Goal: Task Accomplishment & Management: Manage account settings

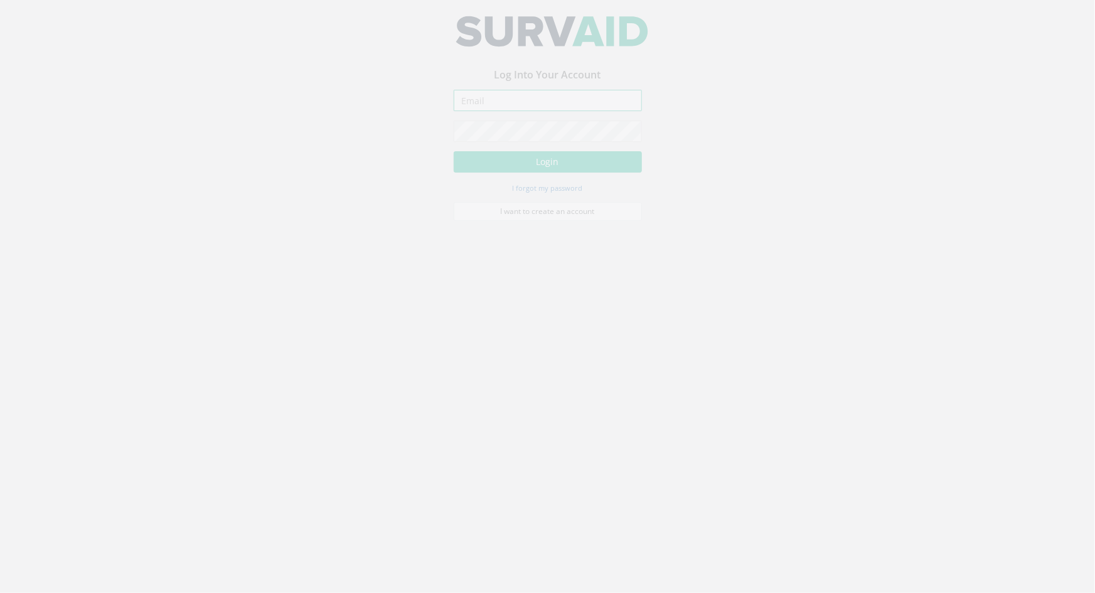
click at [478, 115] on input "email" at bounding box center [548, 109] width 188 height 21
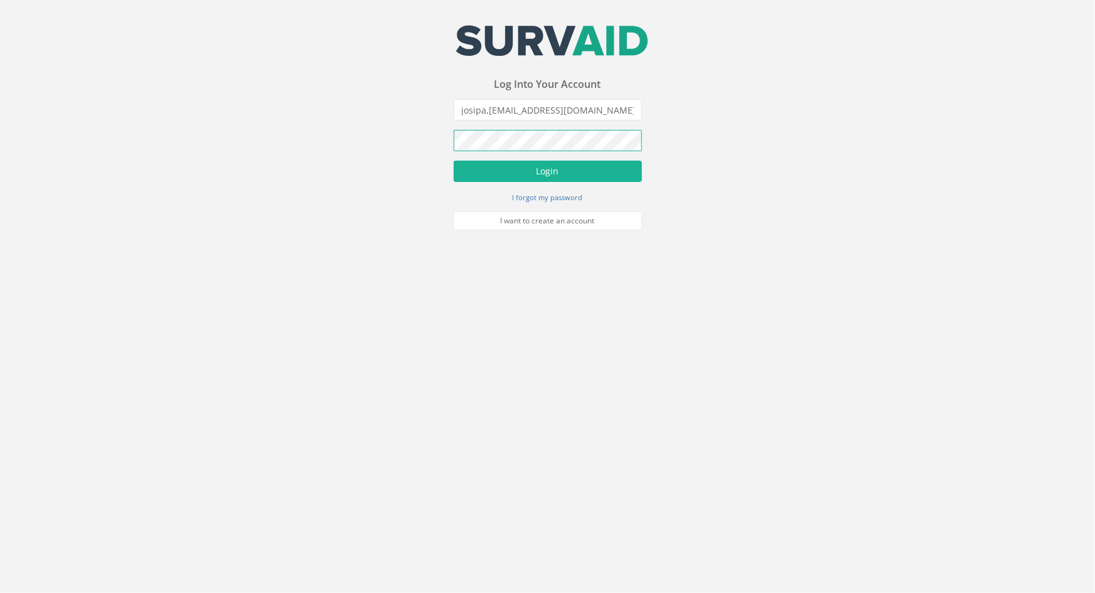
click at [454, 161] on button "Login" at bounding box center [548, 171] width 188 height 21
click at [490, 115] on input "josipa,[EMAIL_ADDRESS][DOMAIN_NAME]" at bounding box center [548, 109] width 188 height 21
type input "[PERSON_NAME][EMAIL_ADDRESS][DOMAIN_NAME]"
click at [576, 166] on button "Login" at bounding box center [548, 171] width 188 height 21
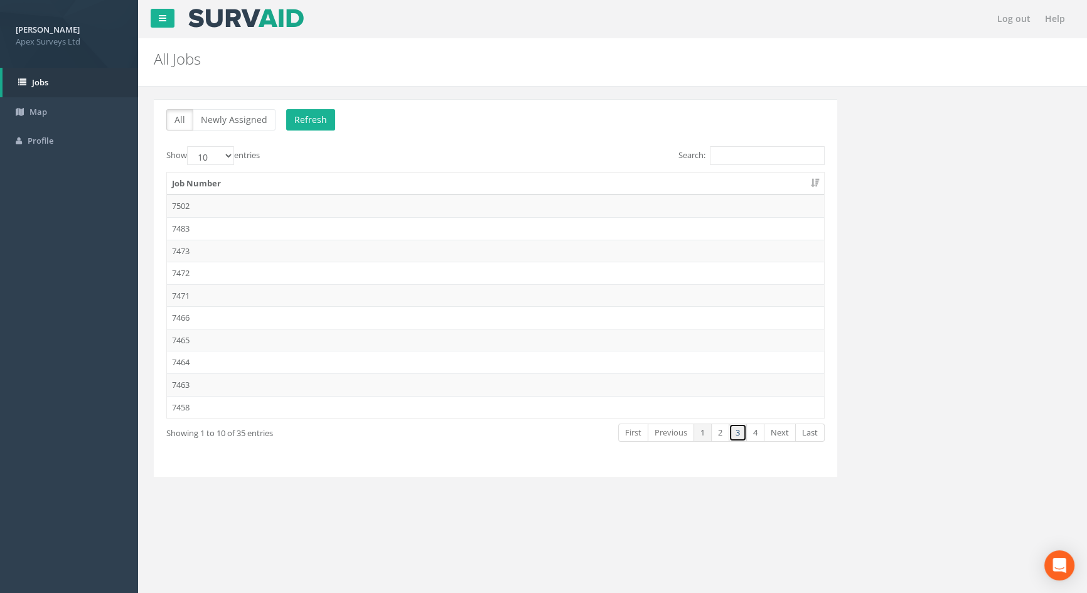
click at [736, 432] on link "3" at bounding box center [738, 433] width 18 height 18
click at [181, 317] on td "7432" at bounding box center [495, 317] width 657 height 23
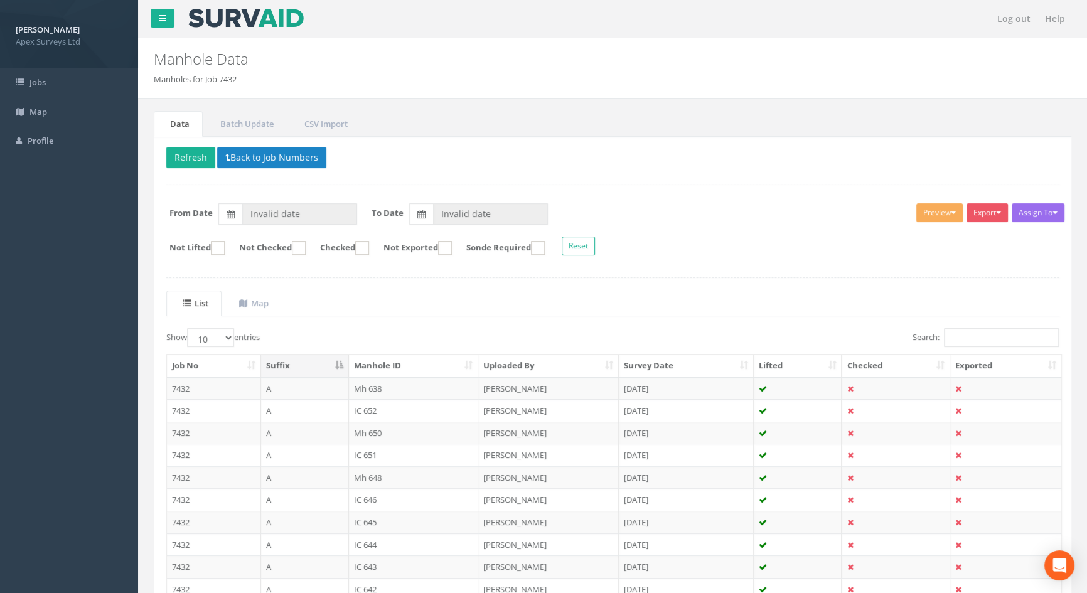
type input "[DATE]"
click at [963, 340] on input "Search:" at bounding box center [1001, 337] width 115 height 19
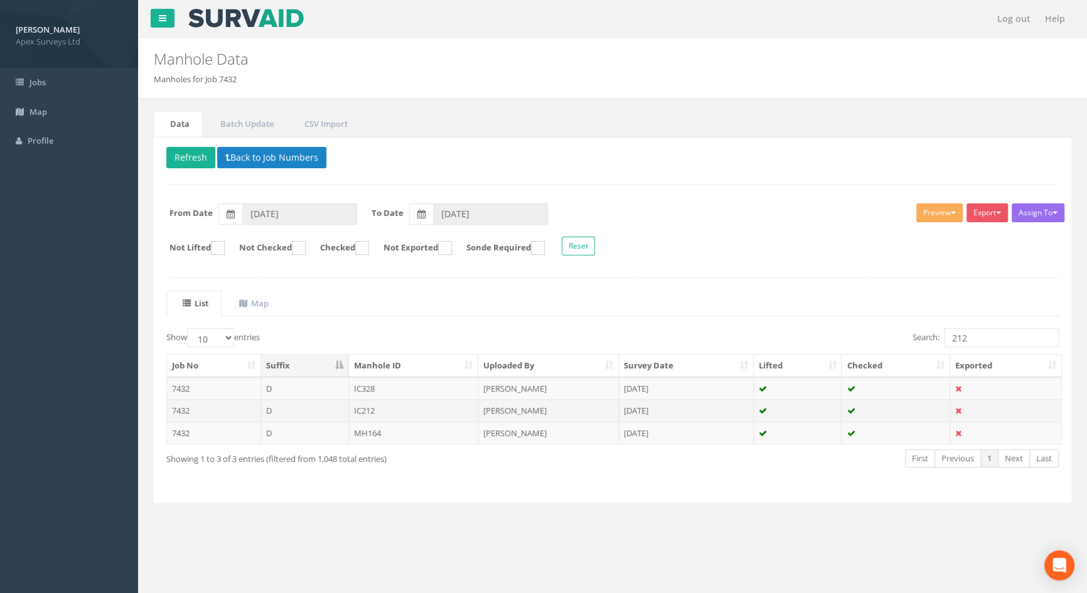
click at [391, 409] on td "IC212" at bounding box center [414, 410] width 130 height 23
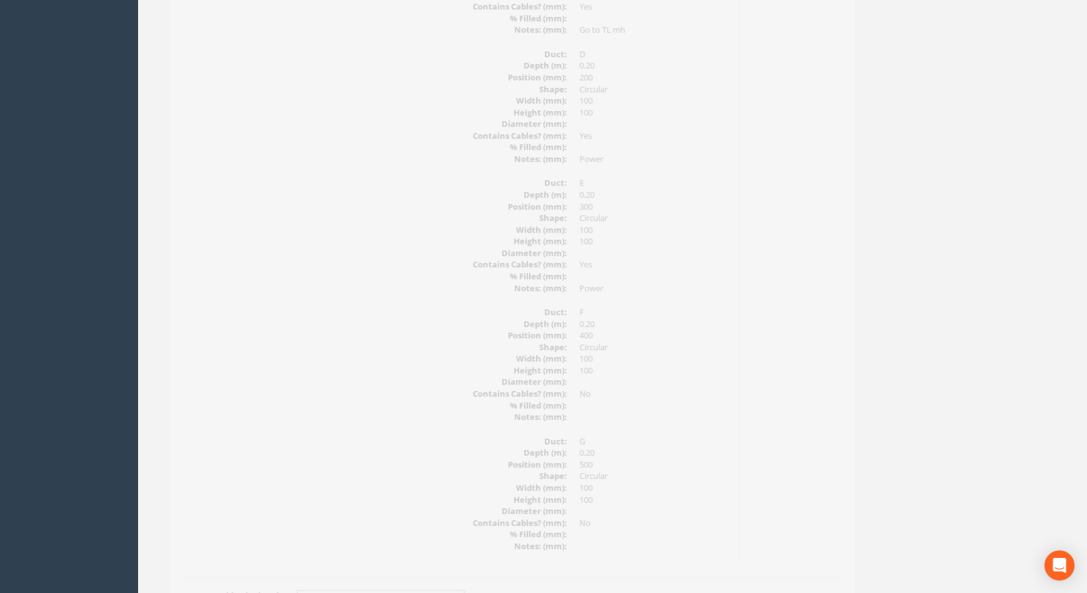
scroll to position [1883, 0]
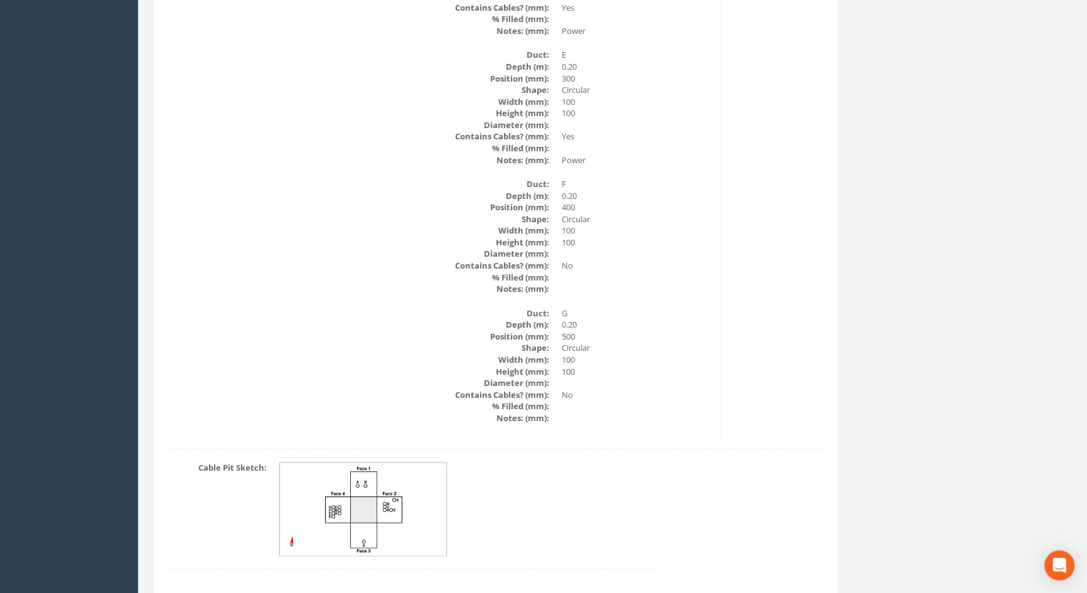
click at [351, 513] on img at bounding box center [364, 510] width 168 height 94
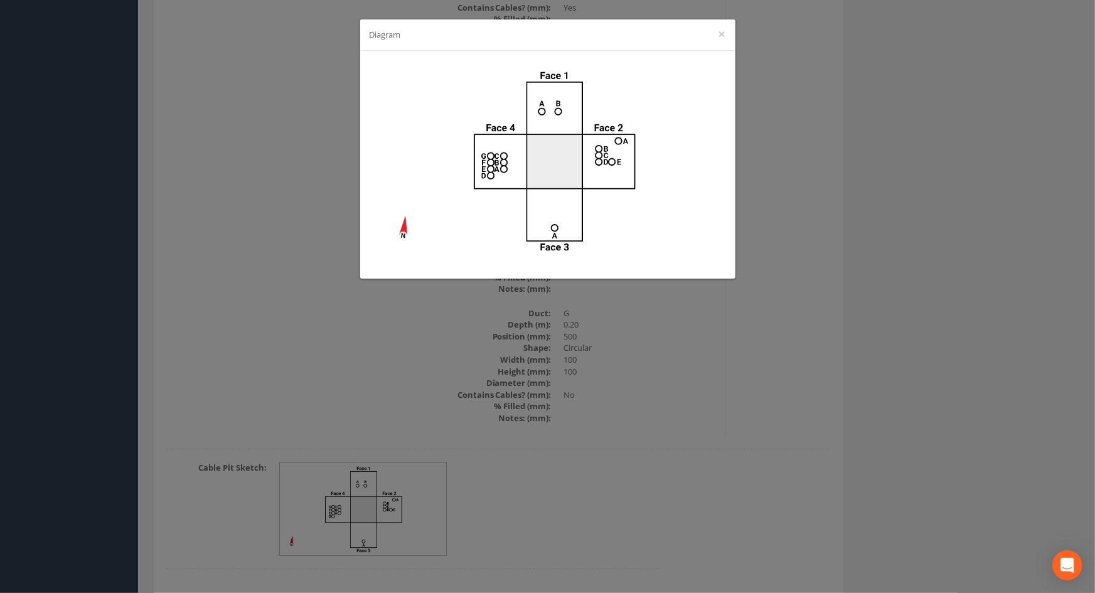
click at [647, 481] on div "Diagram ×" at bounding box center [547, 296] width 1095 height 593
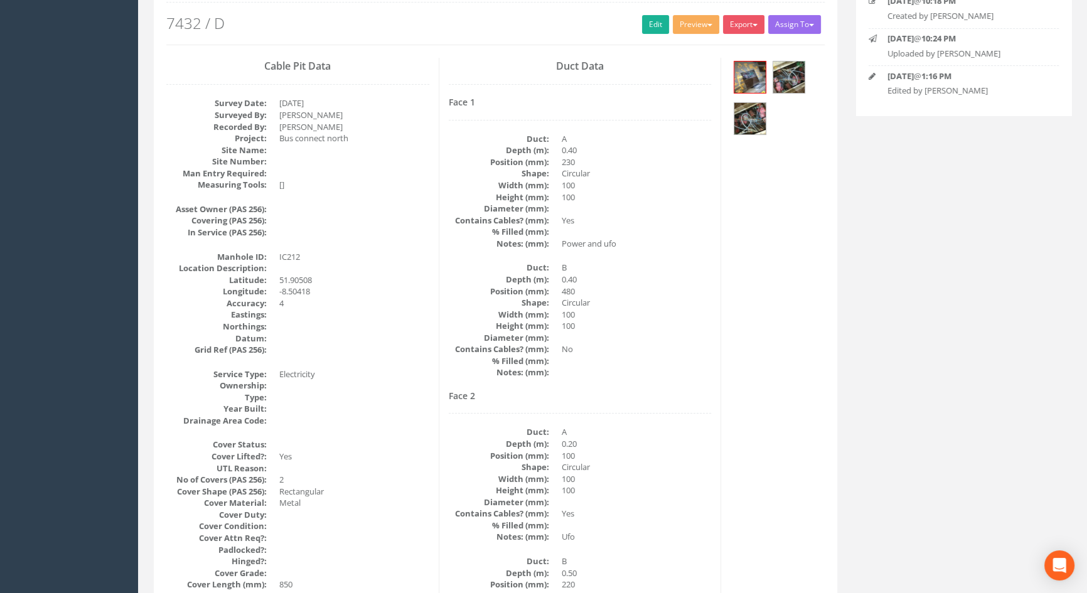
scroll to position [0, 0]
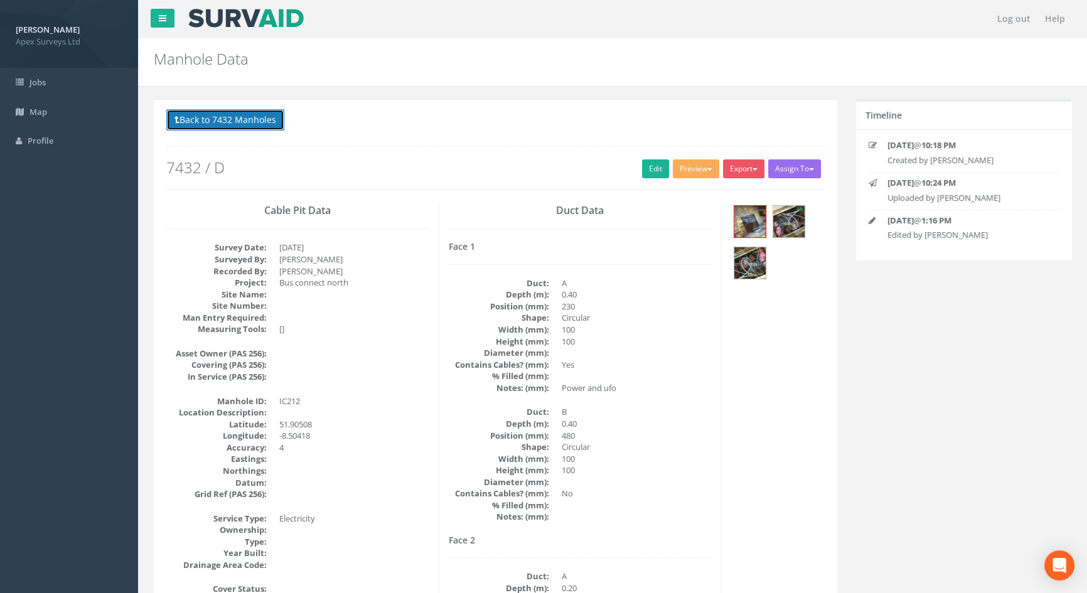
click at [213, 114] on button "Back to 7432 Manholes" at bounding box center [225, 119] width 118 height 21
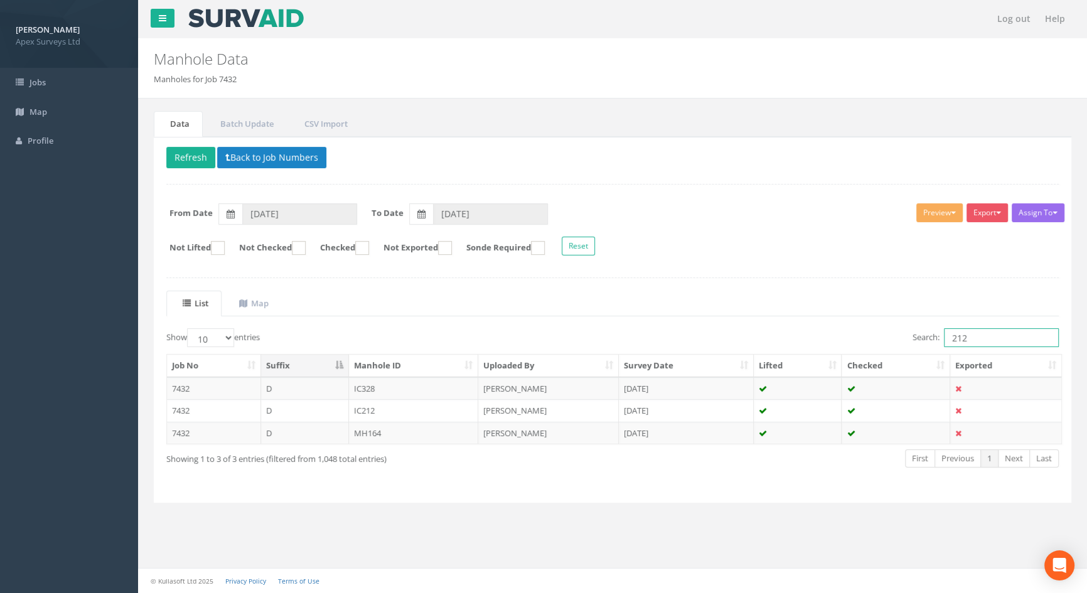
click at [969, 340] on input "212" at bounding box center [1001, 337] width 115 height 19
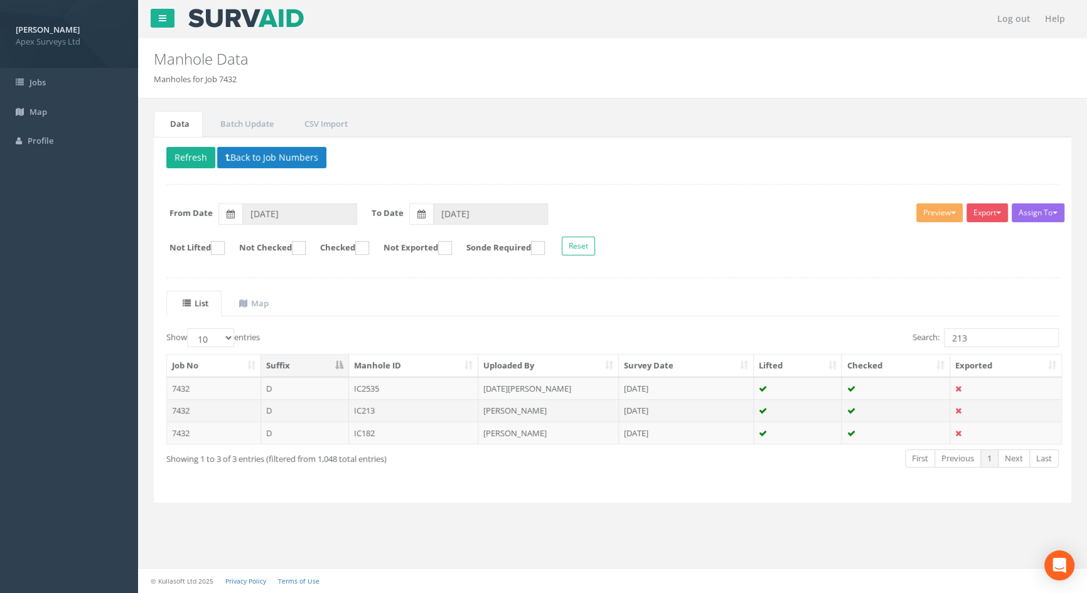
click at [363, 409] on td "IC213" at bounding box center [414, 410] width 130 height 23
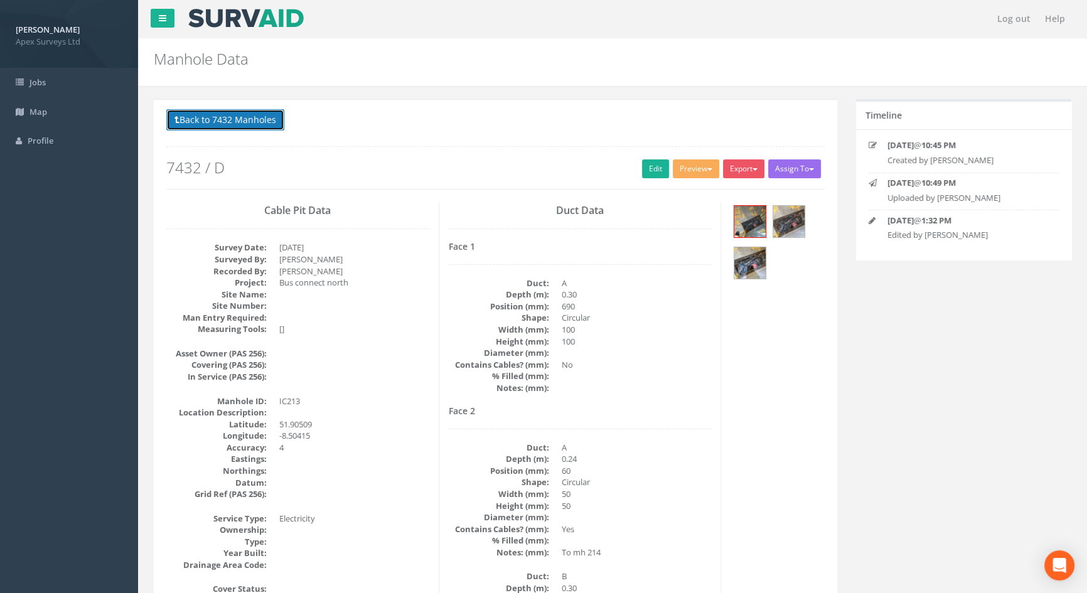
click at [237, 117] on button "Back to 7432 Manholes" at bounding box center [225, 119] width 118 height 21
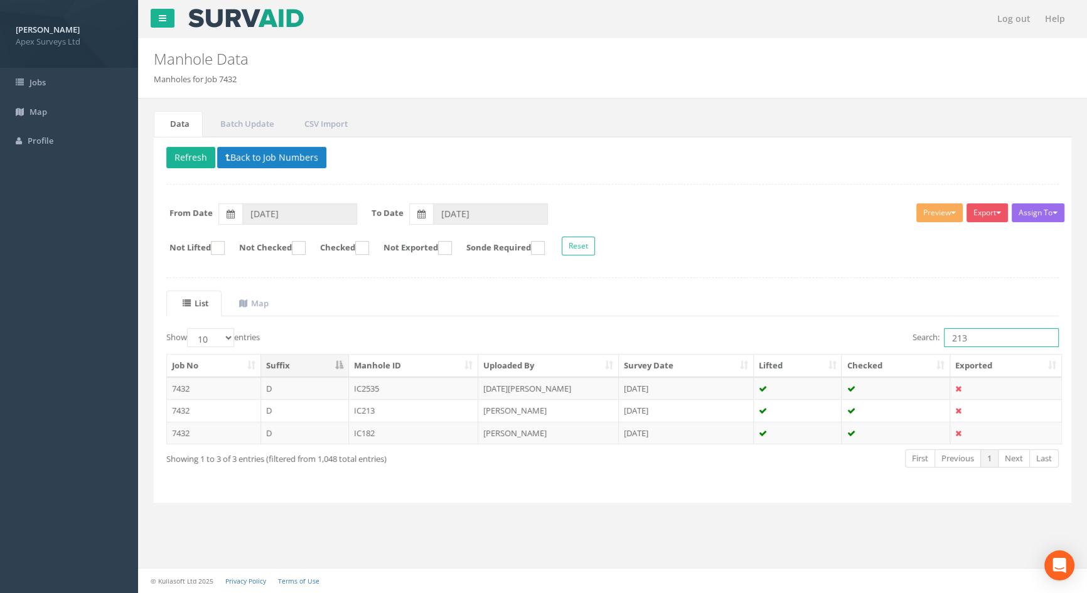
click at [995, 339] on input "213" at bounding box center [1001, 337] width 115 height 19
click at [359, 429] on td "IC214" at bounding box center [414, 433] width 130 height 23
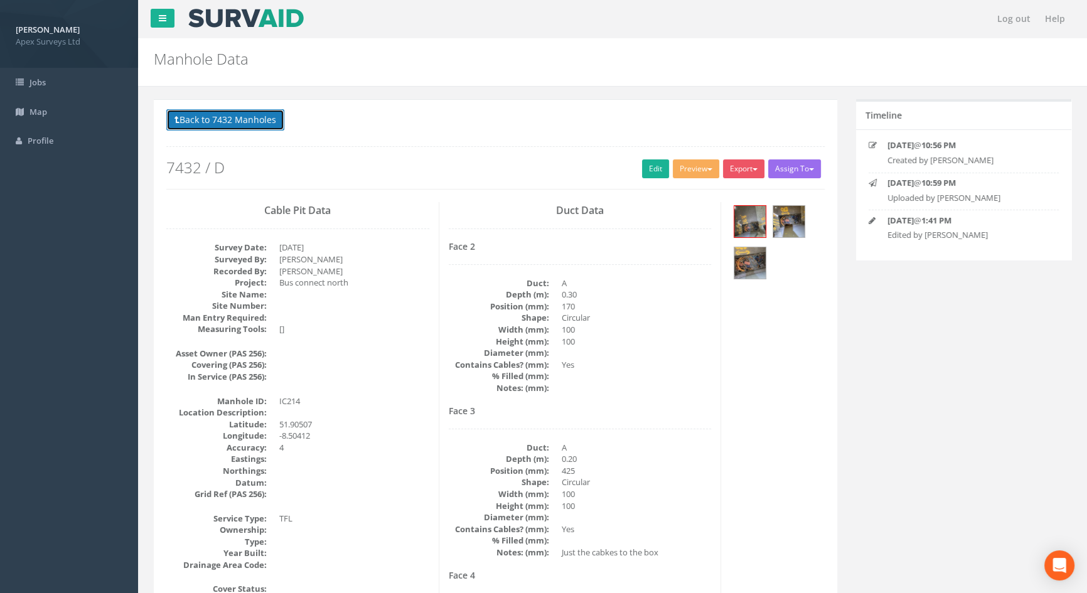
click at [245, 120] on button "Back to 7432 Manholes" at bounding box center [225, 119] width 118 height 21
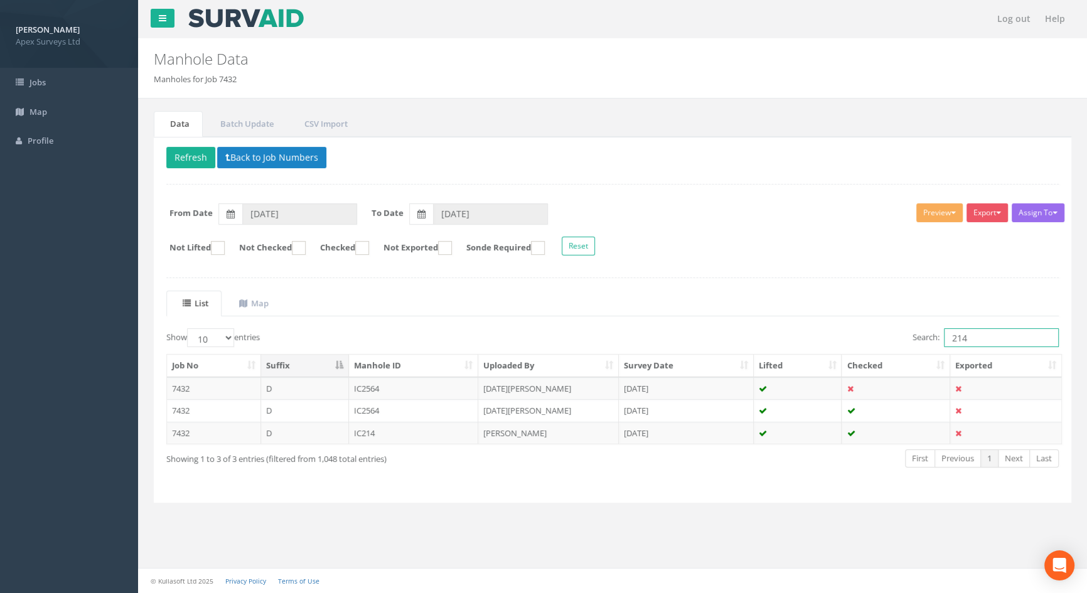
click at [978, 341] on input "214" at bounding box center [1001, 337] width 115 height 19
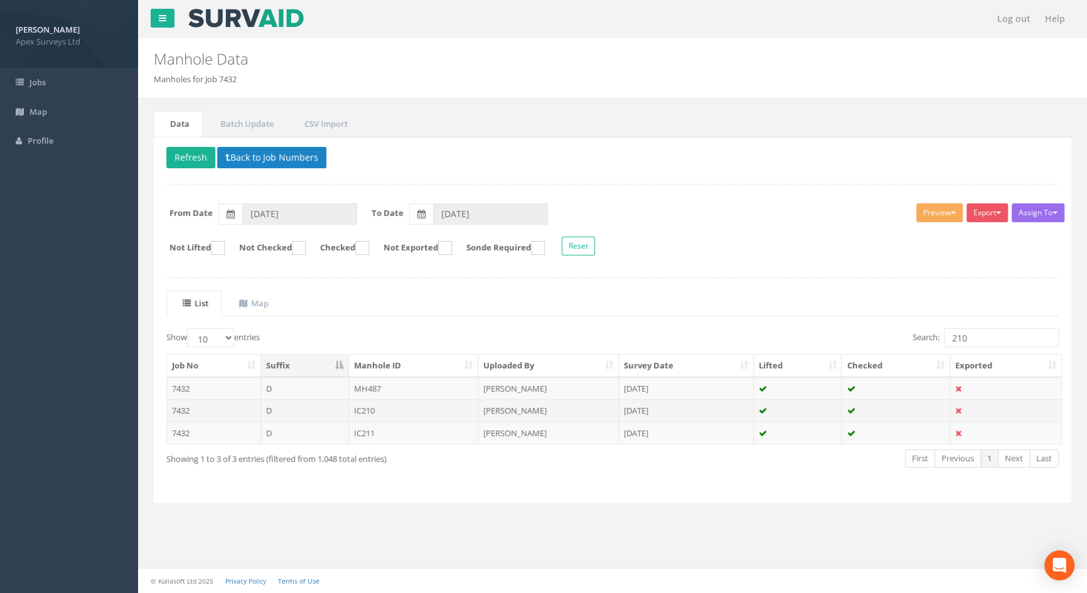
click at [368, 407] on td "IC210" at bounding box center [414, 410] width 130 height 23
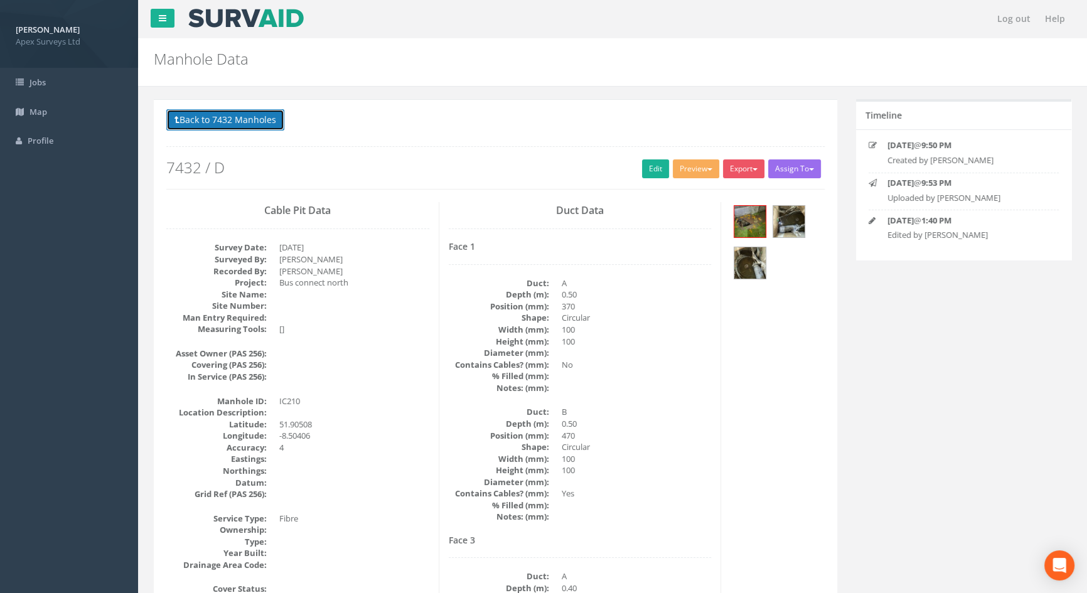
click at [252, 119] on button "Back to 7432 Manholes" at bounding box center [225, 119] width 118 height 21
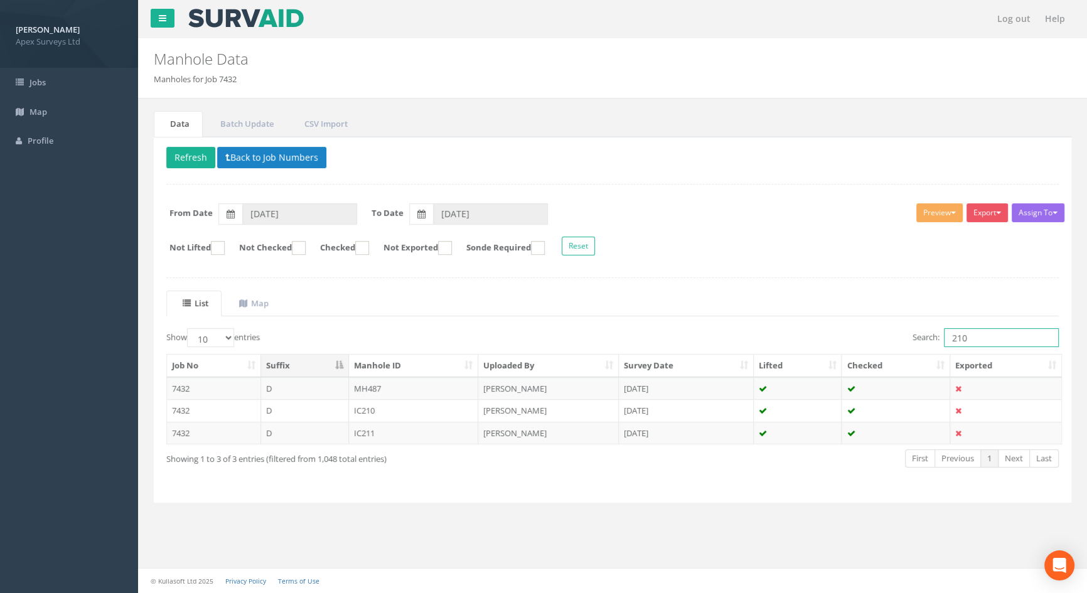
click at [1008, 340] on input "210" at bounding box center [1001, 337] width 115 height 19
click at [367, 406] on td "IC216" at bounding box center [414, 410] width 130 height 23
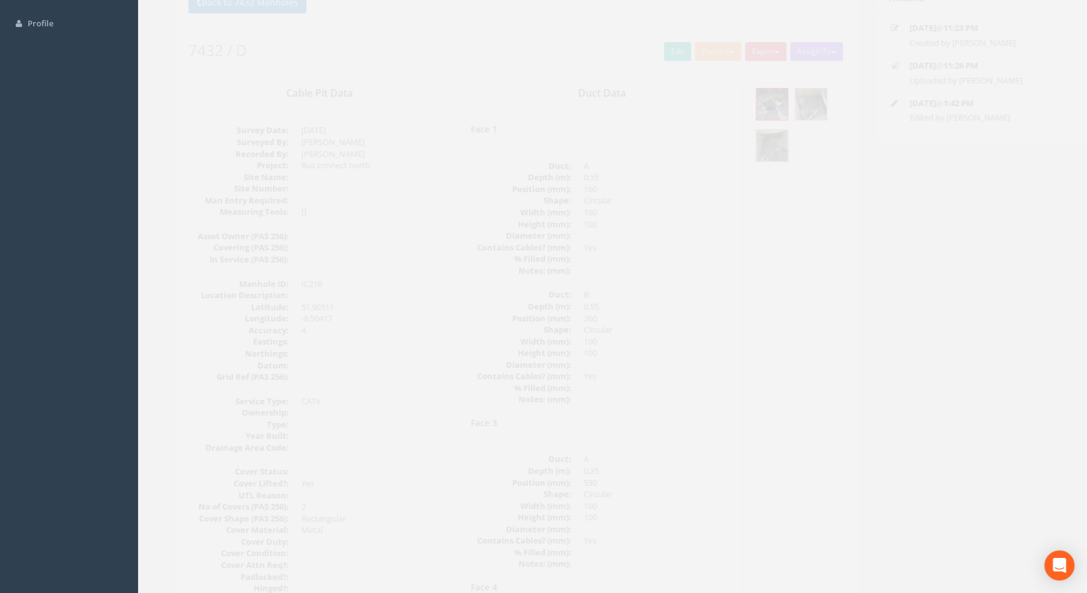
scroll to position [114, 0]
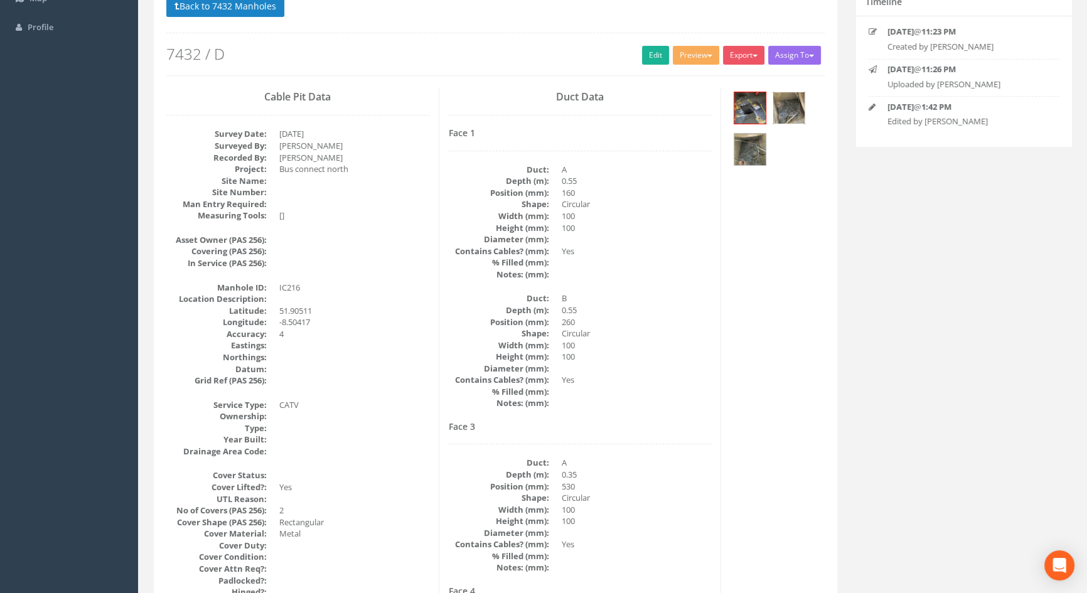
click at [791, 112] on img at bounding box center [788, 107] width 31 height 31
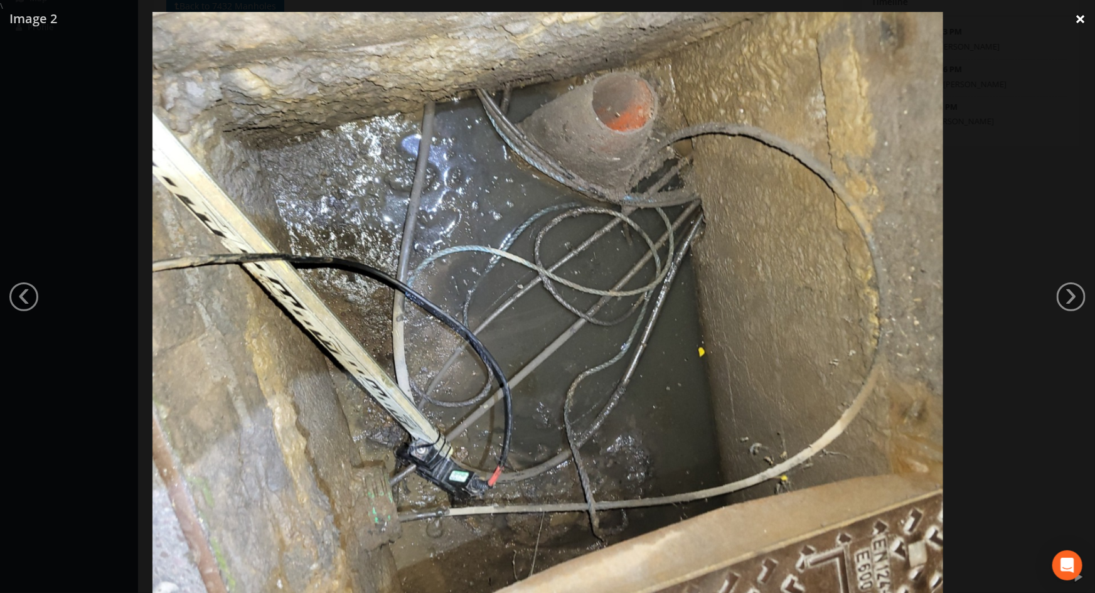
click at [1080, 14] on link "×" at bounding box center [1080, 19] width 29 height 38
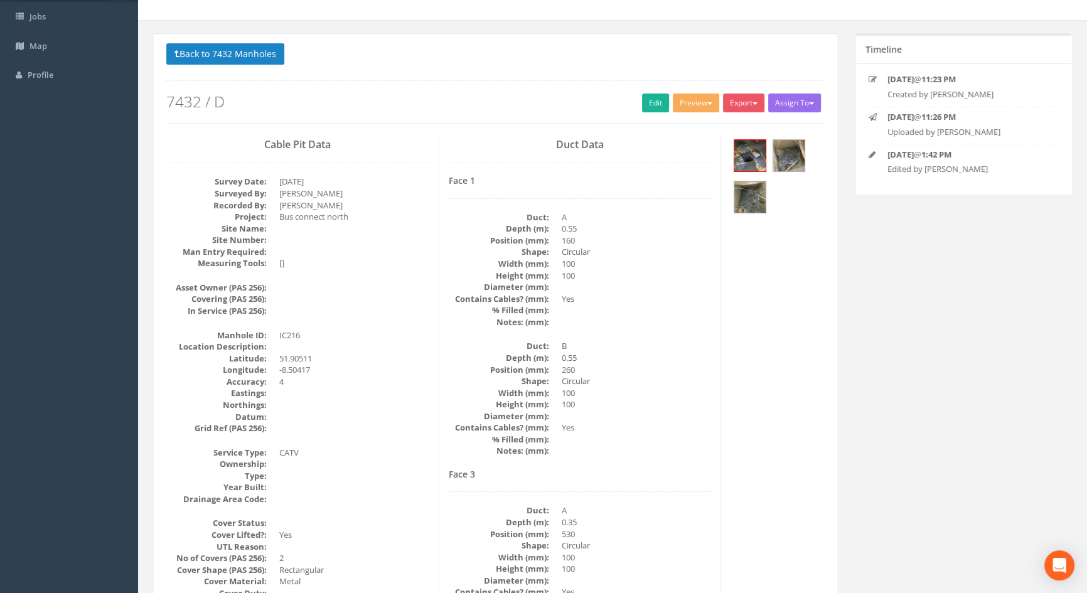
scroll to position [0, 0]
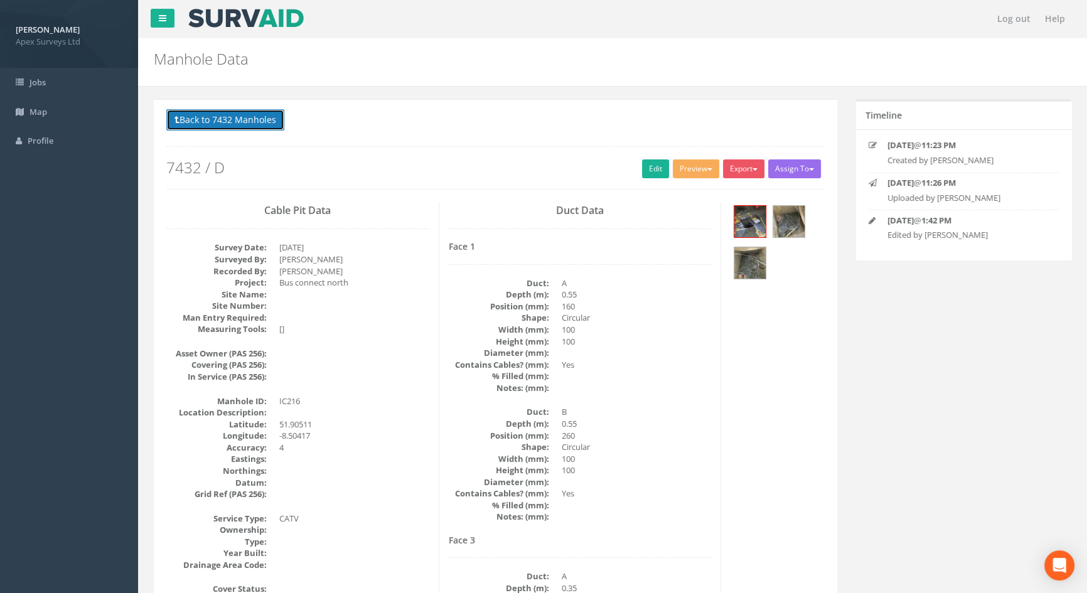
click at [207, 118] on button "Back to 7432 Manholes" at bounding box center [225, 119] width 118 height 21
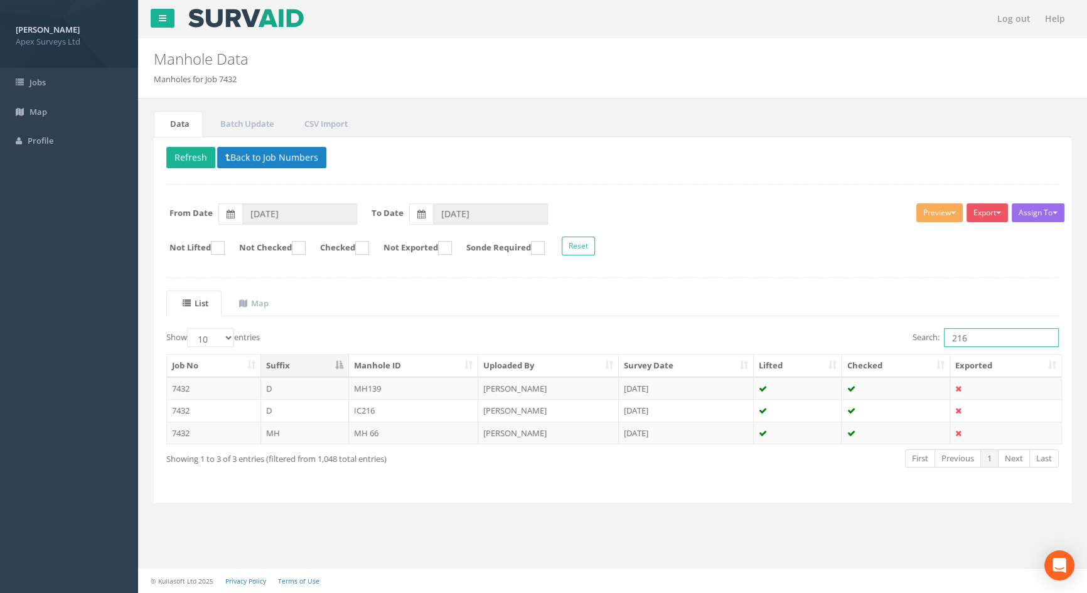
click at [983, 331] on input "216" at bounding box center [1001, 337] width 115 height 19
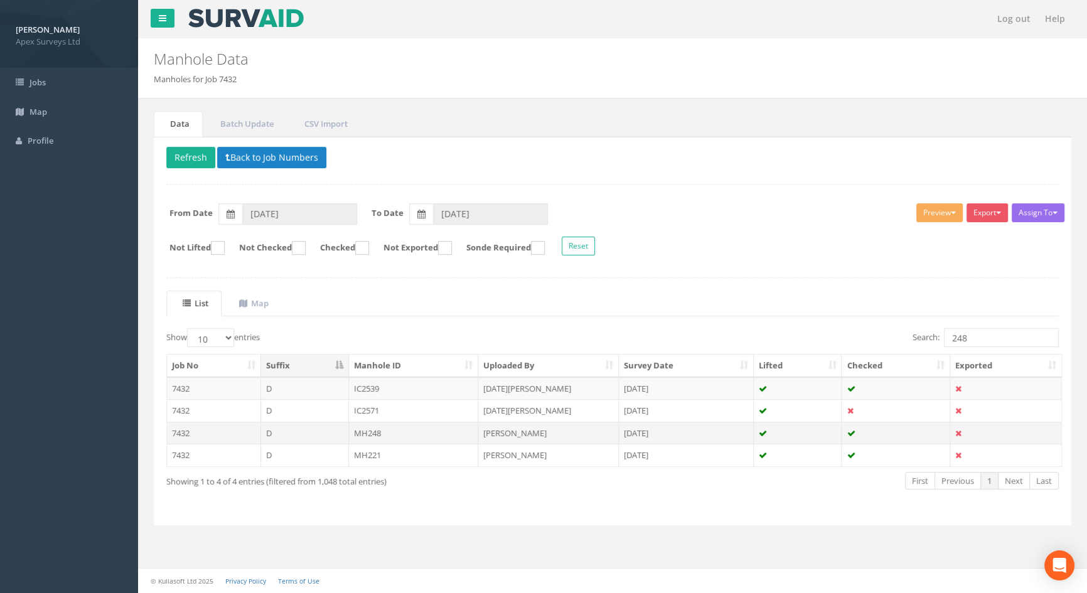
click at [376, 432] on td "MH248" at bounding box center [414, 433] width 130 height 23
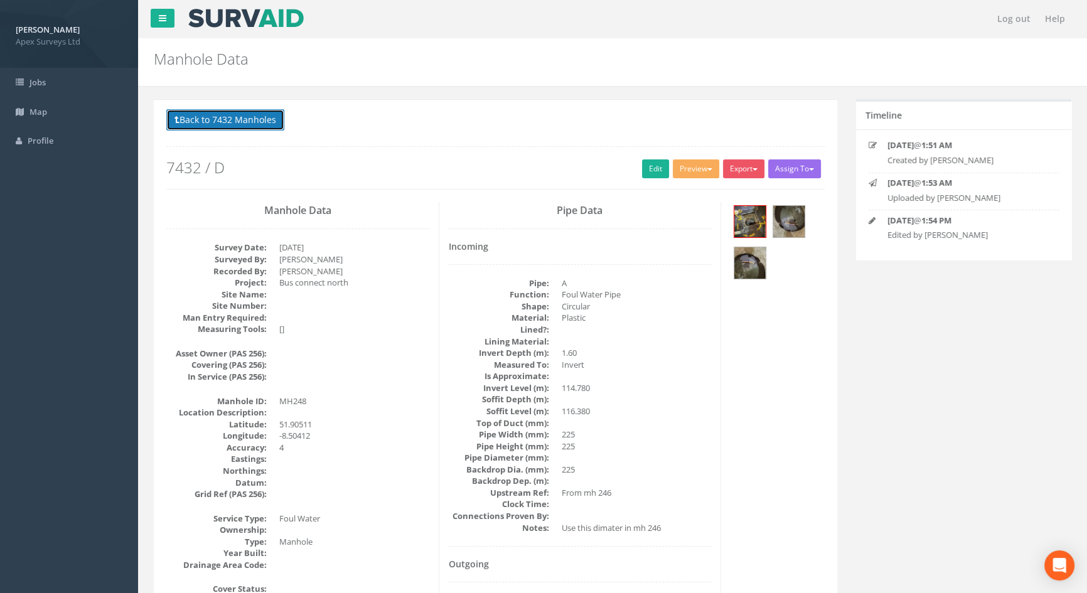
click at [242, 125] on button "Back to 7432 Manholes" at bounding box center [225, 119] width 118 height 21
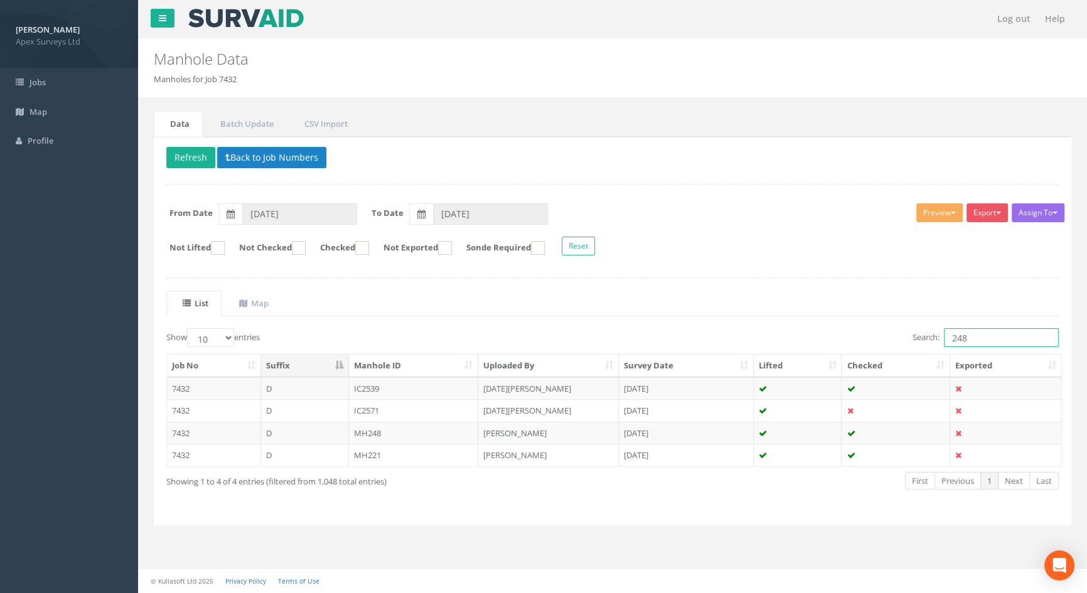
click at [972, 339] on input "248" at bounding box center [1001, 337] width 115 height 19
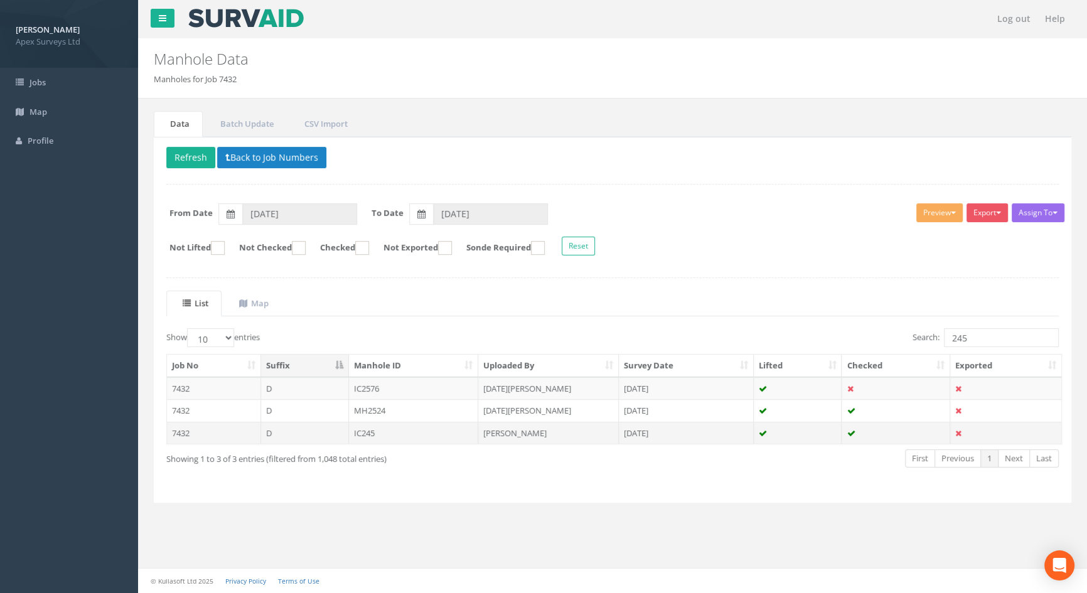
click at [362, 434] on td "IC245" at bounding box center [414, 433] width 130 height 23
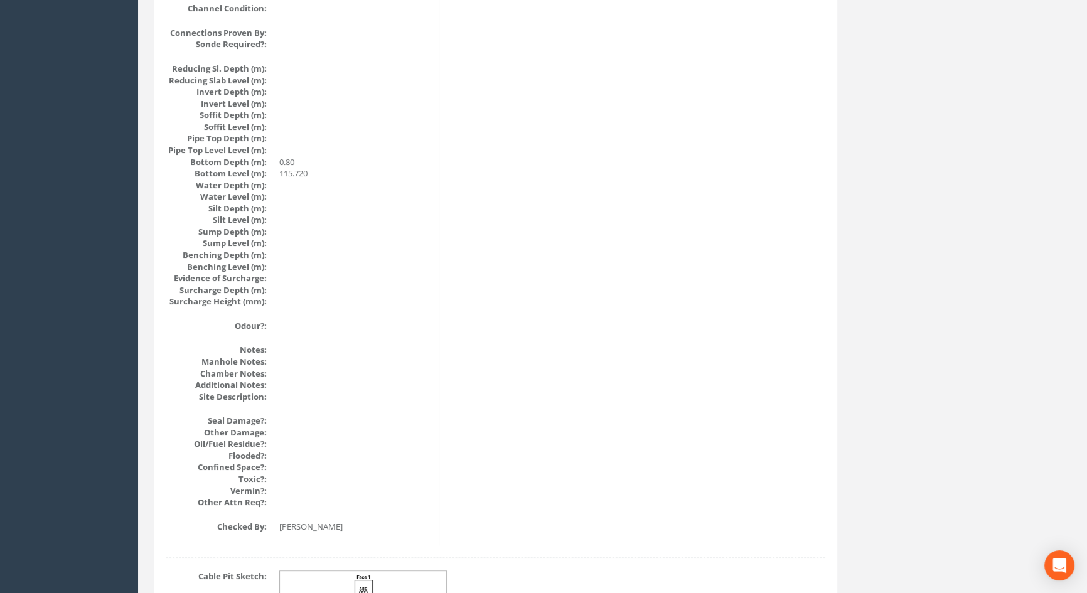
scroll to position [1228, 0]
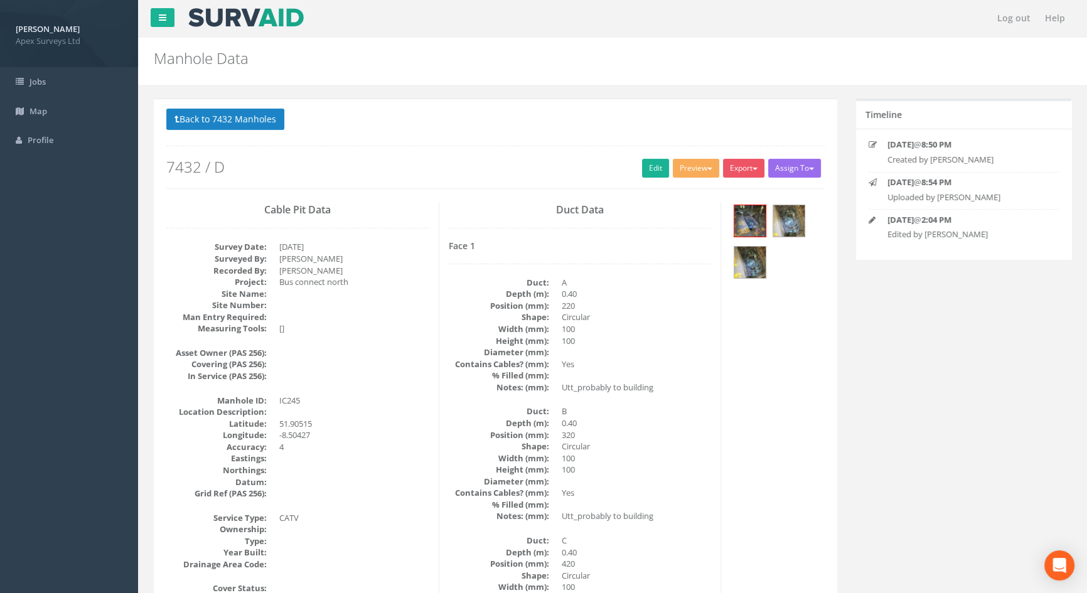
scroll to position [0, 0]
click at [748, 260] on img at bounding box center [749, 262] width 31 height 31
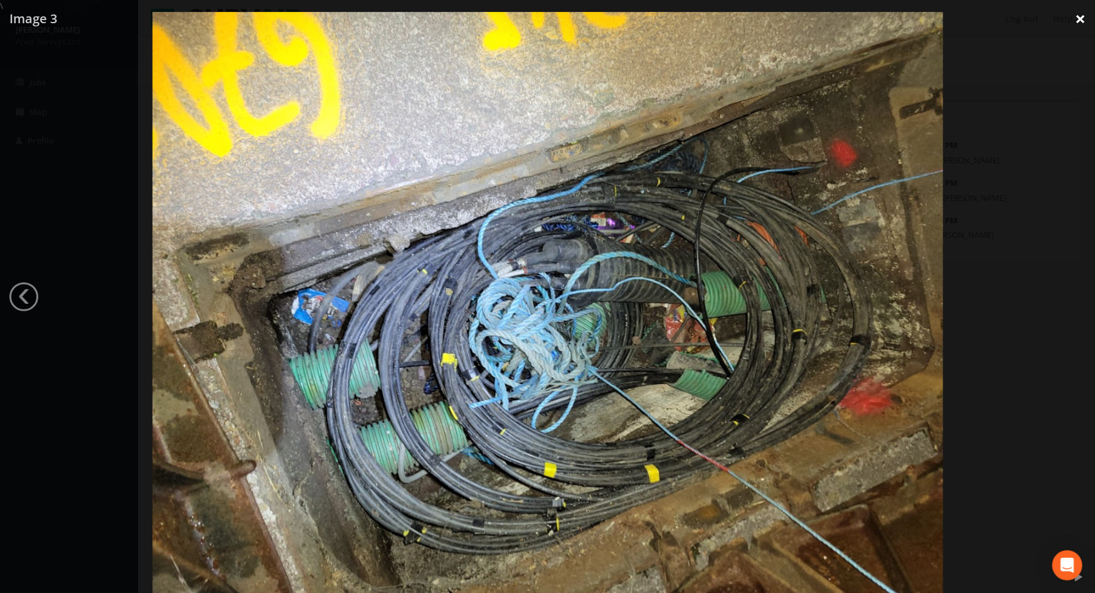
click at [1079, 22] on link "×" at bounding box center [1080, 19] width 29 height 38
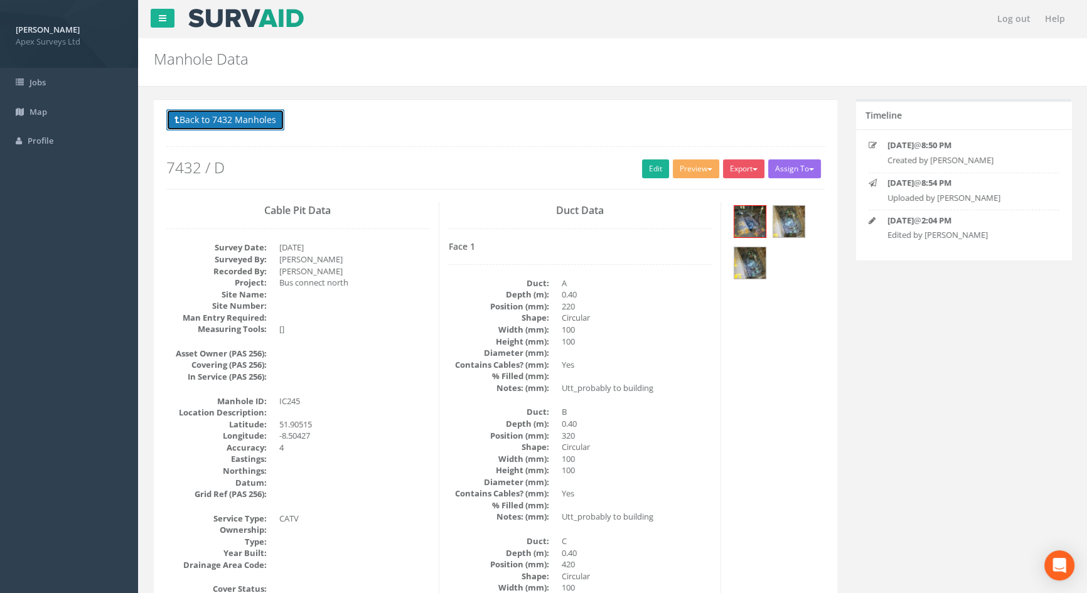
click at [263, 119] on button "Back to 7432 Manholes" at bounding box center [225, 119] width 118 height 21
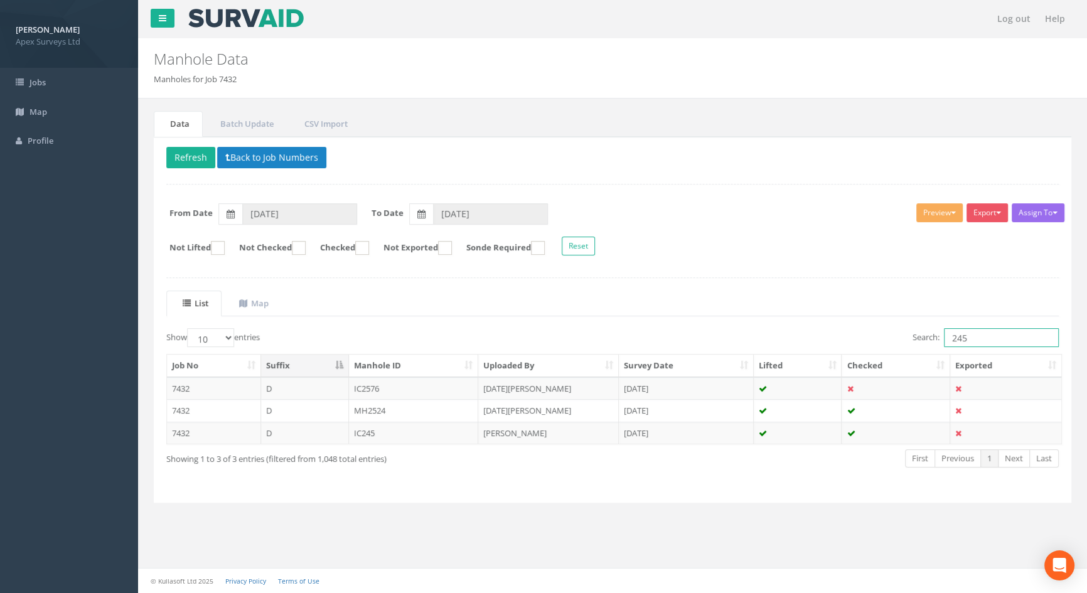
click at [978, 340] on input "245" at bounding box center [1001, 337] width 115 height 19
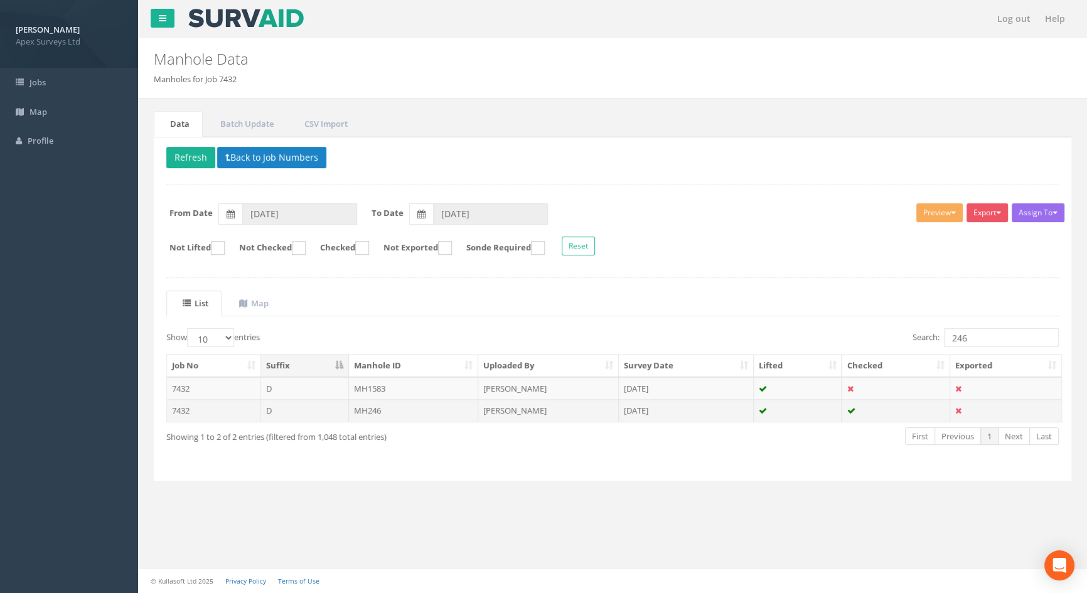
click at [375, 413] on td "MH246" at bounding box center [414, 410] width 130 height 23
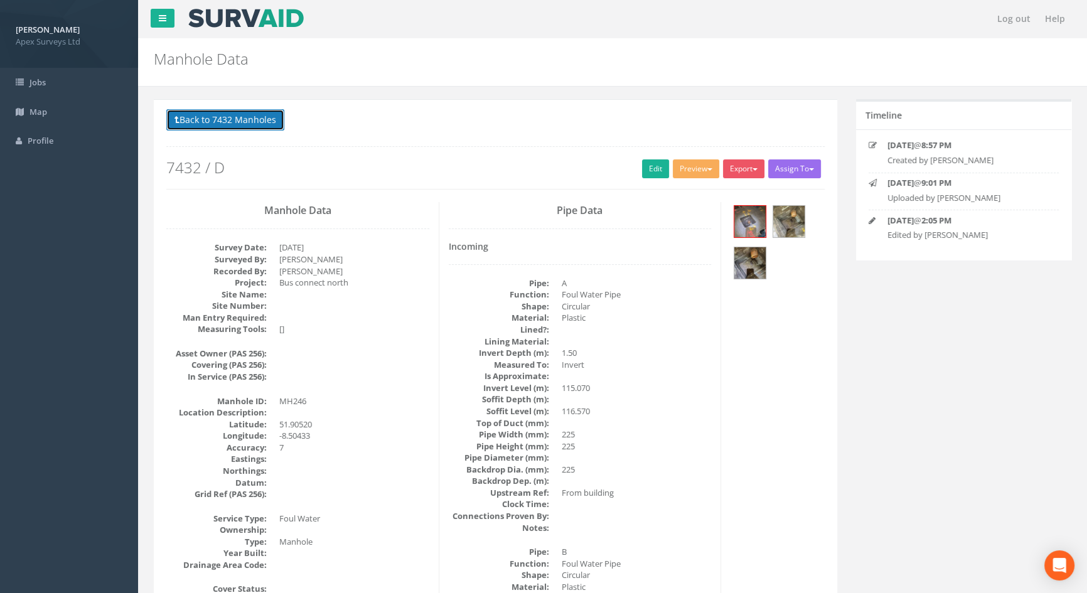
click at [252, 121] on button "Back to 7432 Manholes" at bounding box center [225, 119] width 118 height 21
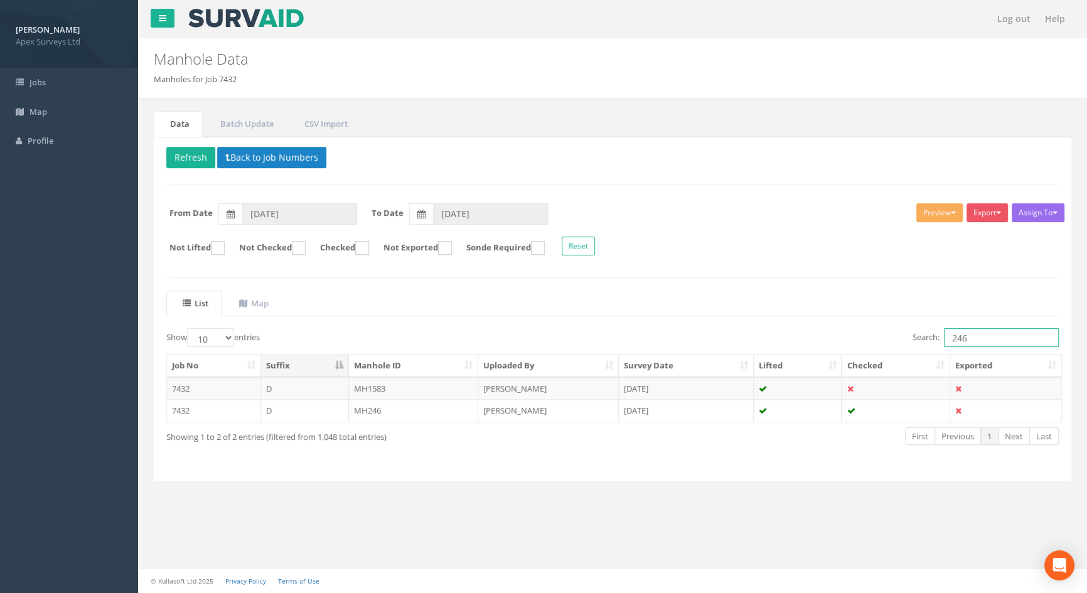
click at [984, 340] on input "246" at bounding box center [1001, 337] width 115 height 19
click at [373, 413] on td "MH247" at bounding box center [414, 410] width 130 height 23
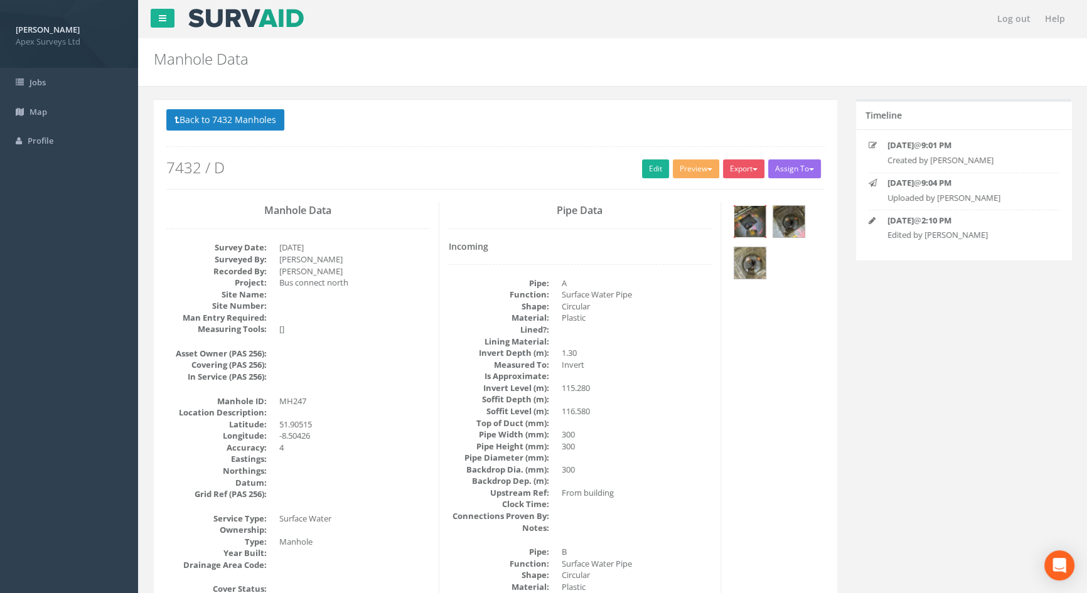
click at [756, 216] on img at bounding box center [749, 221] width 31 height 31
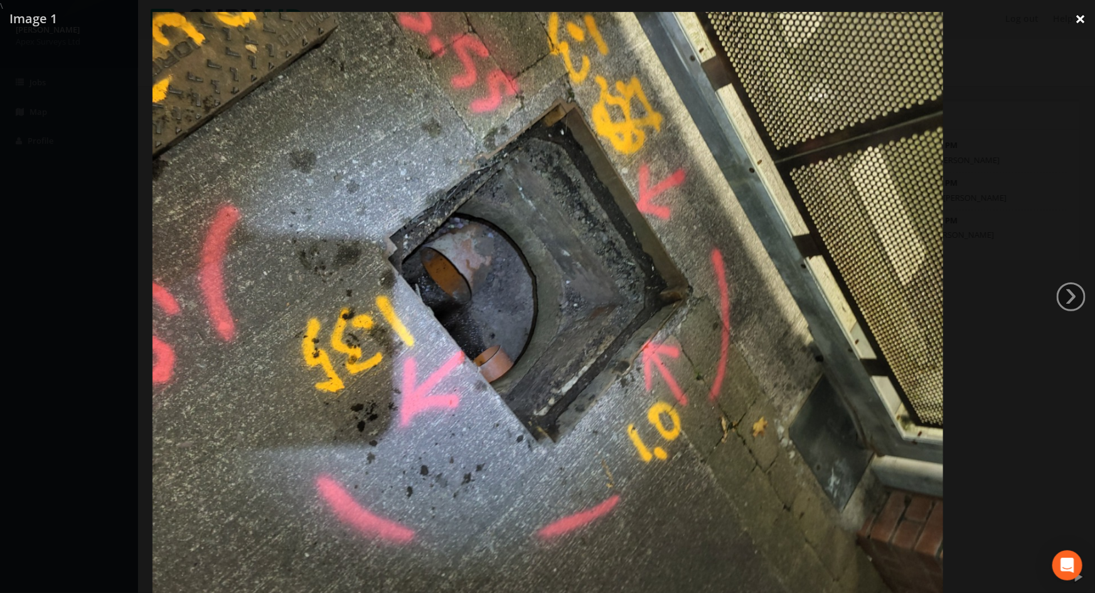
click at [1081, 19] on link "×" at bounding box center [1080, 19] width 29 height 38
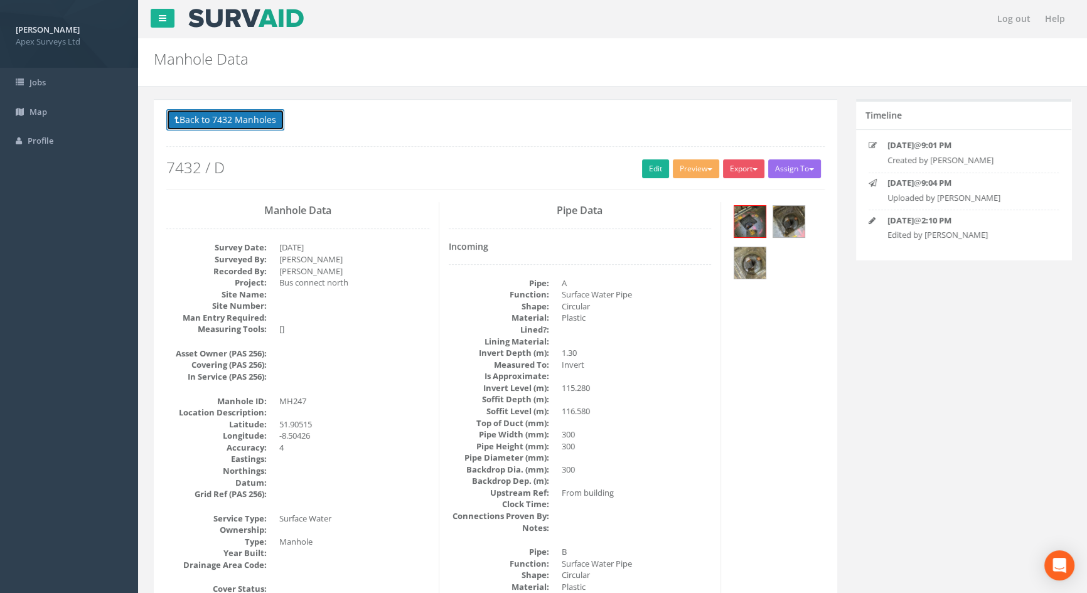
click at [213, 120] on button "Back to 7432 Manholes" at bounding box center [225, 119] width 118 height 21
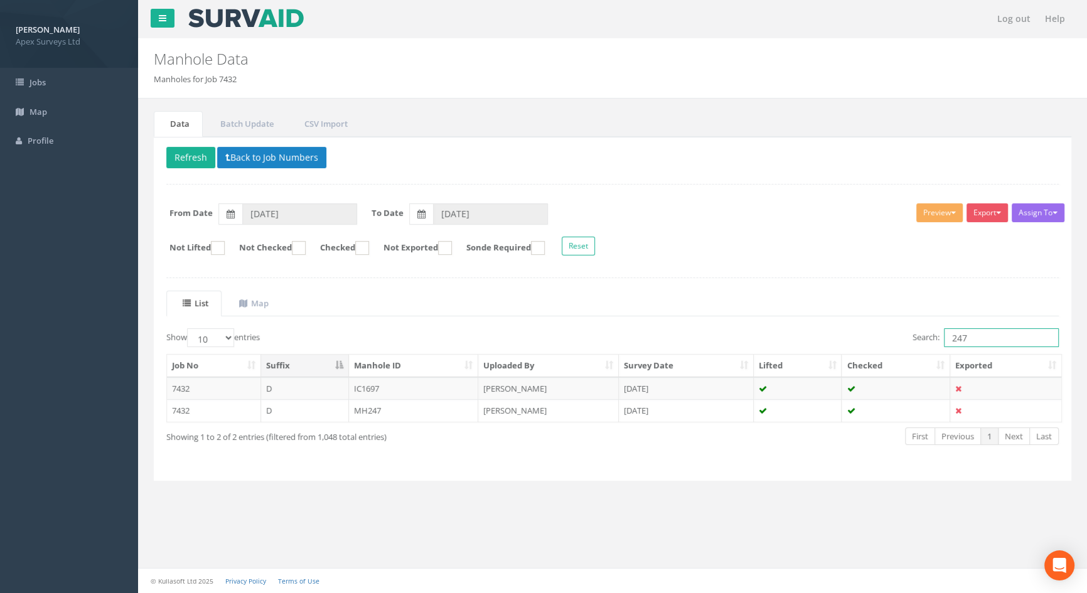
drag, startPoint x: 979, startPoint y: 338, endPoint x: 875, endPoint y: 319, distance: 105.9
click at [882, 319] on div "List Map Show 10 25 50 100 entries Search: 247 Job No Suffix Manhole ID Uploade…" at bounding box center [612, 380] width 893 height 178
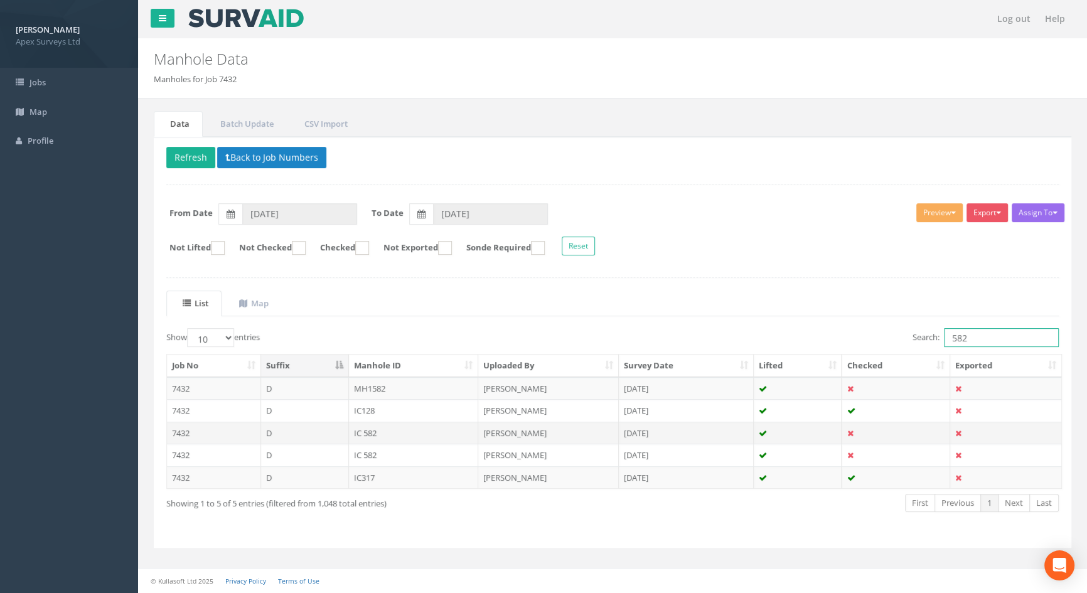
type input "582"
click at [371, 433] on td "IC 582" at bounding box center [414, 433] width 130 height 23
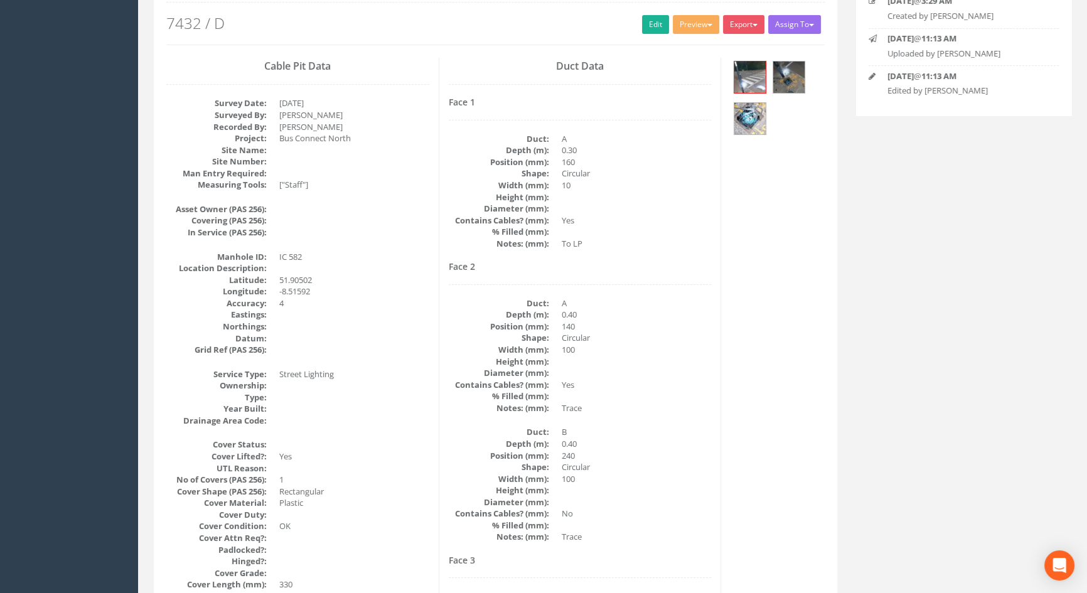
scroll to position [30, 0]
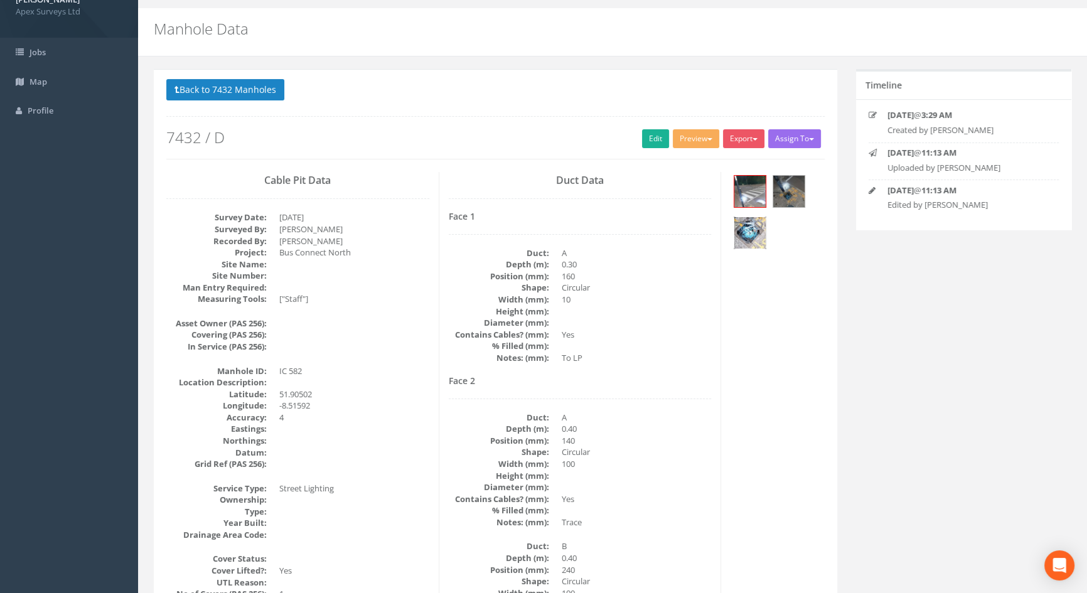
click at [754, 227] on img at bounding box center [749, 232] width 31 height 31
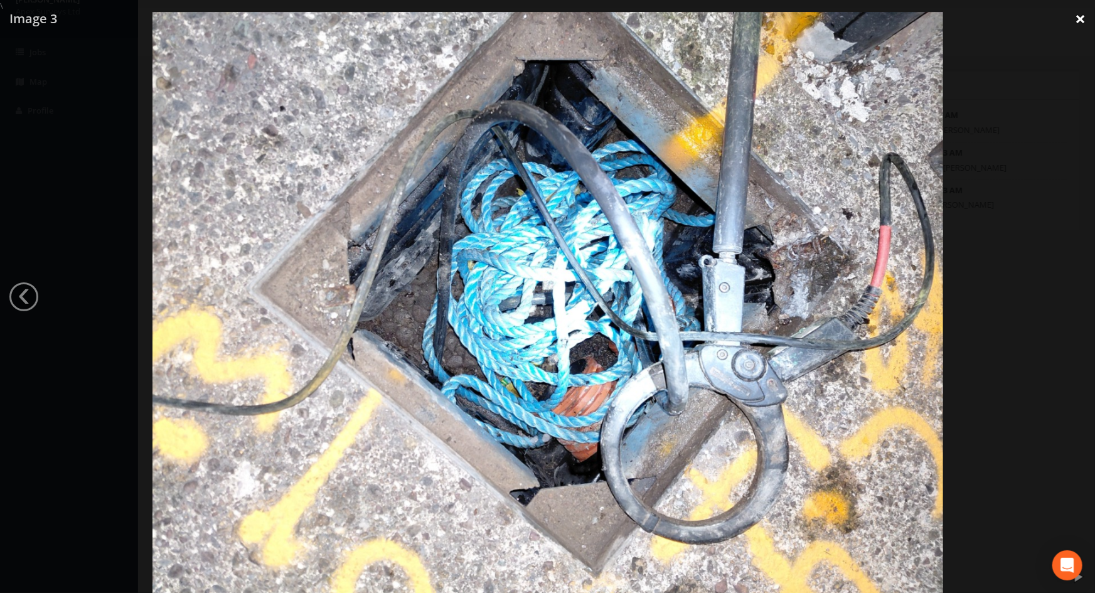
click at [1076, 24] on link "×" at bounding box center [1080, 19] width 29 height 38
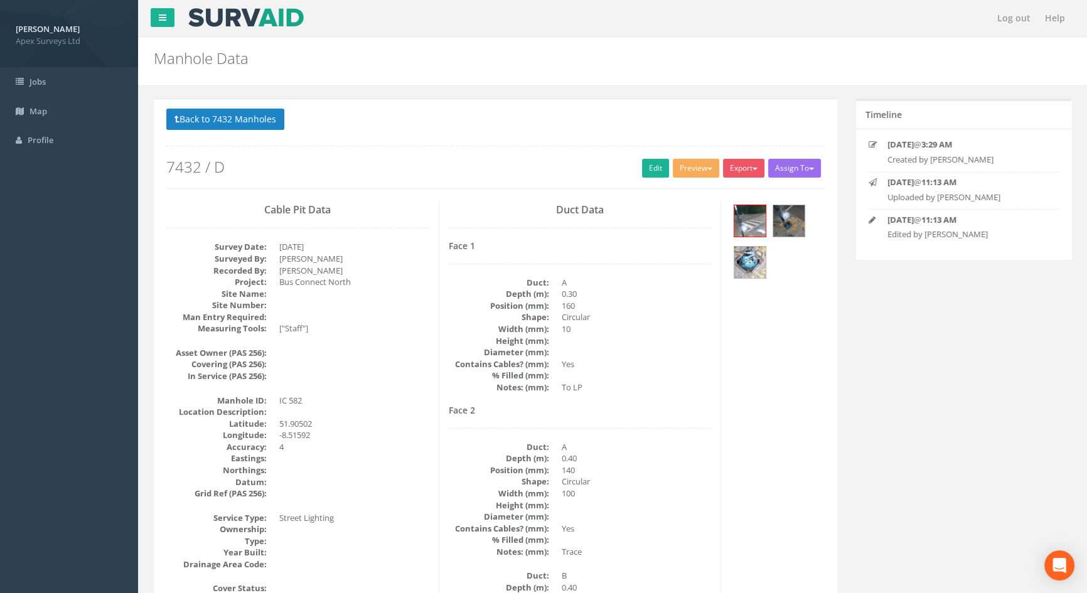
scroll to position [0, 0]
click at [650, 173] on link "Edit" at bounding box center [655, 168] width 27 height 19
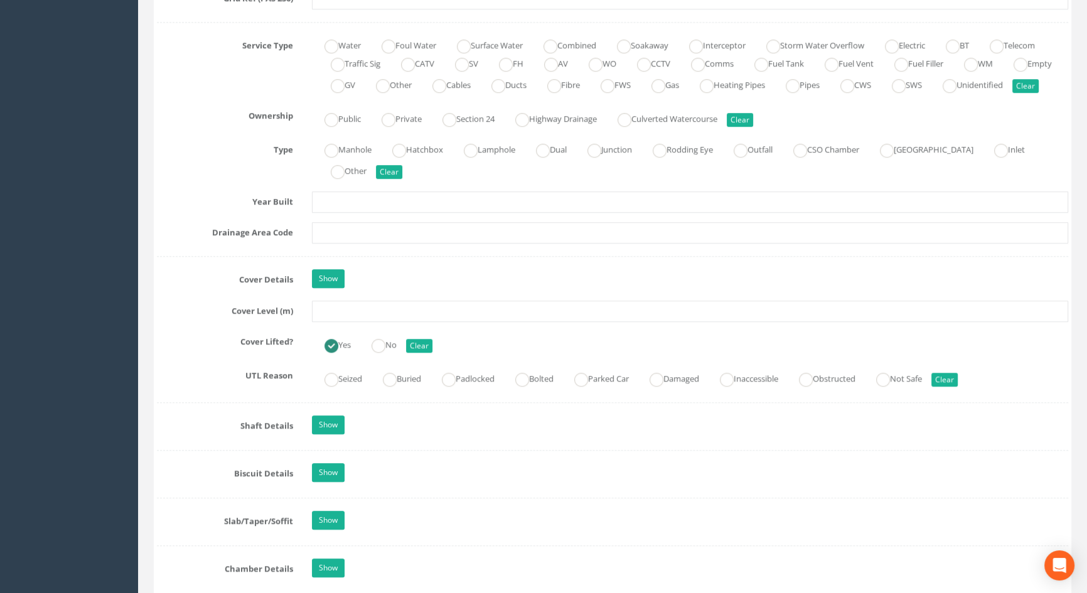
scroll to position [913, 0]
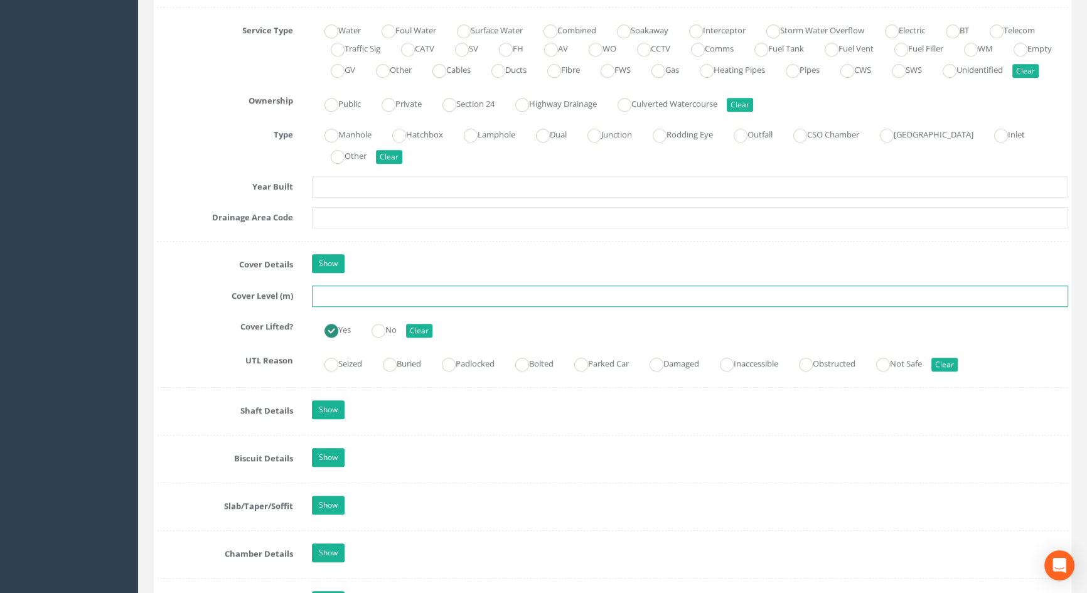
click at [328, 307] on input "text" at bounding box center [690, 296] width 756 height 21
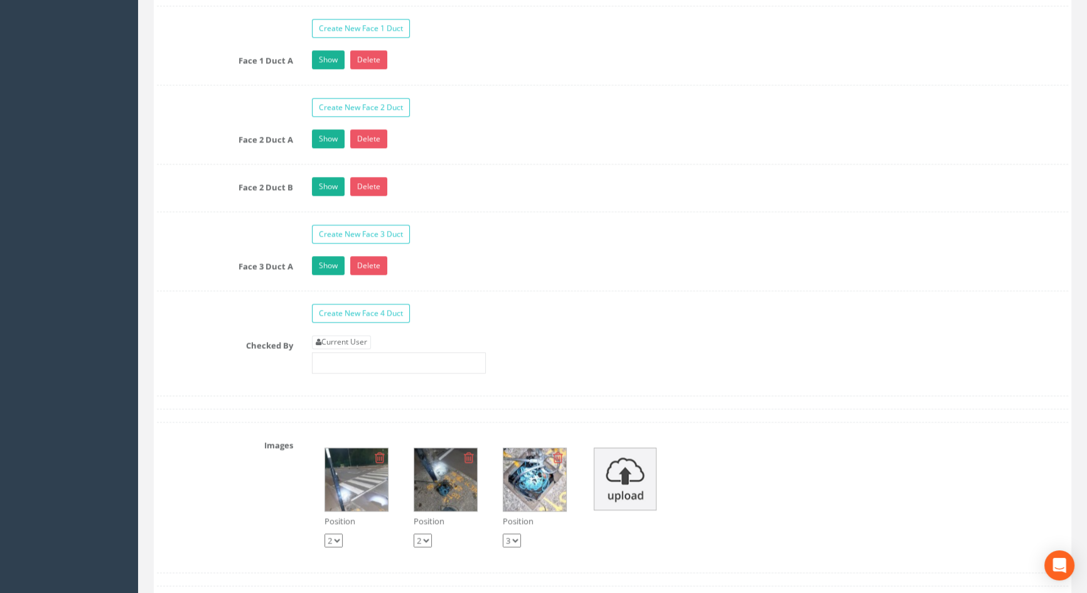
scroll to position [2054, 0]
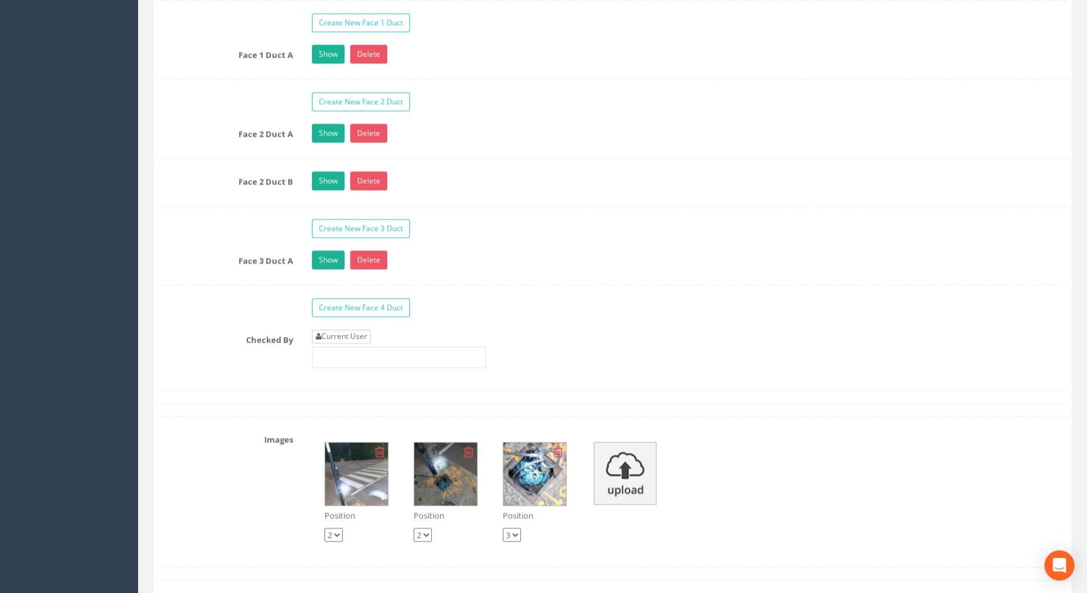
type input "115.85"
click at [351, 343] on link "Current User" at bounding box center [341, 337] width 59 height 14
type input "[PERSON_NAME]"
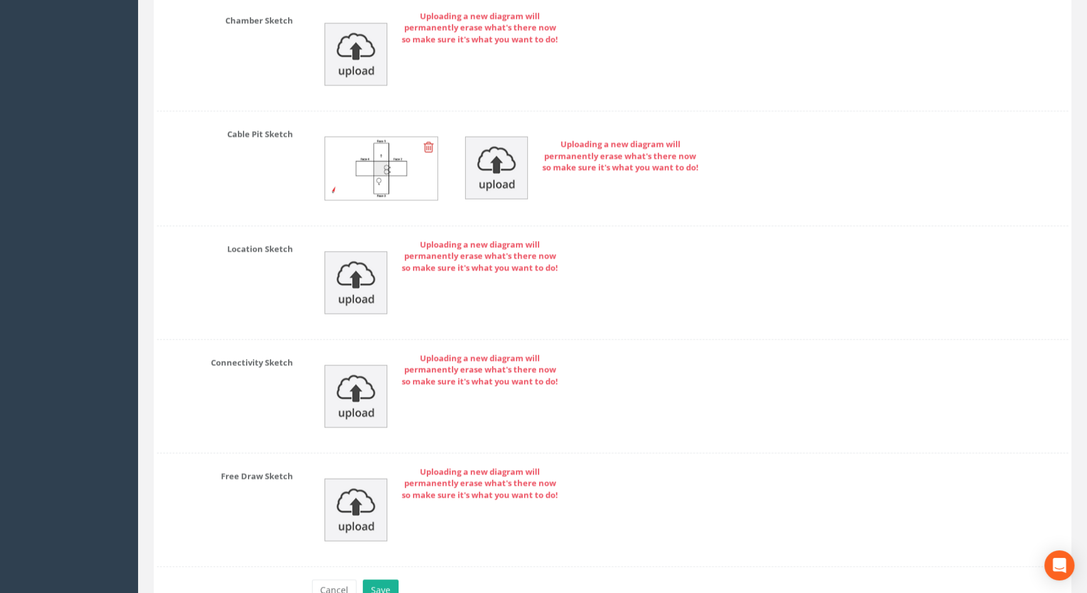
scroll to position [2881, 0]
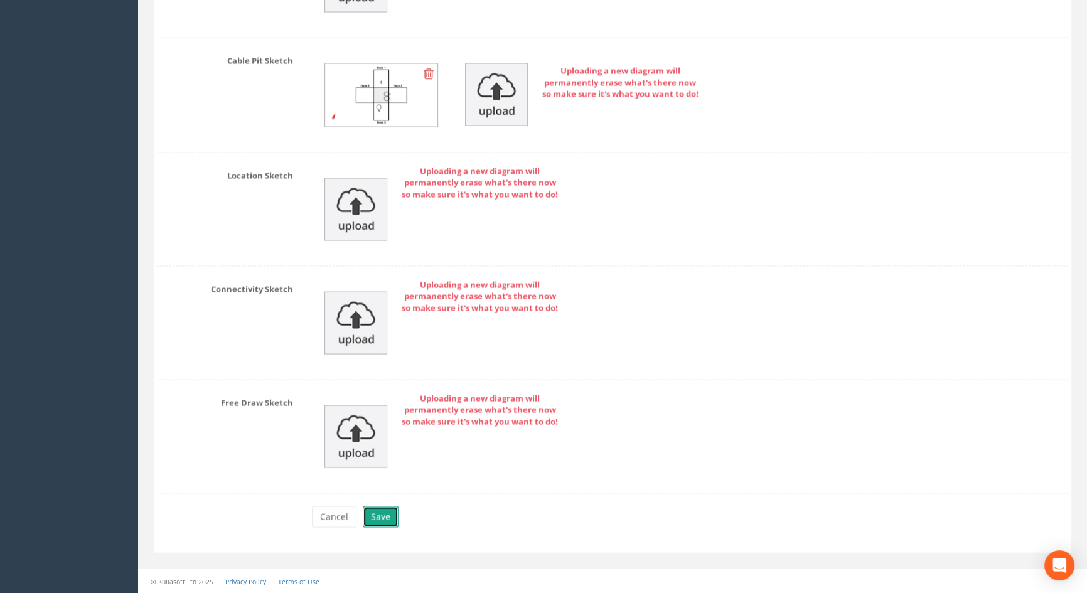
click at [376, 510] on button "Save" at bounding box center [381, 516] width 36 height 21
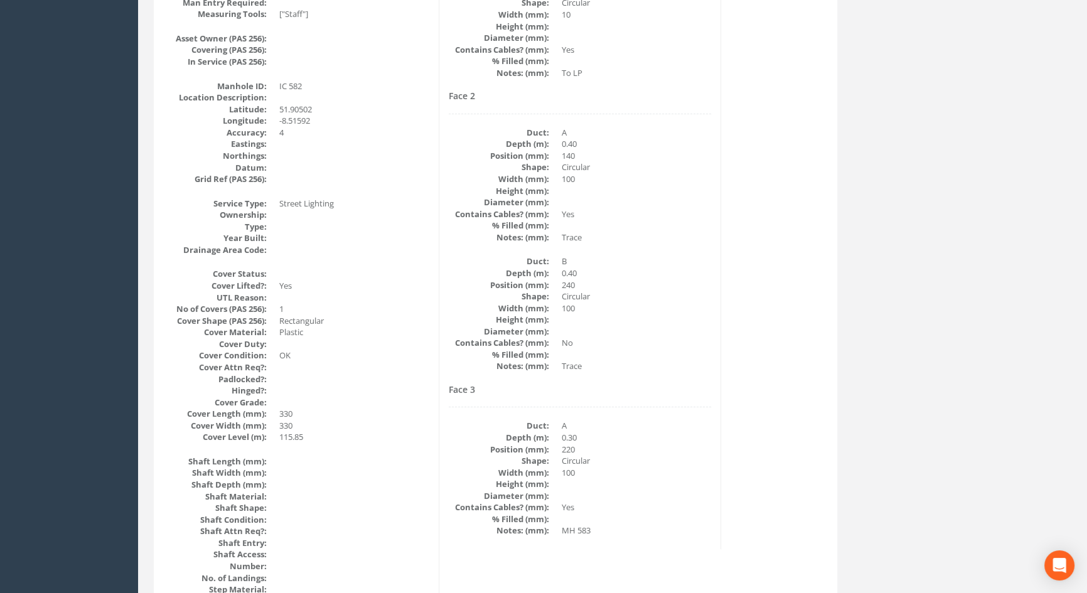
scroll to position [0, 0]
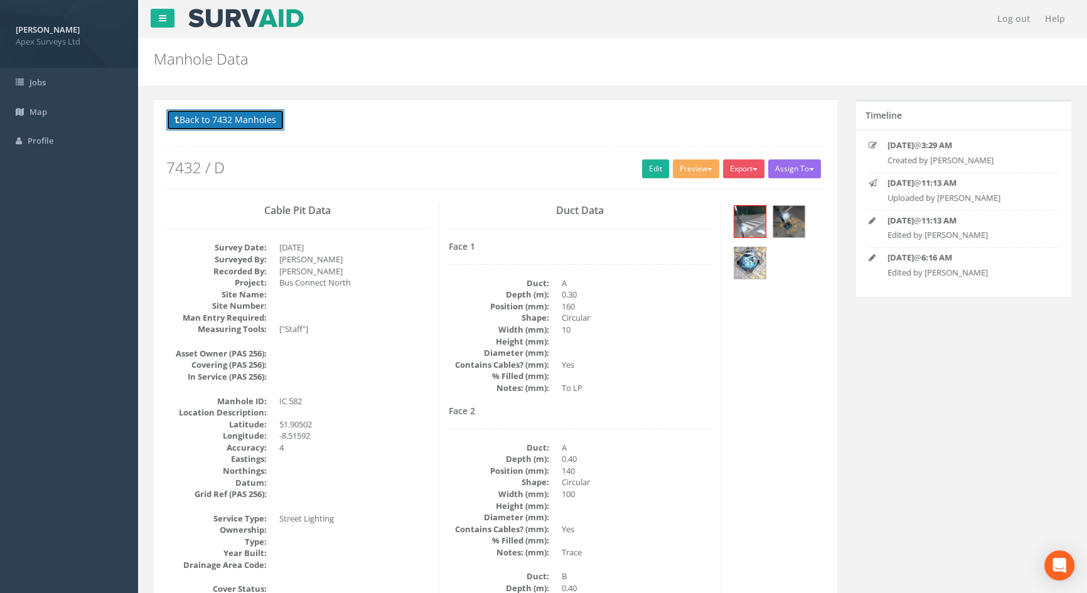
click at [222, 119] on button "Back to 7432 Manholes" at bounding box center [225, 119] width 118 height 21
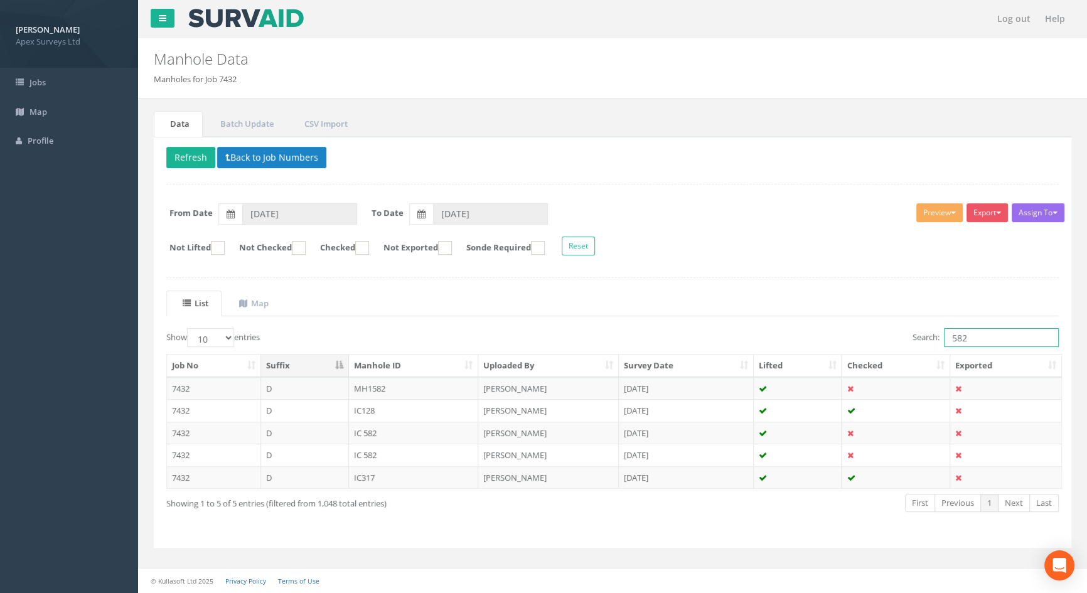
click at [979, 336] on input "582" at bounding box center [1001, 337] width 115 height 19
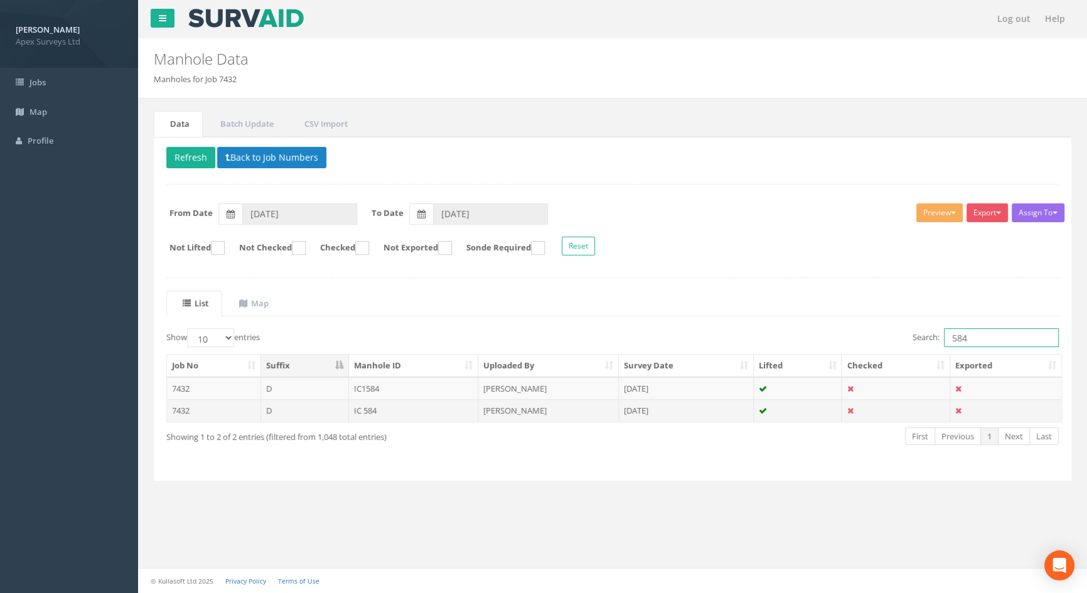
type input "584"
click at [375, 410] on td "IC 584" at bounding box center [414, 410] width 130 height 23
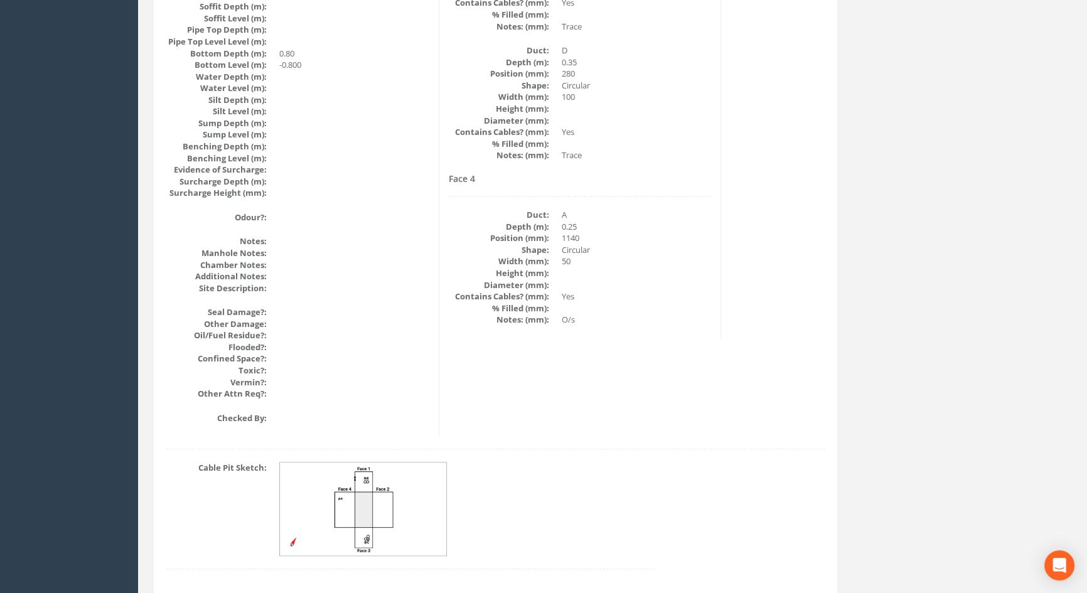
scroll to position [1343, 0]
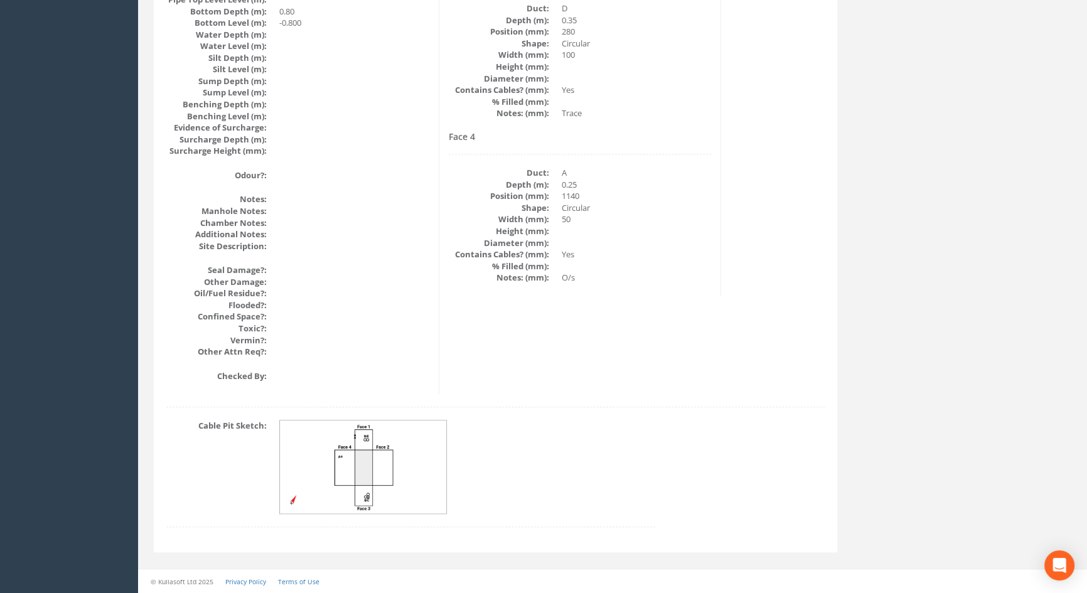
click at [364, 451] on img at bounding box center [364, 468] width 168 height 94
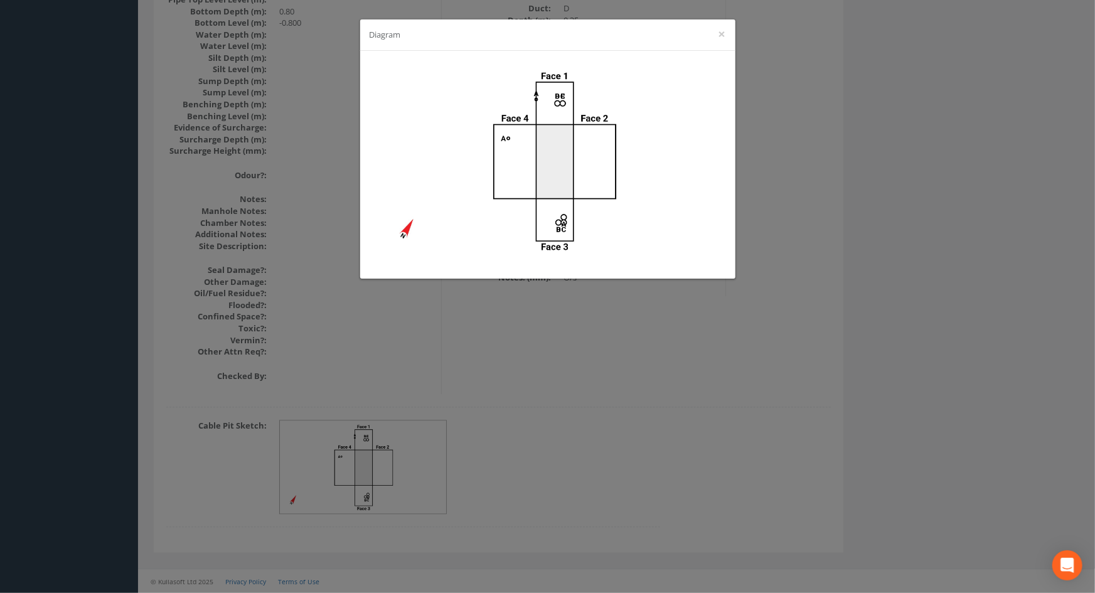
click at [766, 259] on div "Diagram ×" at bounding box center [547, 296] width 1095 height 593
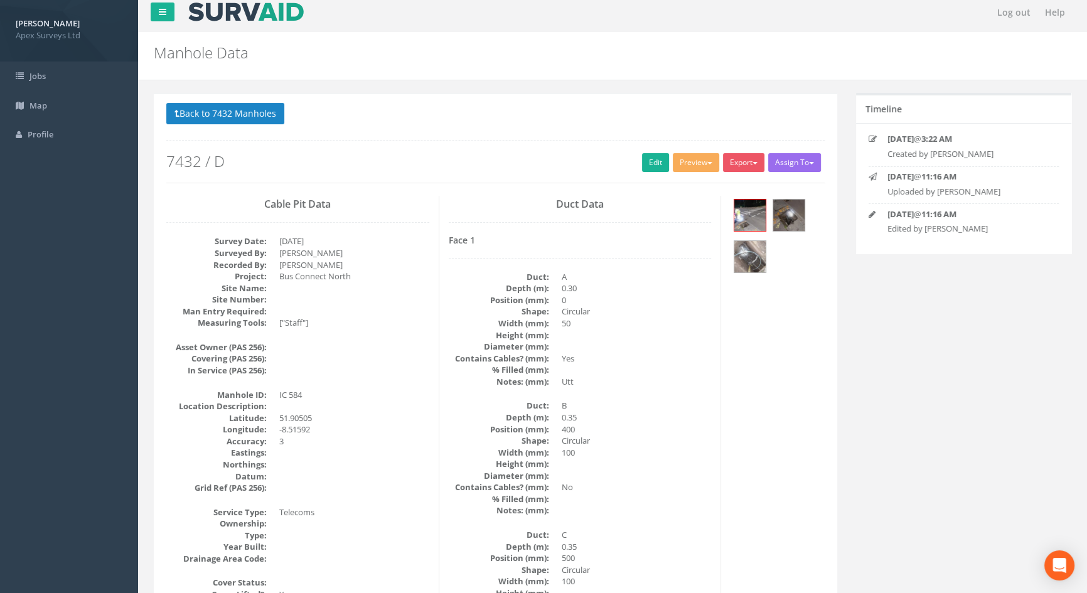
scroll to position [0, 0]
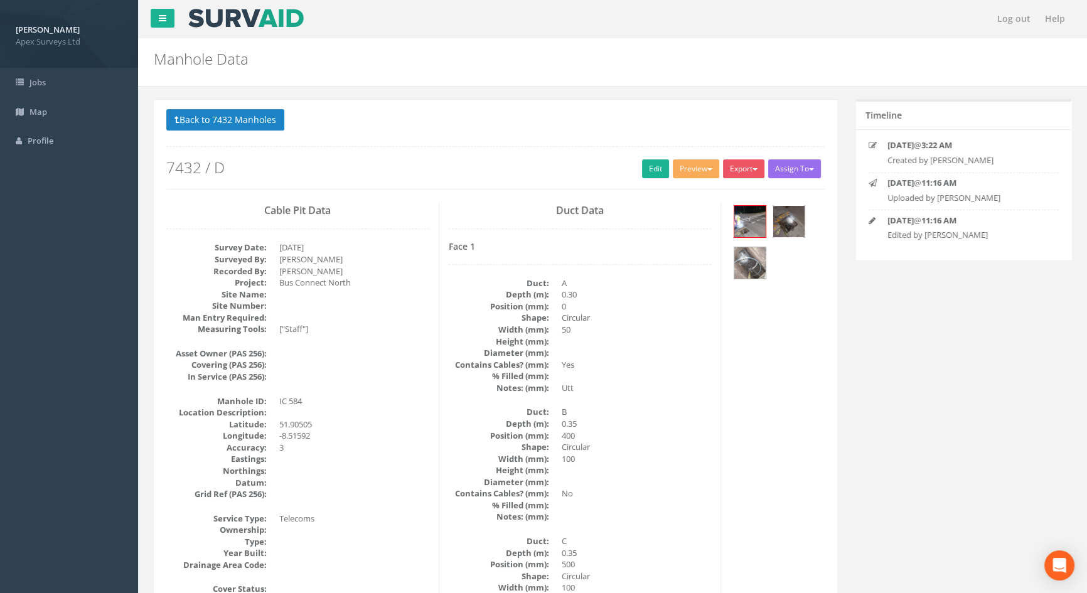
click at [790, 219] on img at bounding box center [788, 221] width 31 height 31
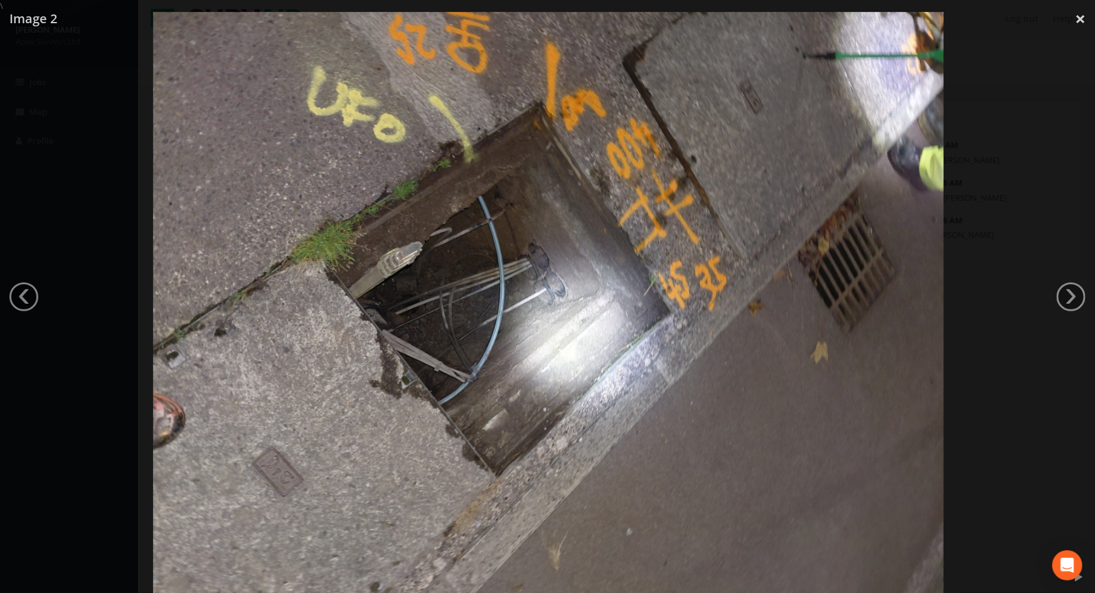
click at [970, 211] on div at bounding box center [548, 308] width 1095 height 593
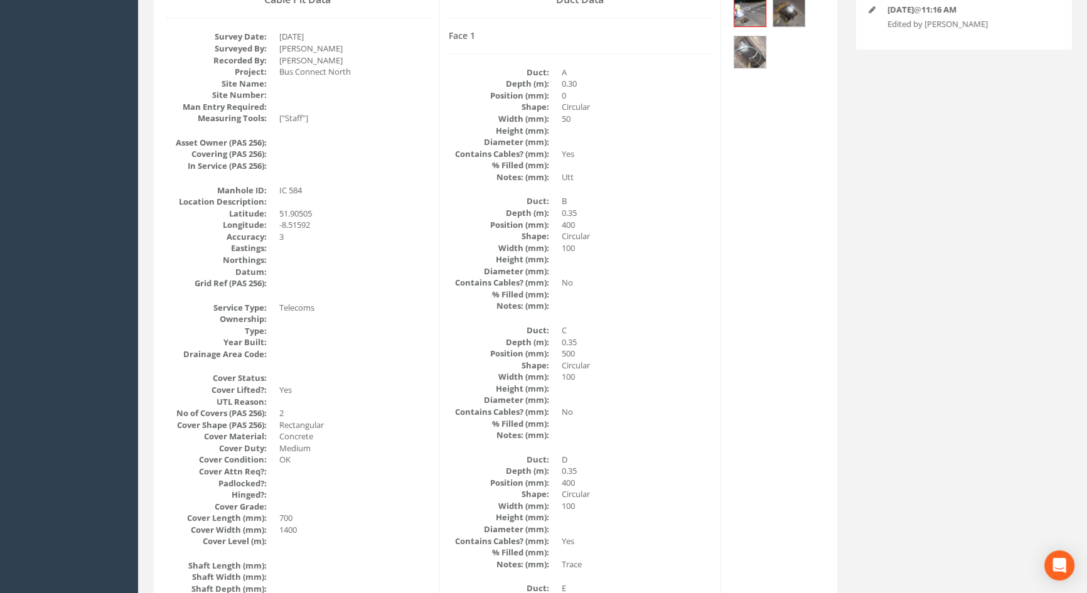
scroll to position [87, 0]
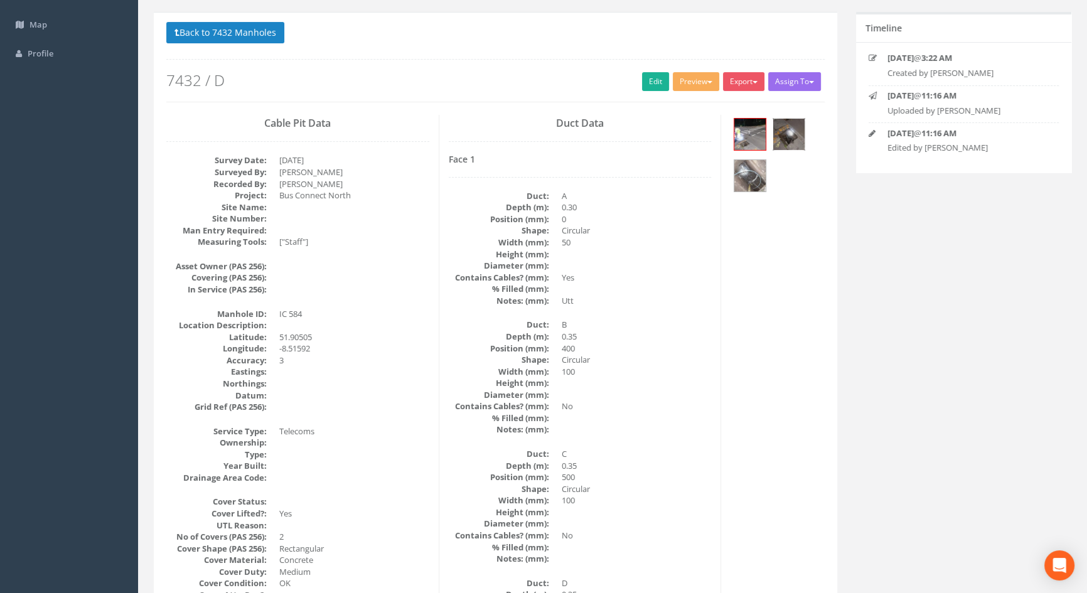
click at [788, 135] on img at bounding box center [788, 134] width 31 height 31
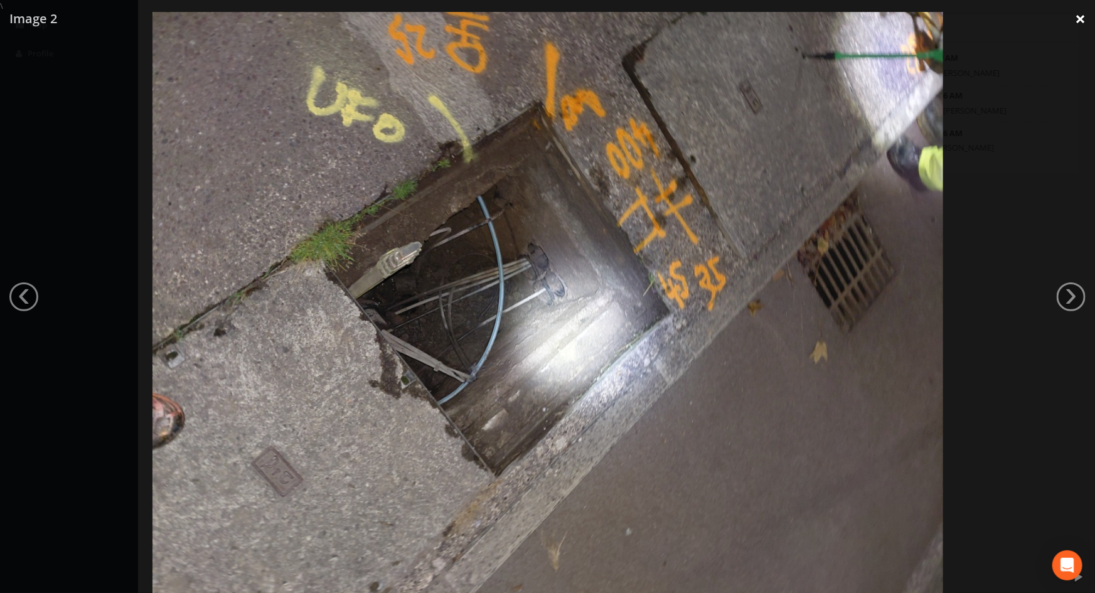
click at [1075, 23] on link "×" at bounding box center [1080, 19] width 29 height 38
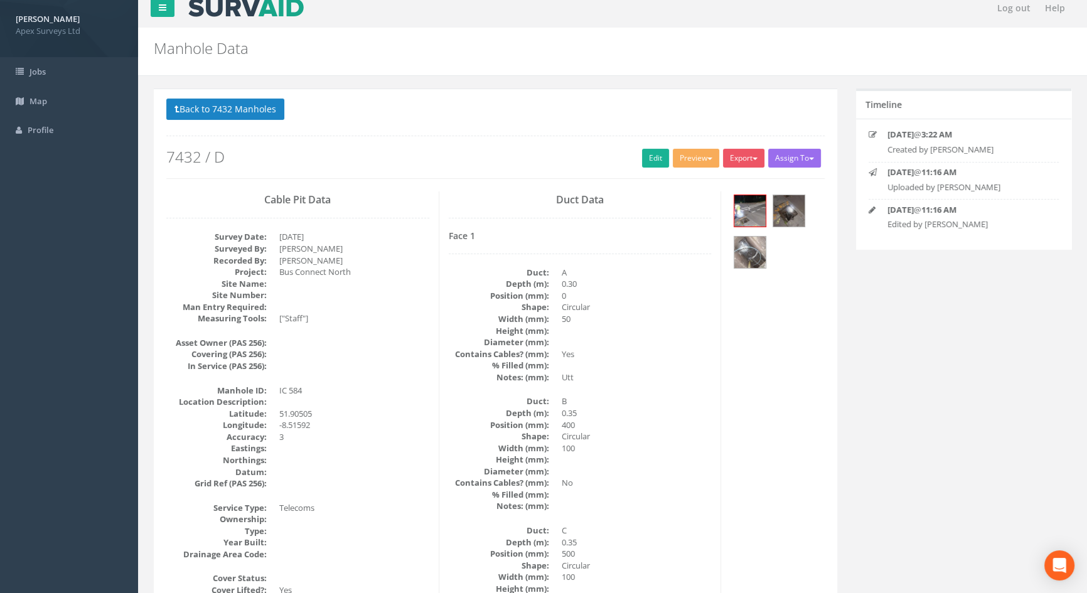
scroll to position [0, 0]
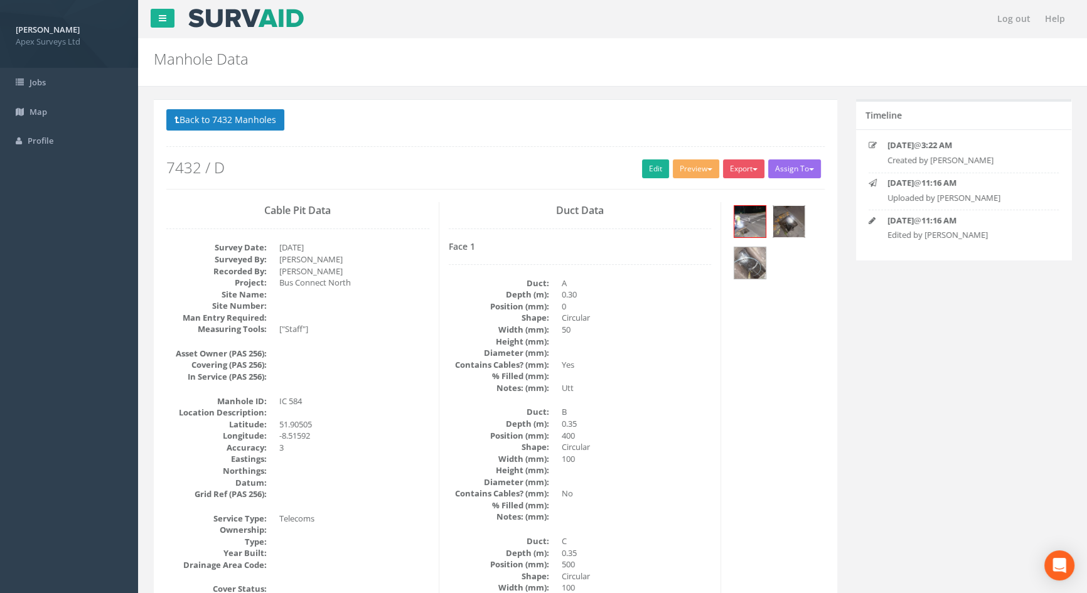
click at [780, 226] on img at bounding box center [788, 221] width 31 height 31
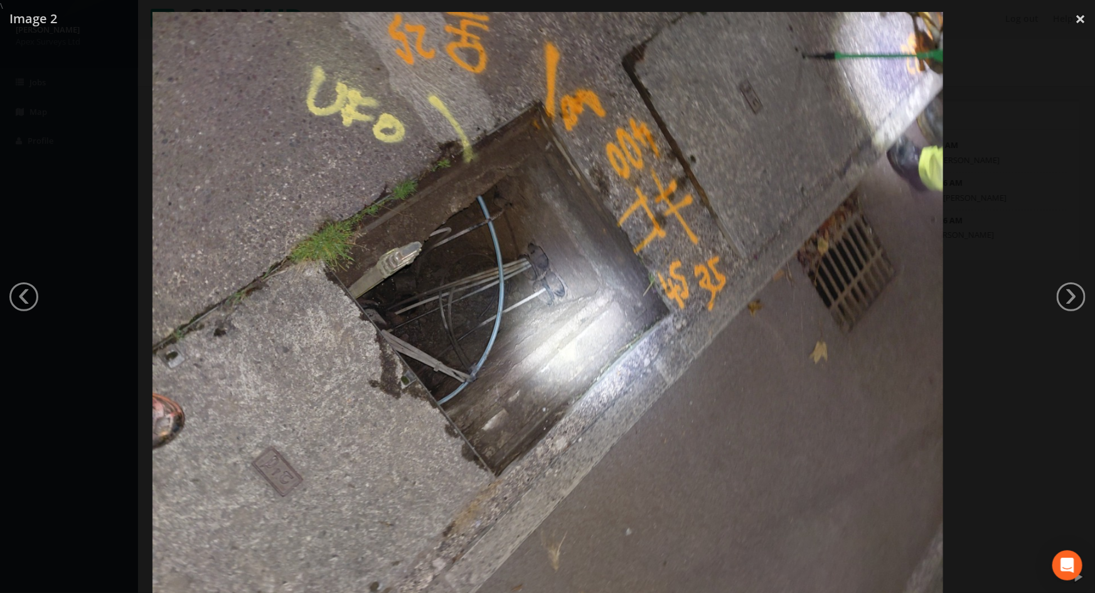
click at [77, 377] on div at bounding box center [547, 308] width 1095 height 593
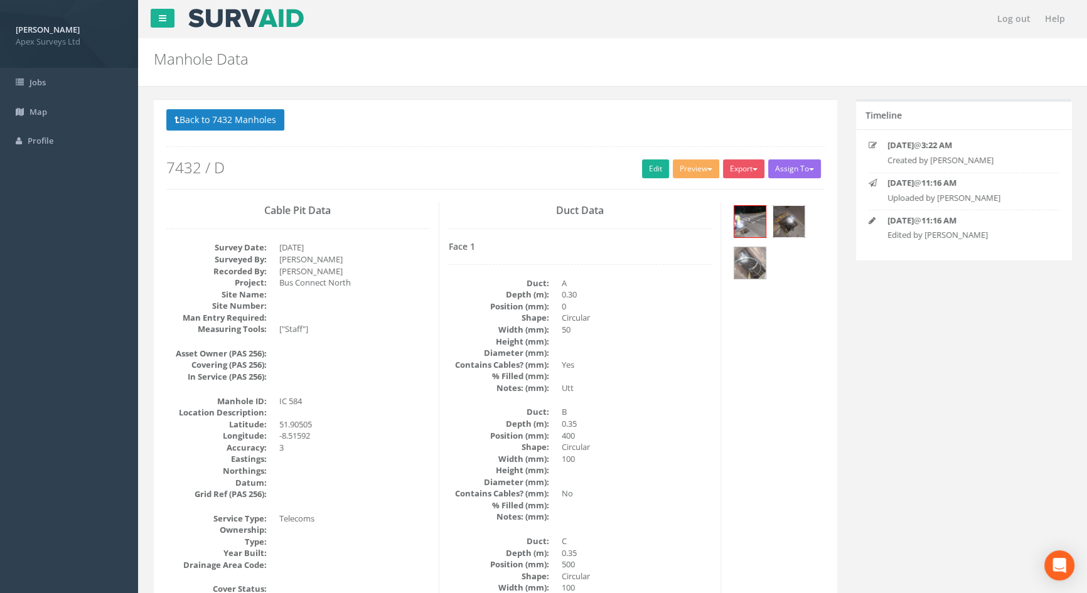
click at [787, 226] on img at bounding box center [788, 221] width 31 height 31
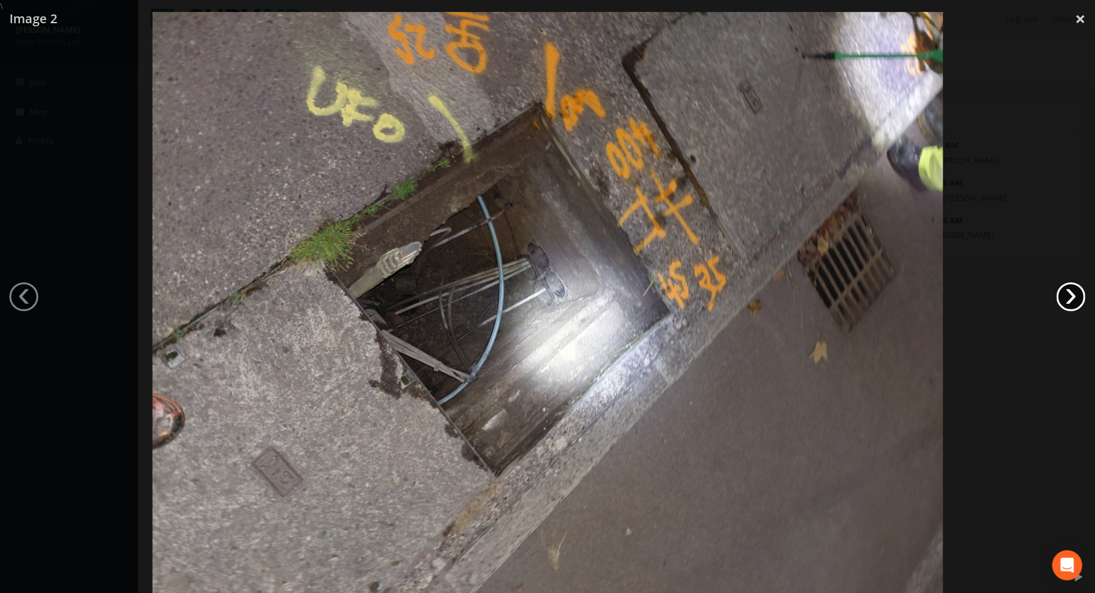
click at [1066, 296] on link "›" at bounding box center [1071, 296] width 29 height 29
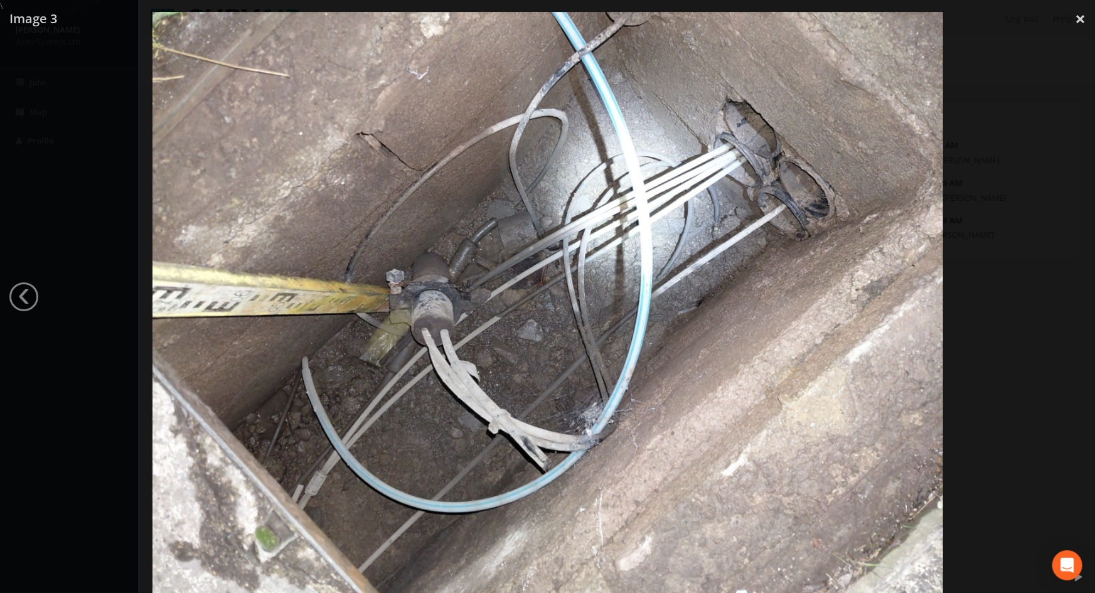
click at [1059, 294] on div at bounding box center [547, 308] width 1095 height 593
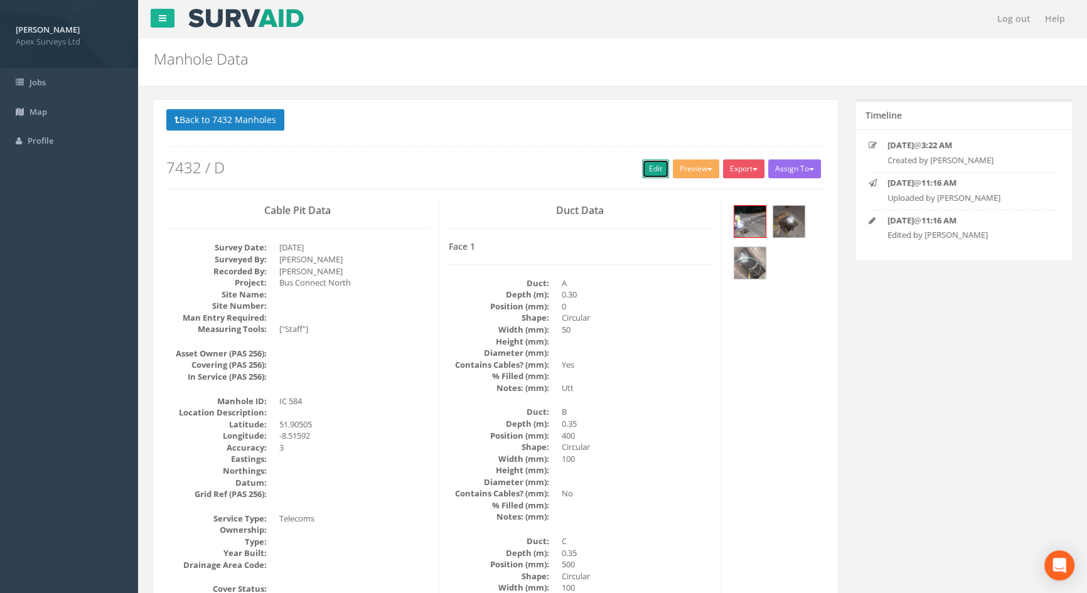
click at [643, 169] on link "Edit" at bounding box center [655, 168] width 27 height 19
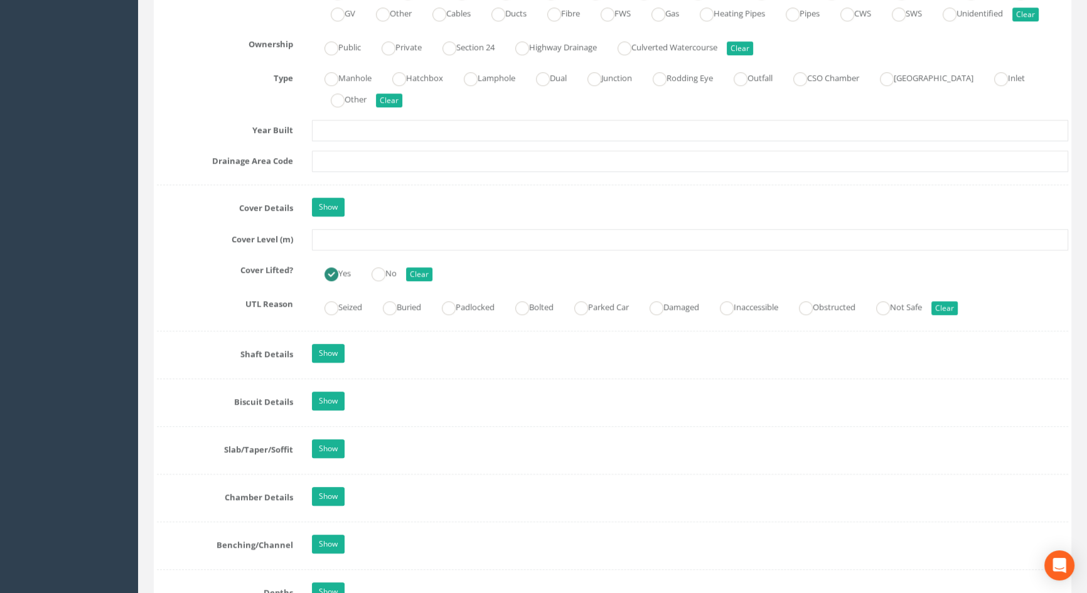
scroll to position [970, 0]
click at [356, 250] on input "text" at bounding box center [690, 238] width 756 height 21
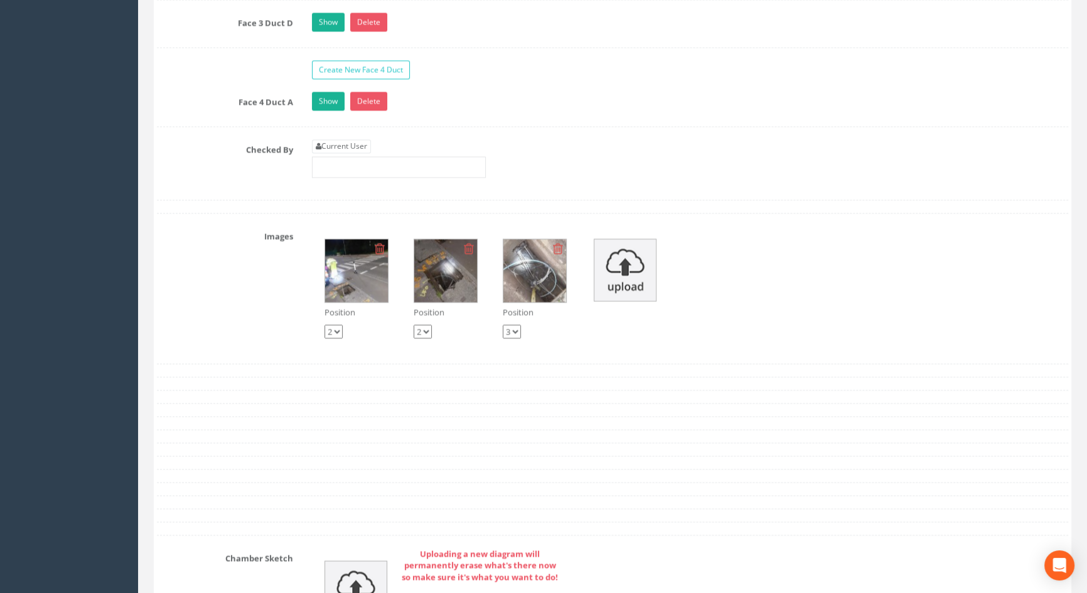
scroll to position [2567, 0]
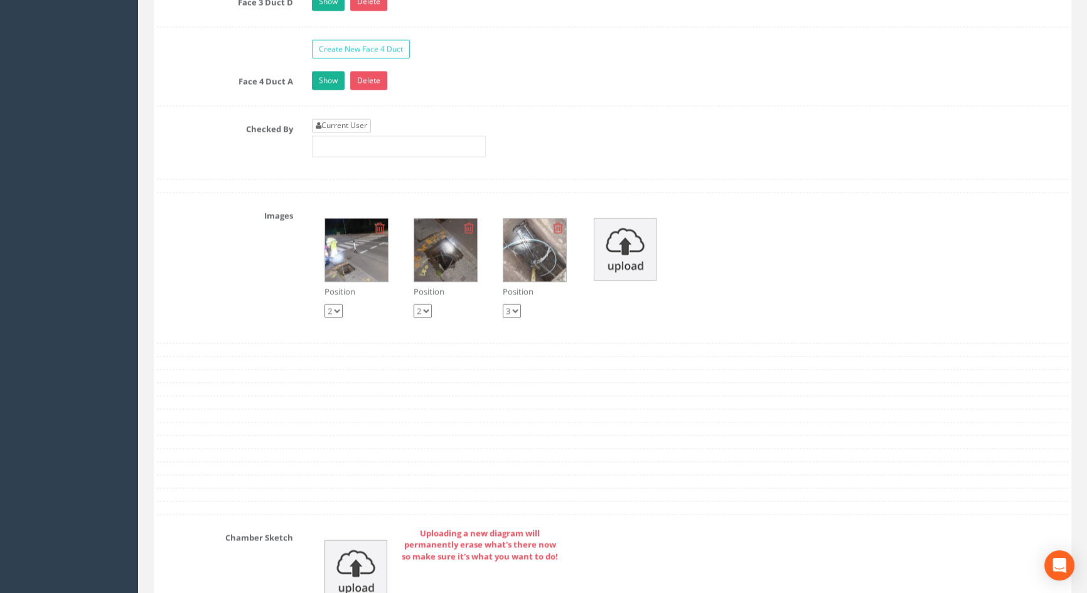
type input "115.91"
click at [357, 132] on link "Current User" at bounding box center [341, 126] width 59 height 14
type input "[PERSON_NAME]"
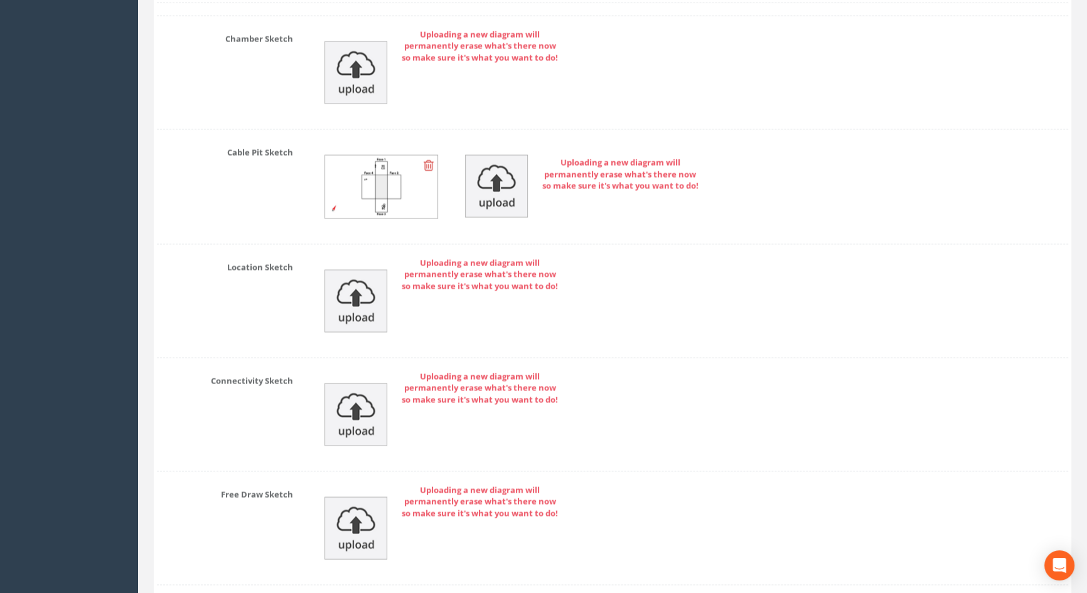
scroll to position [3170, 0]
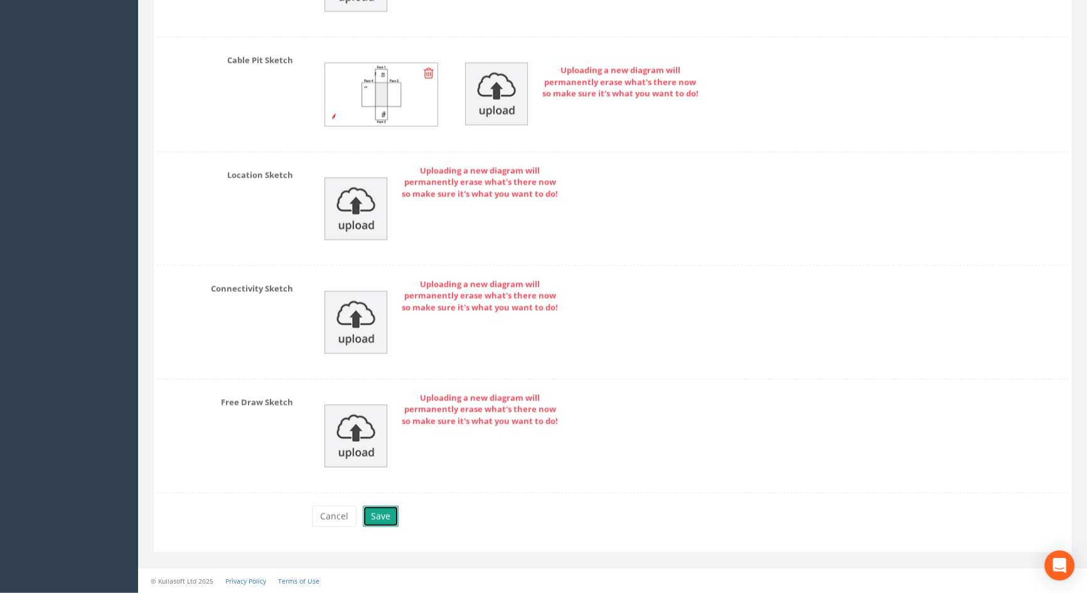
click at [380, 520] on button "Save" at bounding box center [381, 516] width 36 height 21
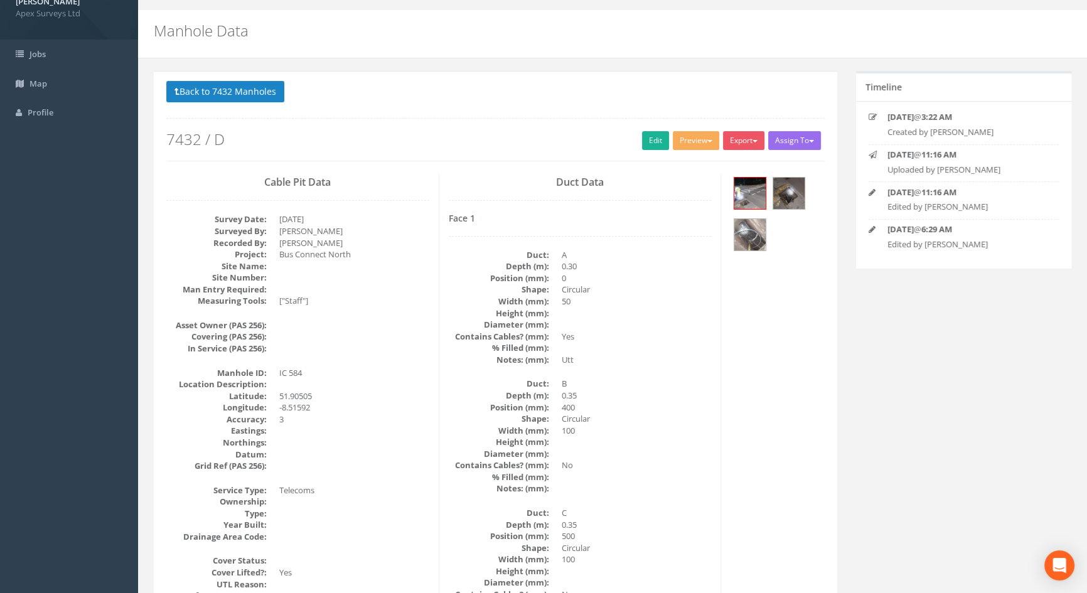
scroll to position [0, 0]
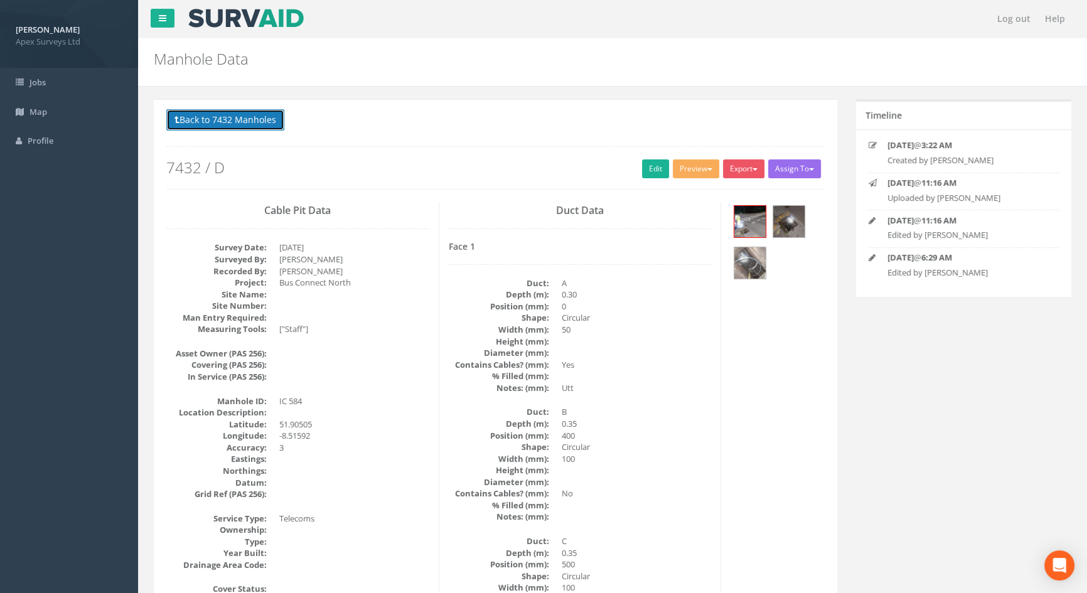
click at [247, 126] on button "Back to 7432 Manholes" at bounding box center [225, 119] width 118 height 21
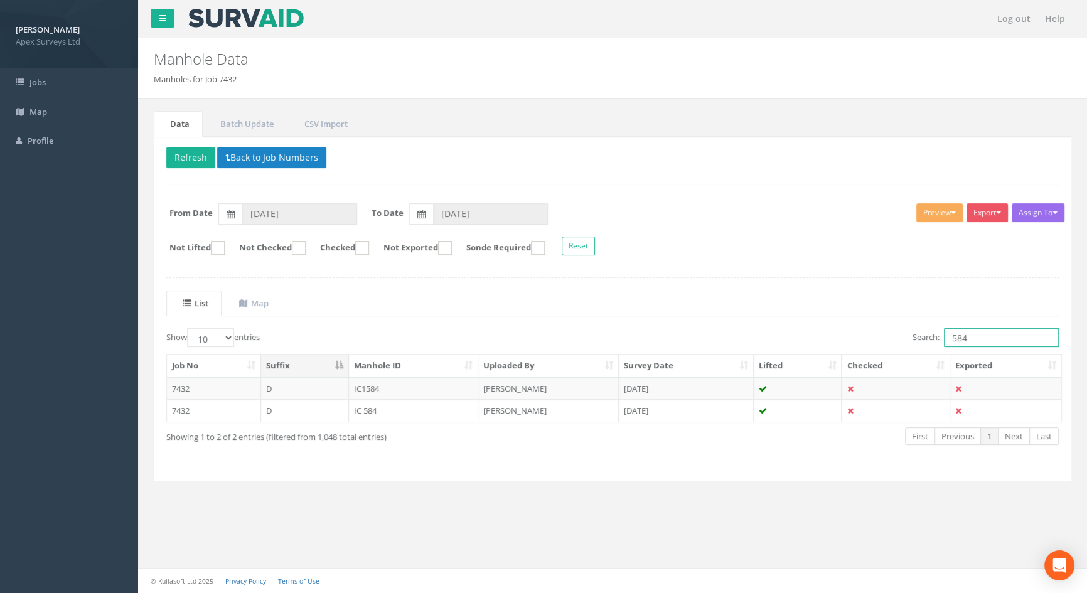
drag, startPoint x: 973, startPoint y: 338, endPoint x: 930, endPoint y: 330, distance: 43.3
click at [931, 333] on label "Search: 584" at bounding box center [986, 337] width 146 height 19
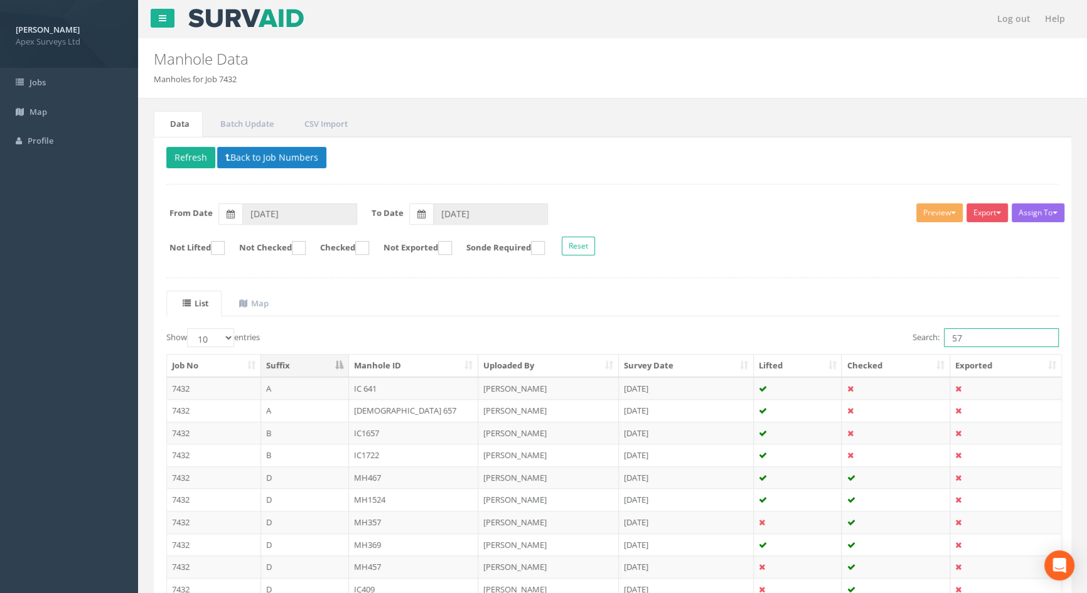
scroll to position [105, 0]
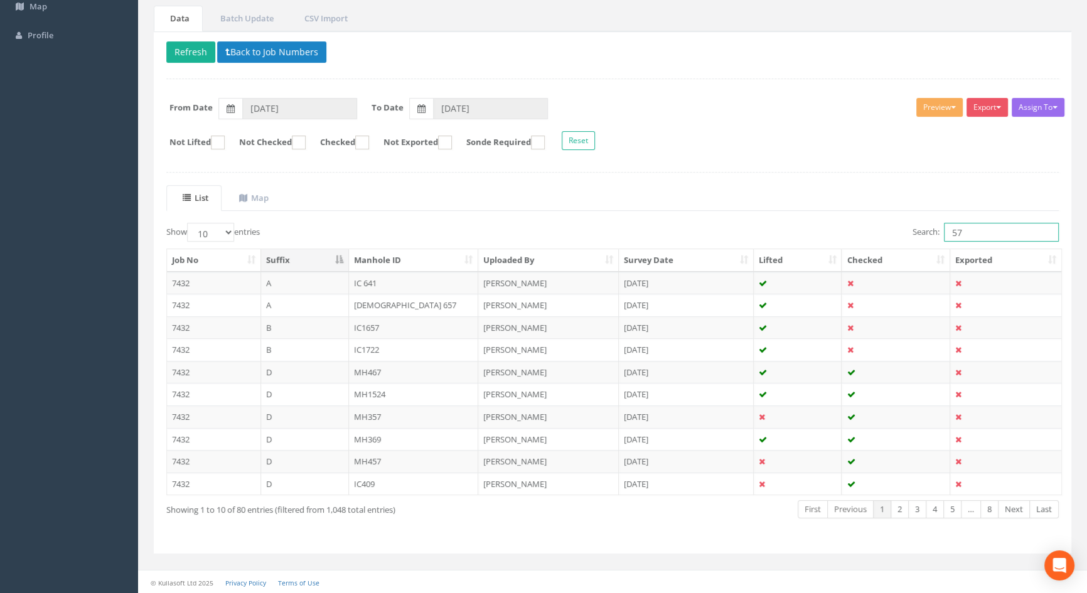
click at [970, 227] on input "57" at bounding box center [1001, 232] width 115 height 19
type input "5"
type input "I"
drag, startPoint x: 968, startPoint y: 237, endPoint x: 901, endPoint y: 232, distance: 67.9
click at [901, 232] on div "Search: 58" at bounding box center [840, 234] width 437 height 22
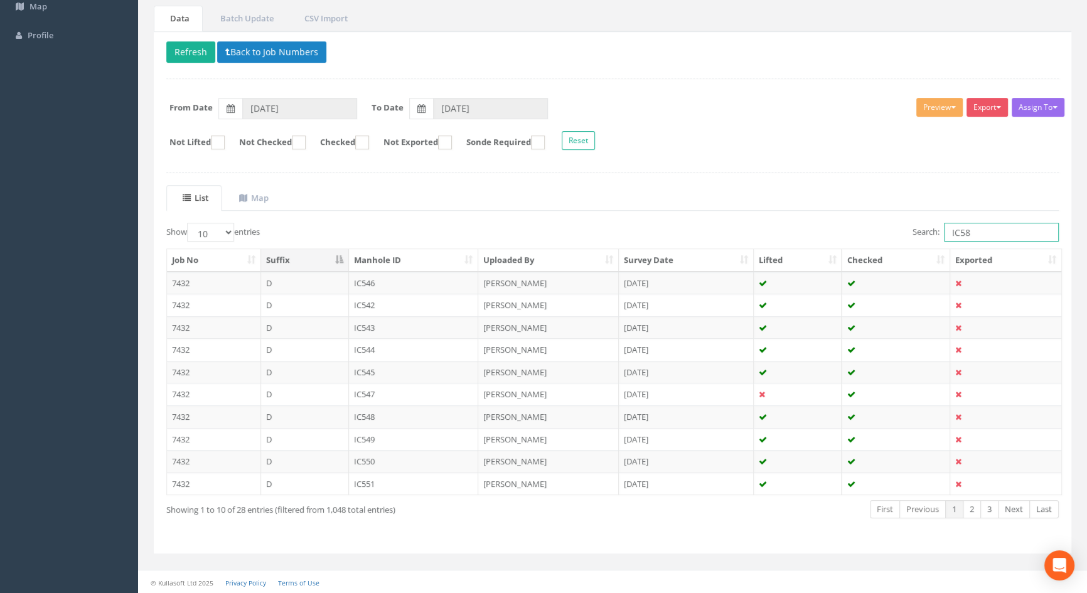
scroll to position [0, 0]
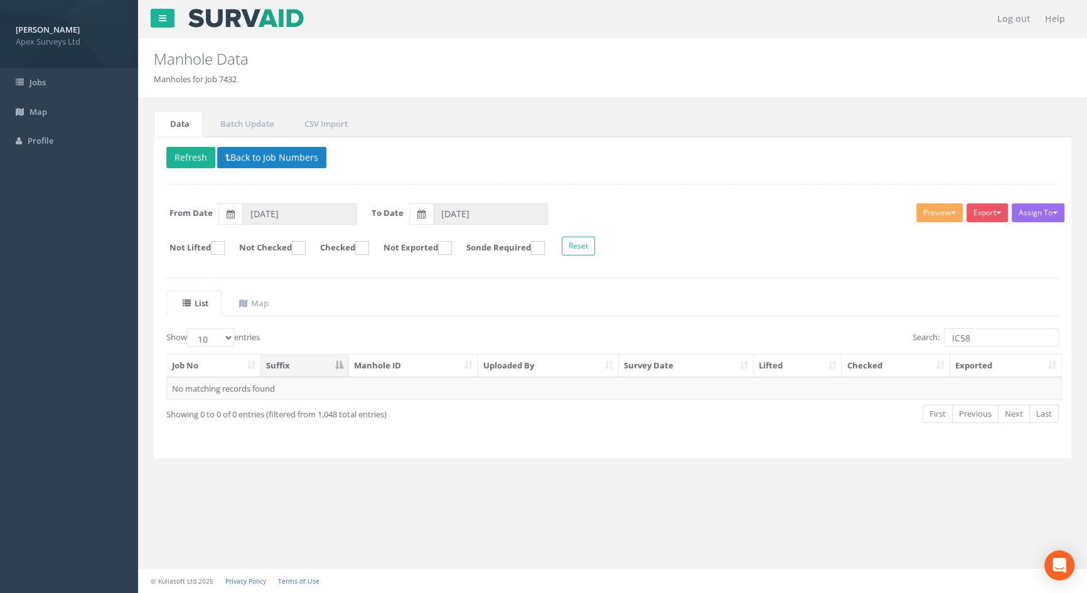
drag, startPoint x: 995, startPoint y: 325, endPoint x: 869, endPoint y: 313, distance: 126.7
click at [869, 313] on div "List Map Show 10 25 50 100 entries Search: IC58 Job No Suffix Manhole ID Upload…" at bounding box center [612, 368] width 893 height 155
click at [985, 339] on input "IC58" at bounding box center [1001, 337] width 115 height 19
drag, startPoint x: 973, startPoint y: 334, endPoint x: 918, endPoint y: 327, distance: 55.7
click at [918, 328] on label "Search: IC58" at bounding box center [986, 337] width 146 height 19
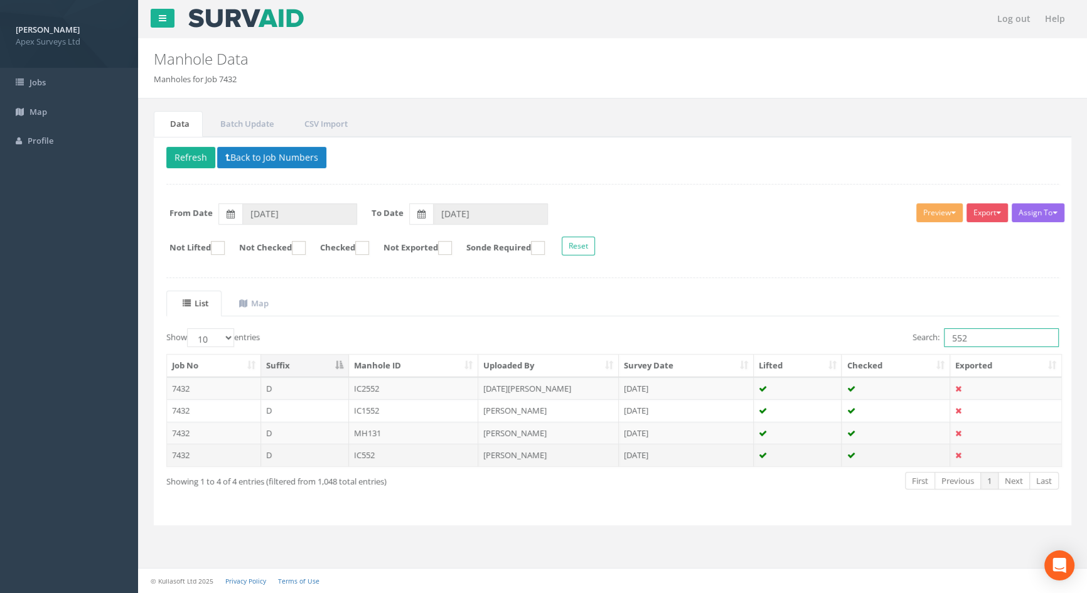
type input "552"
click at [389, 453] on td "IC552" at bounding box center [414, 455] width 130 height 23
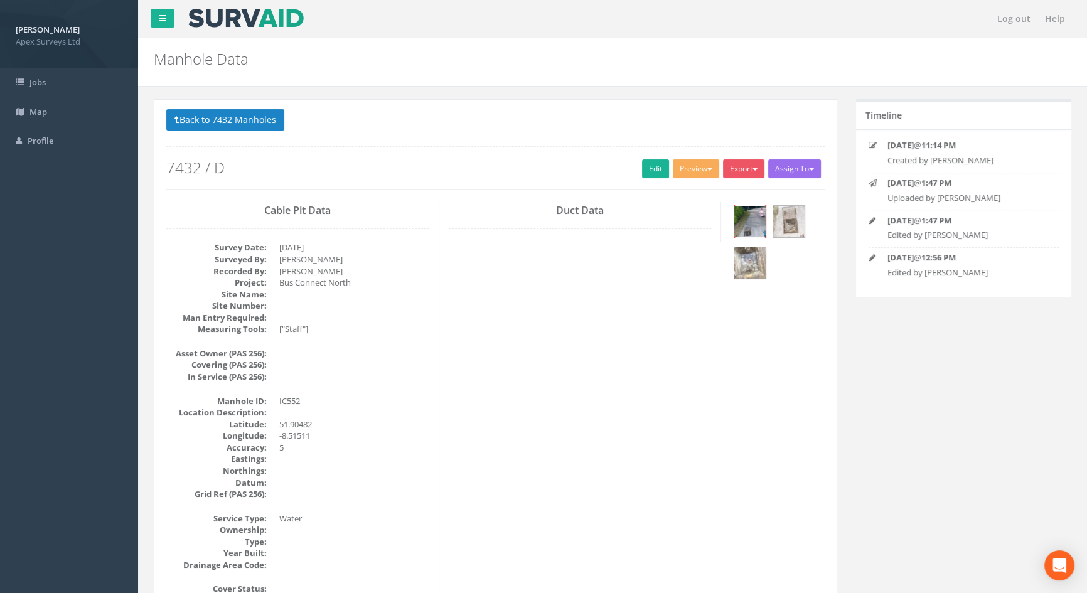
click at [754, 218] on img at bounding box center [749, 221] width 31 height 31
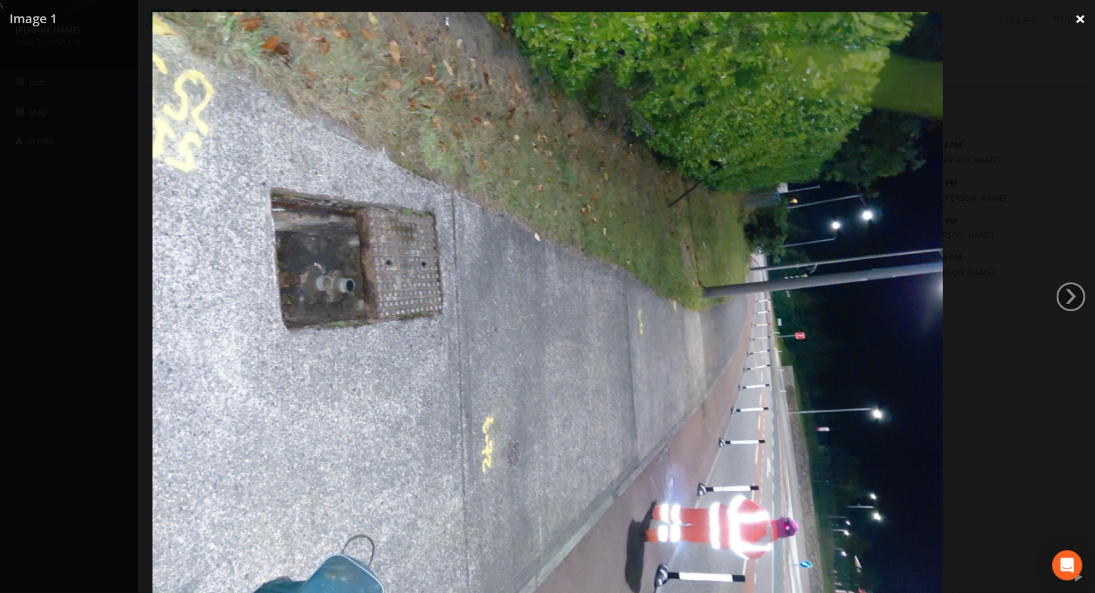
click at [1075, 18] on link "×" at bounding box center [1080, 19] width 29 height 38
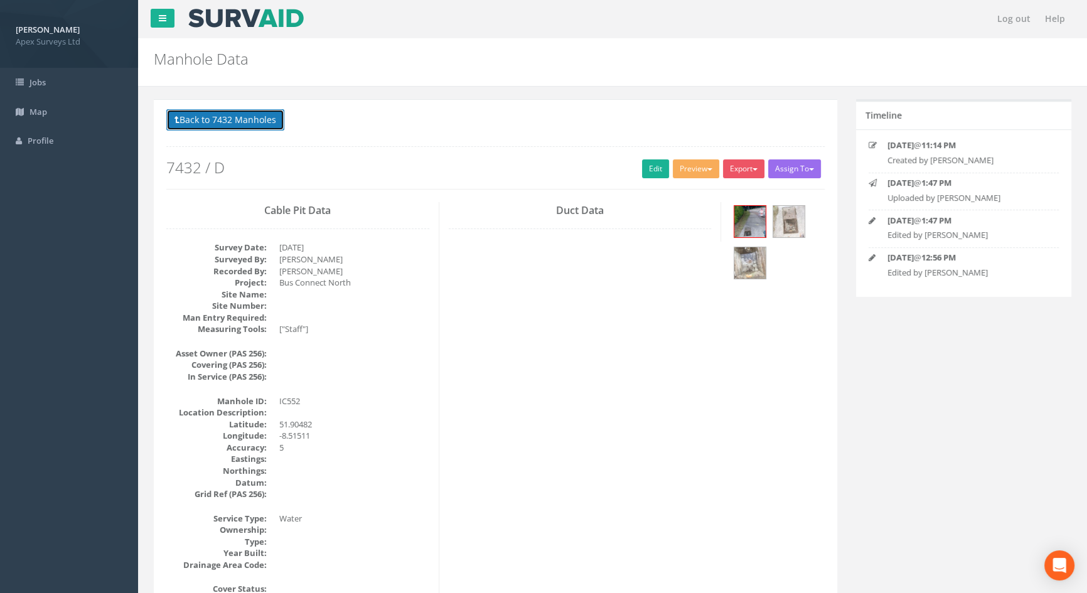
click at [238, 122] on button "Back to 7432 Manholes" at bounding box center [225, 119] width 118 height 21
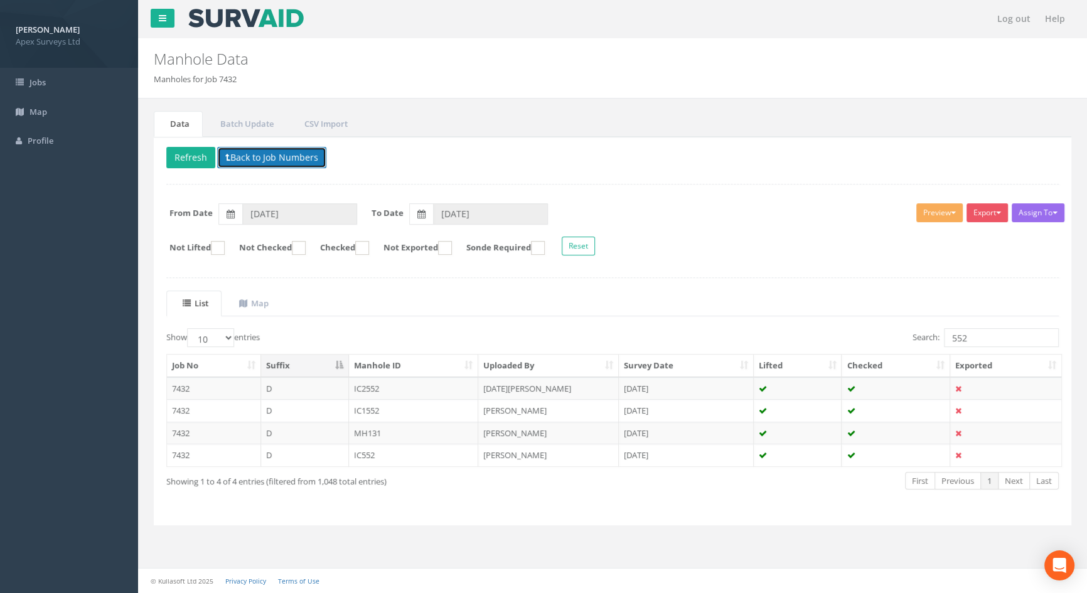
click at [235, 163] on button "Back to Job Numbers" at bounding box center [271, 157] width 109 height 21
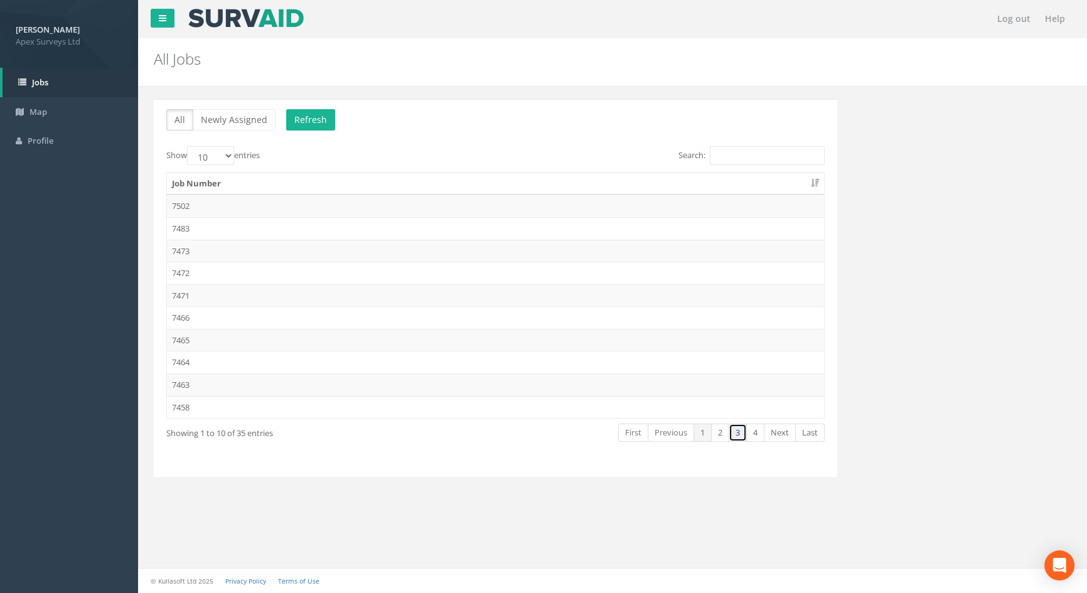
click at [739, 433] on link "3" at bounding box center [738, 433] width 18 height 18
click at [185, 315] on td "7432" at bounding box center [495, 317] width 657 height 23
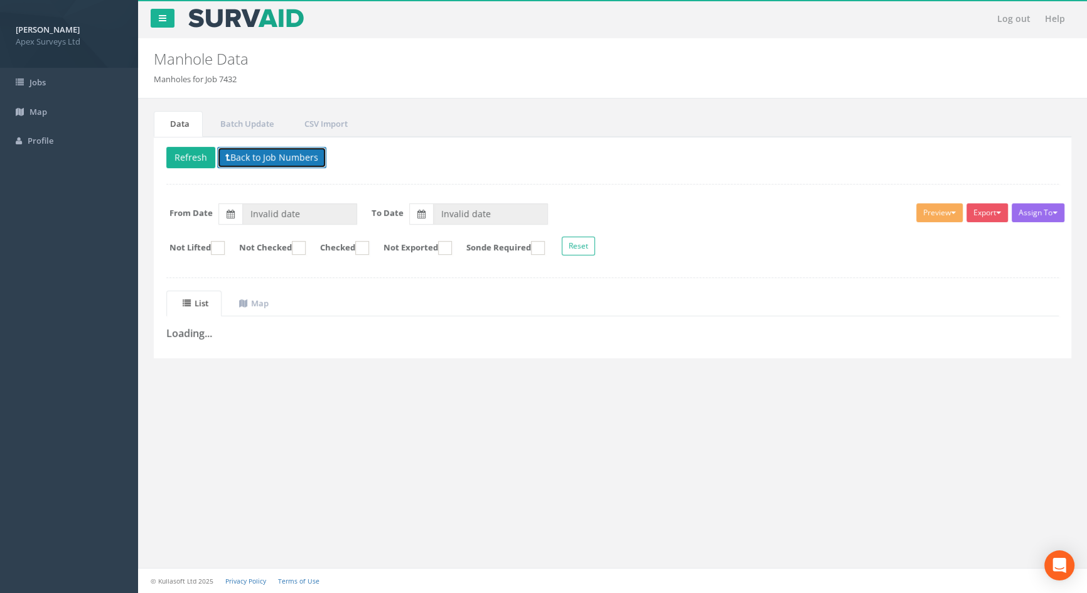
click at [236, 154] on button "Back to Job Numbers" at bounding box center [271, 157] width 109 height 21
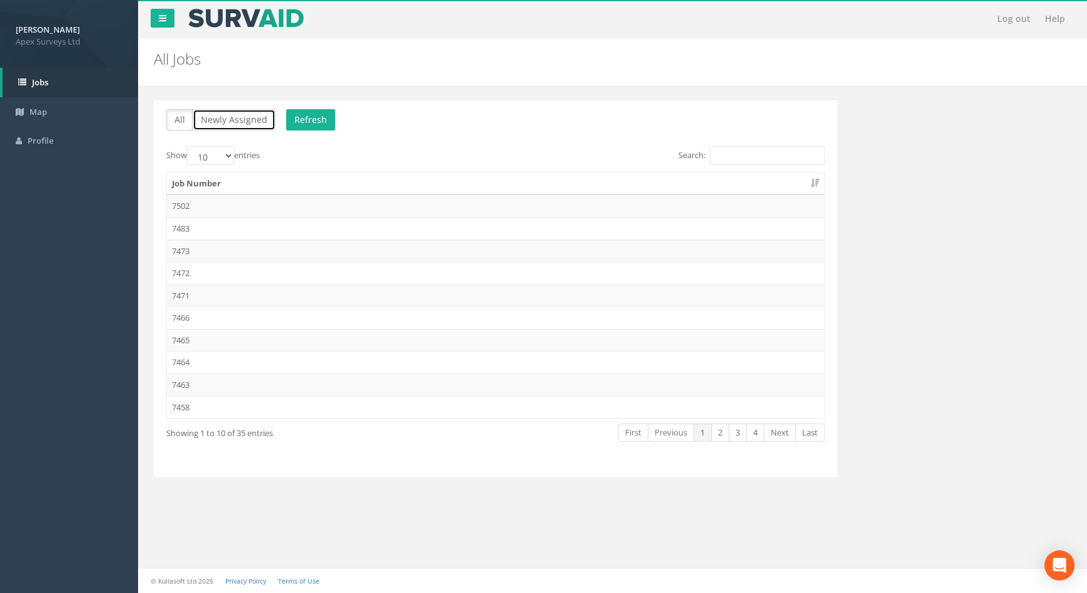
click at [230, 120] on button "Newly Assigned" at bounding box center [234, 119] width 83 height 21
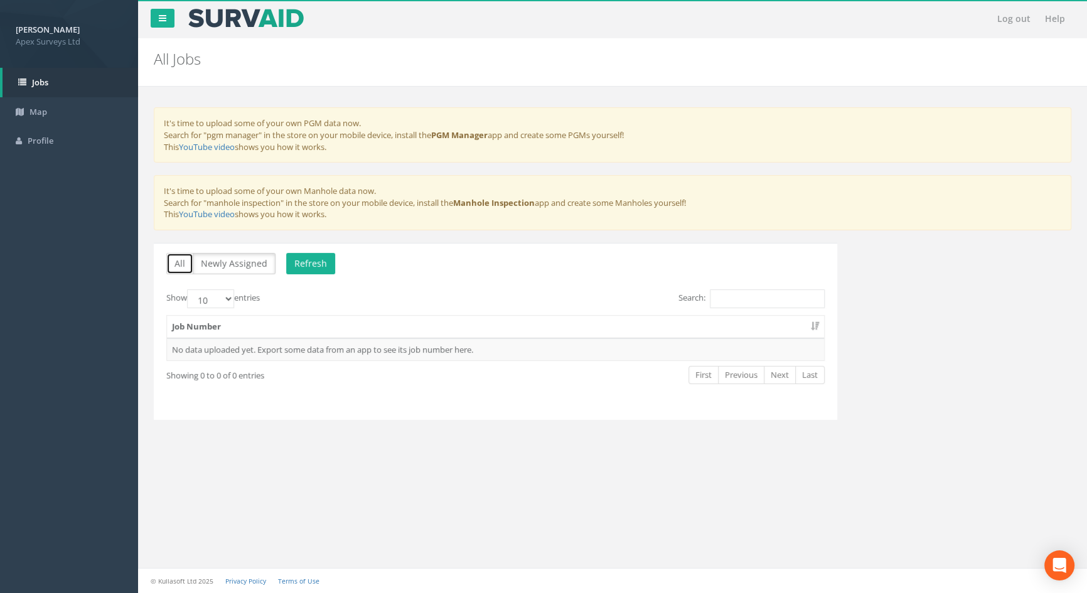
click at [173, 258] on button "All" at bounding box center [179, 263] width 27 height 21
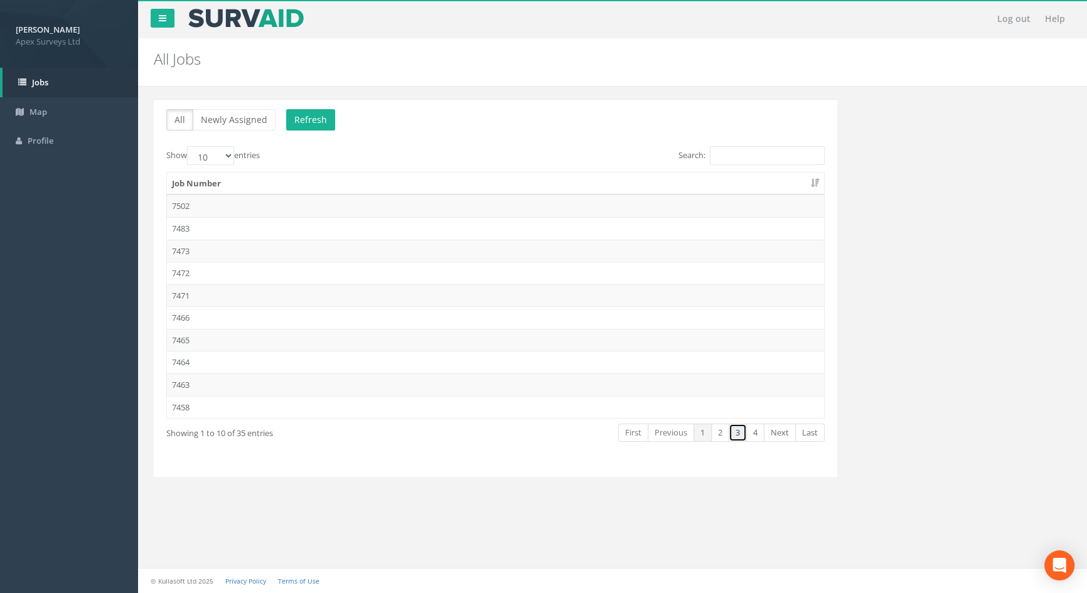
click at [737, 431] on link "3" at bounding box center [738, 433] width 18 height 18
click at [198, 313] on td "7432" at bounding box center [495, 317] width 657 height 23
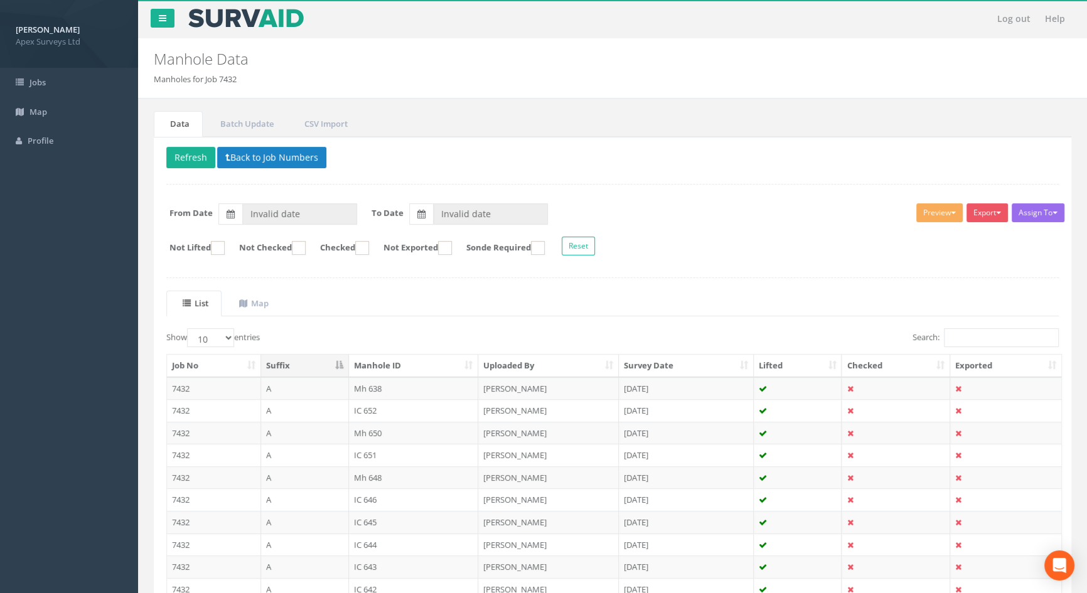
type input "[DATE]"
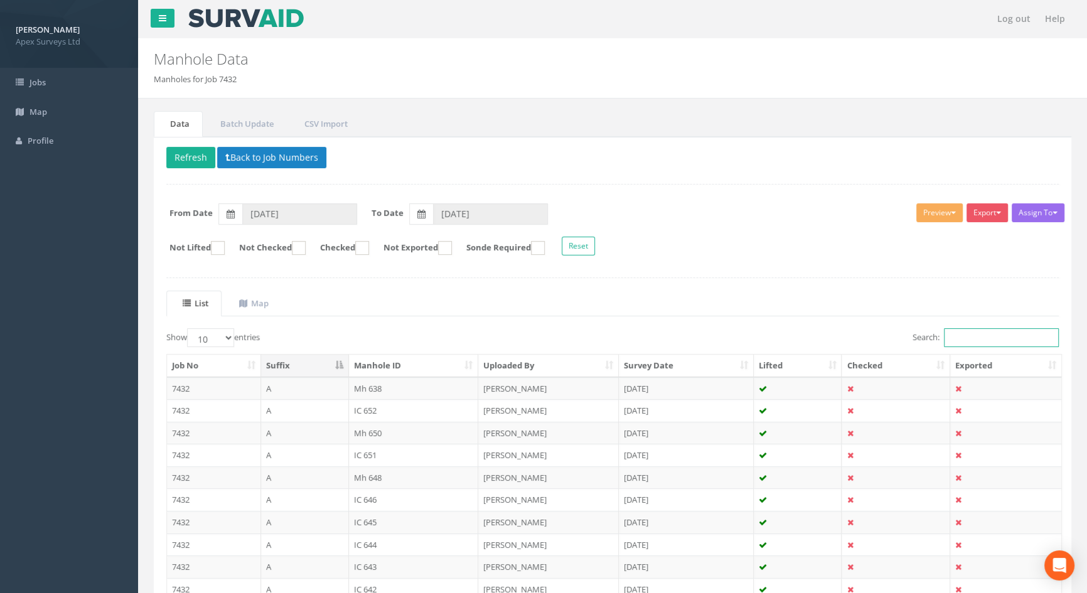
click at [969, 336] on input "Search:" at bounding box center [1001, 337] width 115 height 19
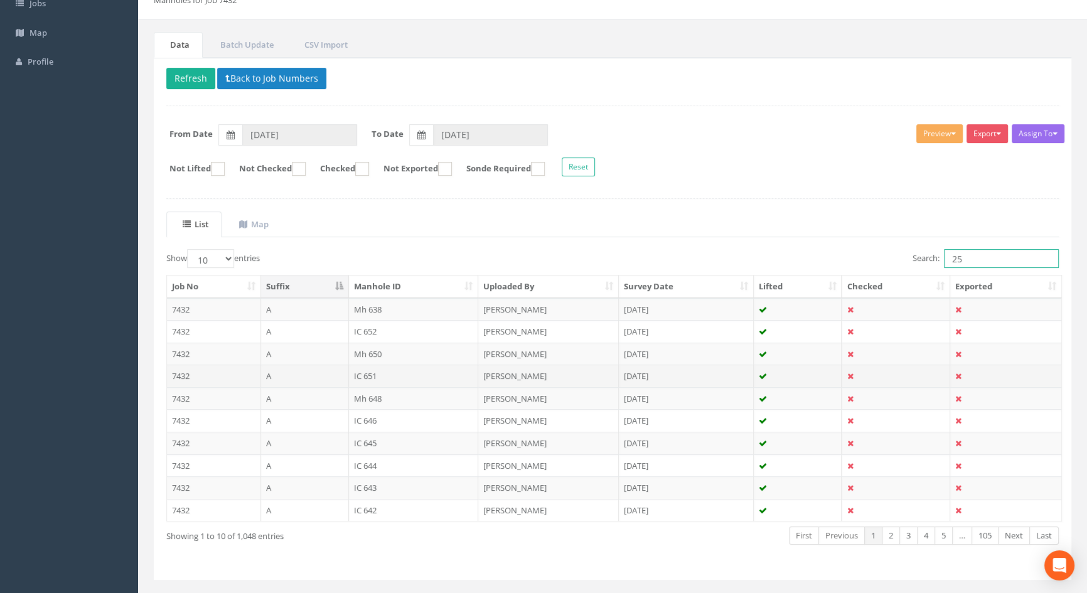
scroll to position [105, 0]
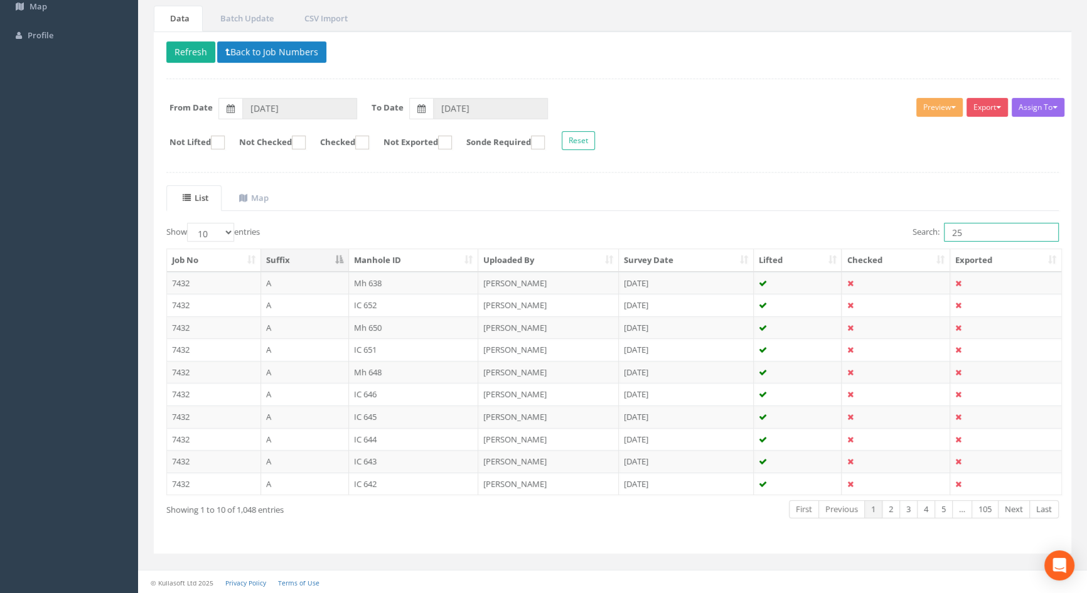
drag, startPoint x: 967, startPoint y: 238, endPoint x: 931, endPoint y: 237, distance: 35.8
click at [931, 237] on label "Search: 25" at bounding box center [986, 232] width 146 height 19
drag, startPoint x: 1004, startPoint y: 232, endPoint x: 842, endPoint y: 217, distance: 163.2
click at [842, 217] on div "List Map Show 10 25 50 100 entries Search: IC25 Job No Suffix Manhole ID Upload…" at bounding box center [612, 363] width 893 height 356
drag, startPoint x: 965, startPoint y: 232, endPoint x: 826, endPoint y: 235, distance: 138.7
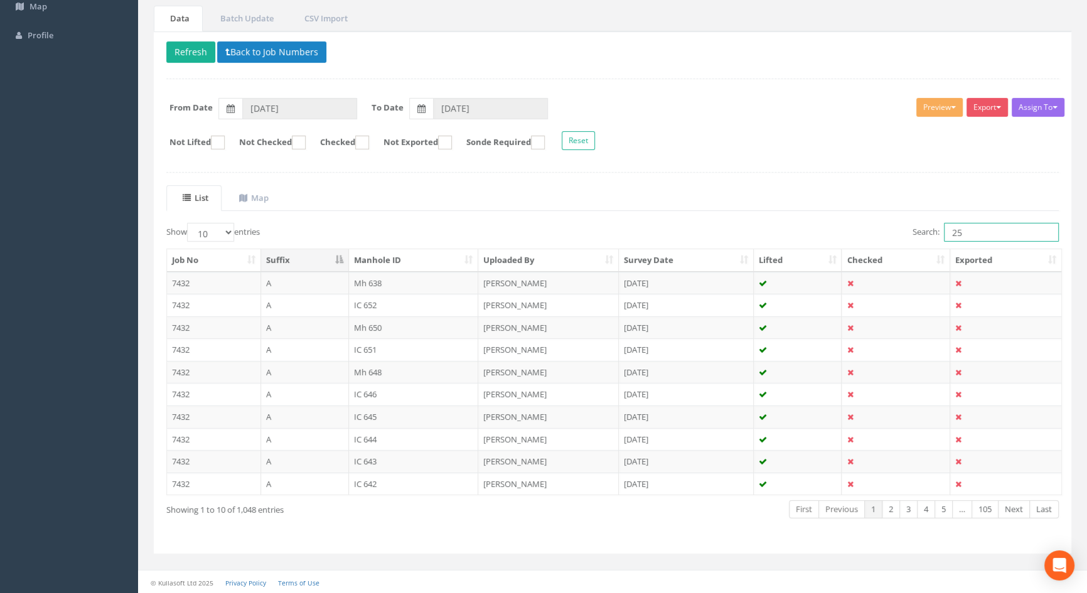
click at [826, 235] on div "Search: 25" at bounding box center [840, 234] width 437 height 22
type input "MH25"
click at [231, 229] on select "10 25 50 100" at bounding box center [210, 232] width 47 height 19
select select "100"
click at [189, 223] on select "10 25 50 100" at bounding box center [210, 232] width 47 height 19
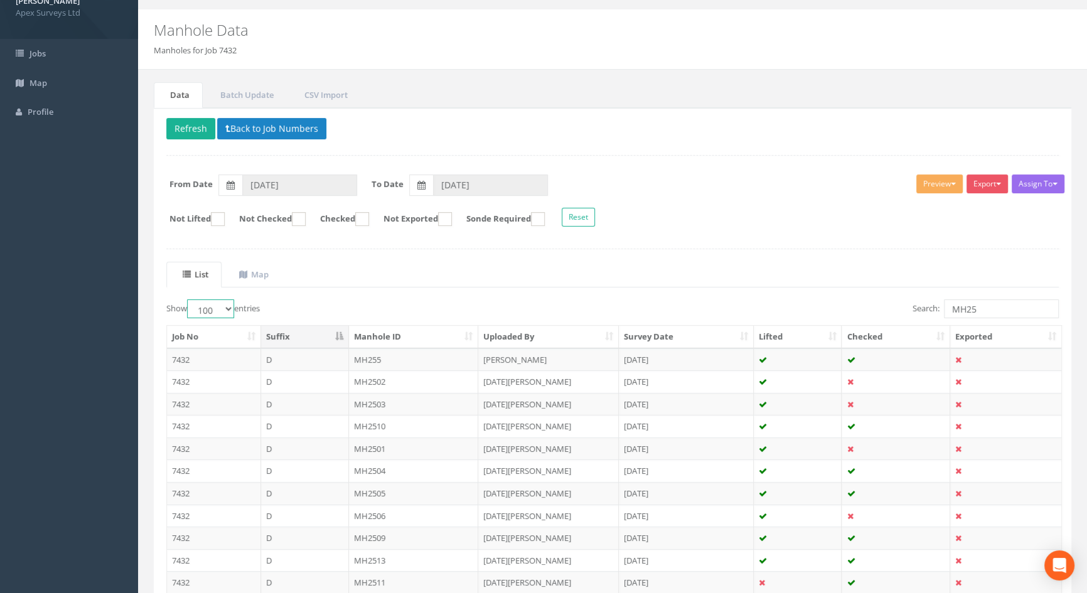
scroll to position [0, 0]
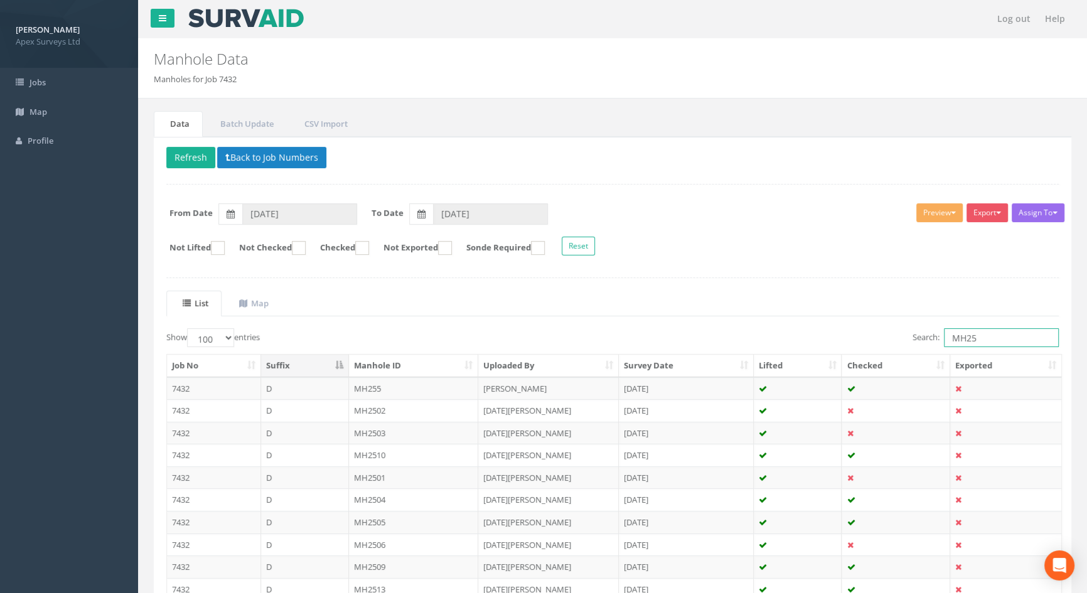
drag, startPoint x: 1002, startPoint y: 340, endPoint x: 844, endPoint y: 335, distance: 158.2
click at [844, 335] on div "Search: MH25" at bounding box center [840, 339] width 437 height 22
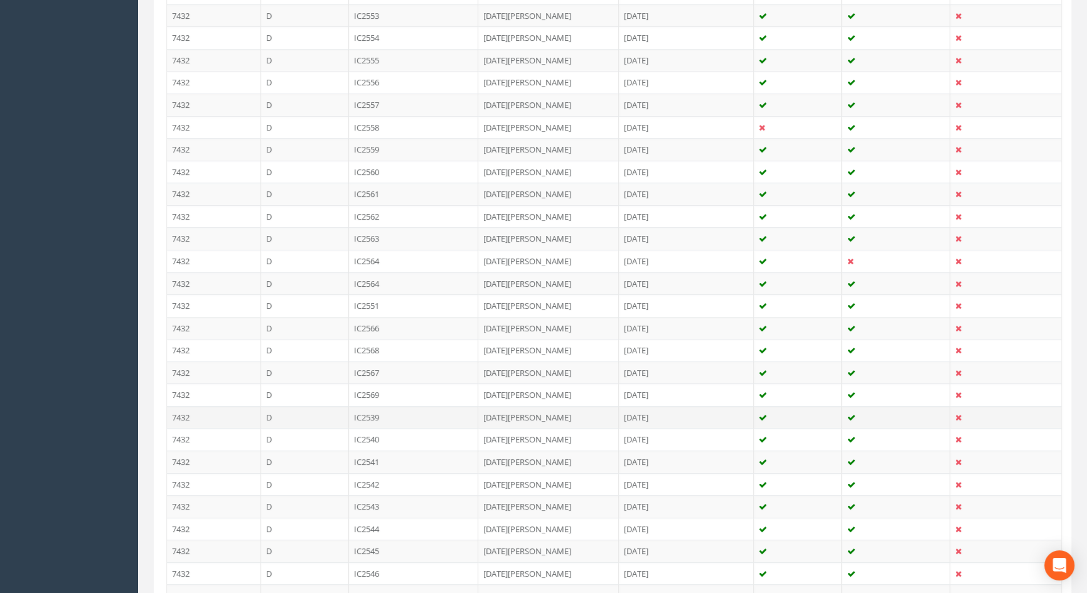
scroll to position [400, 0]
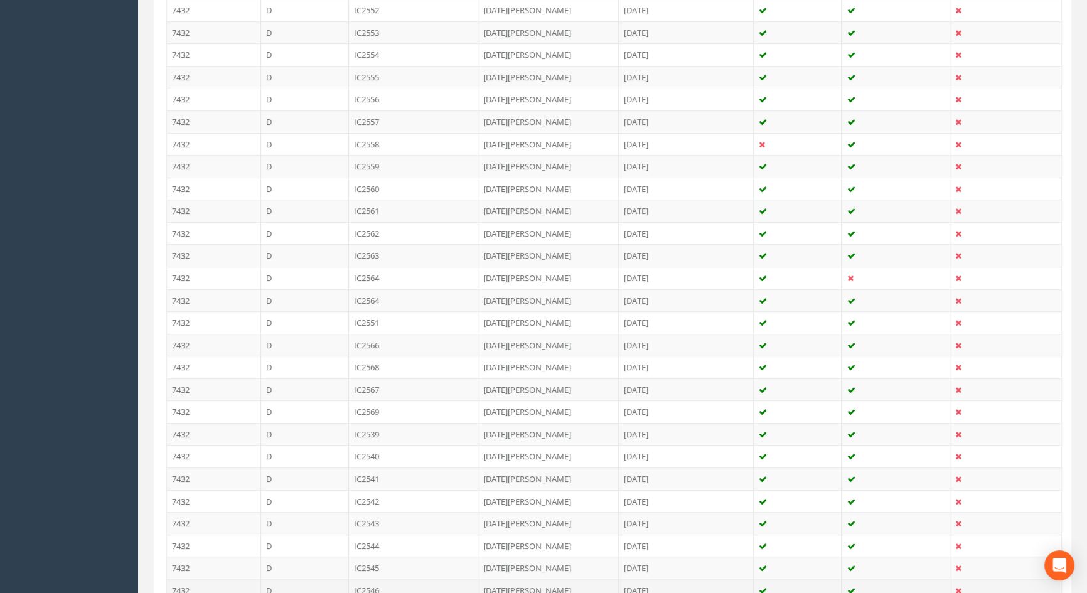
type input "IC25"
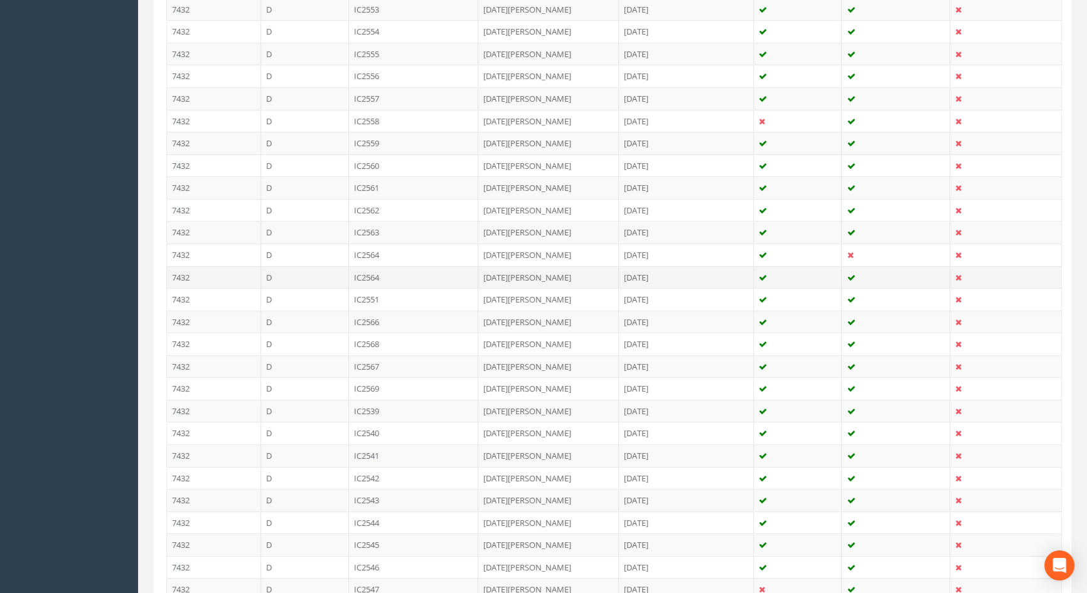
scroll to position [458, 0]
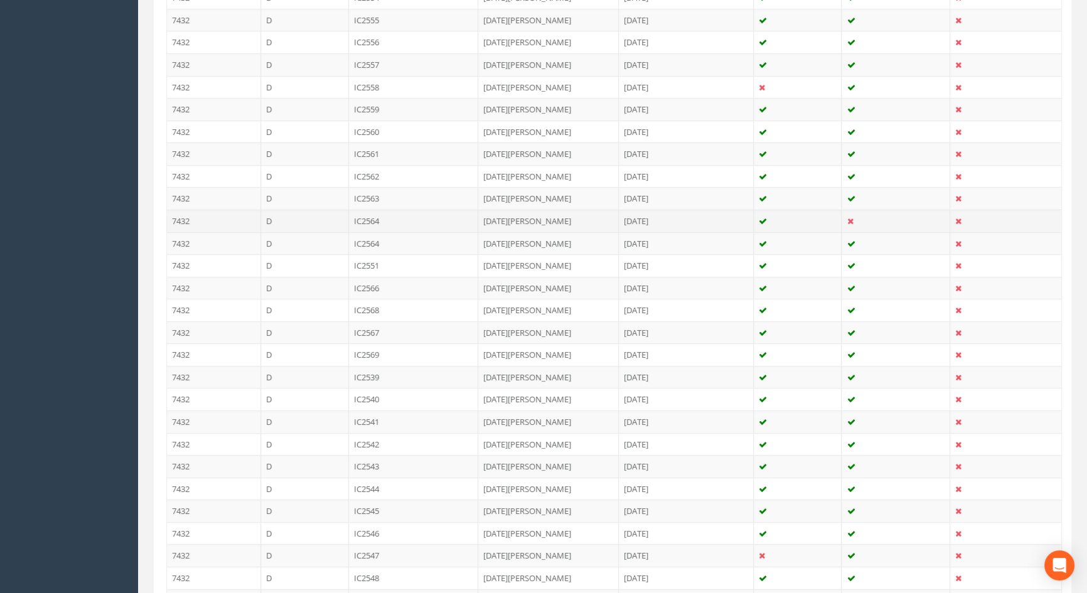
click at [366, 218] on td "IC2564" at bounding box center [414, 221] width 130 height 23
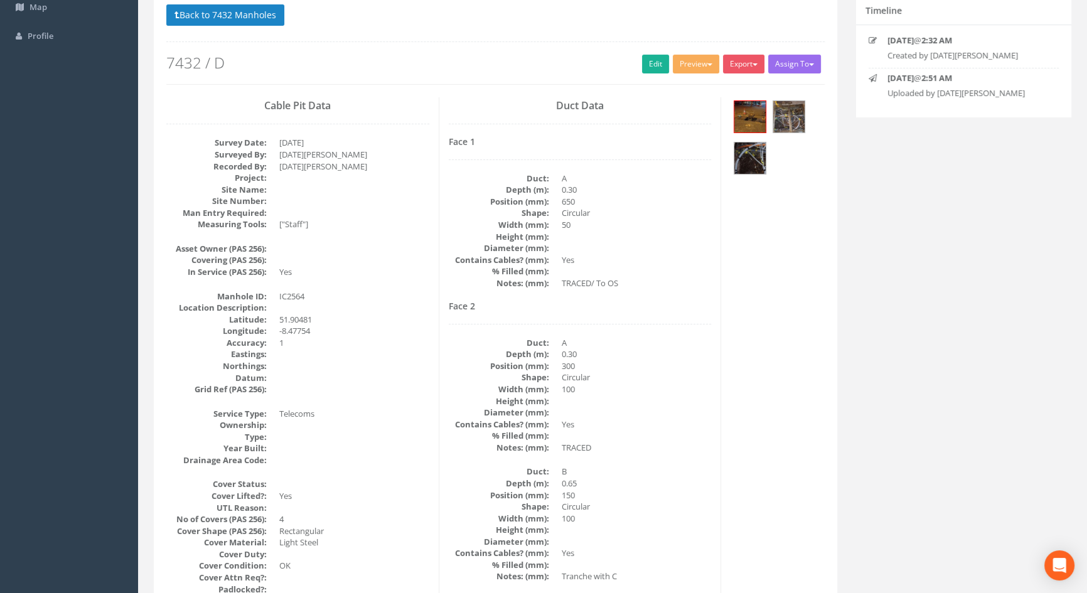
scroll to position [0, 0]
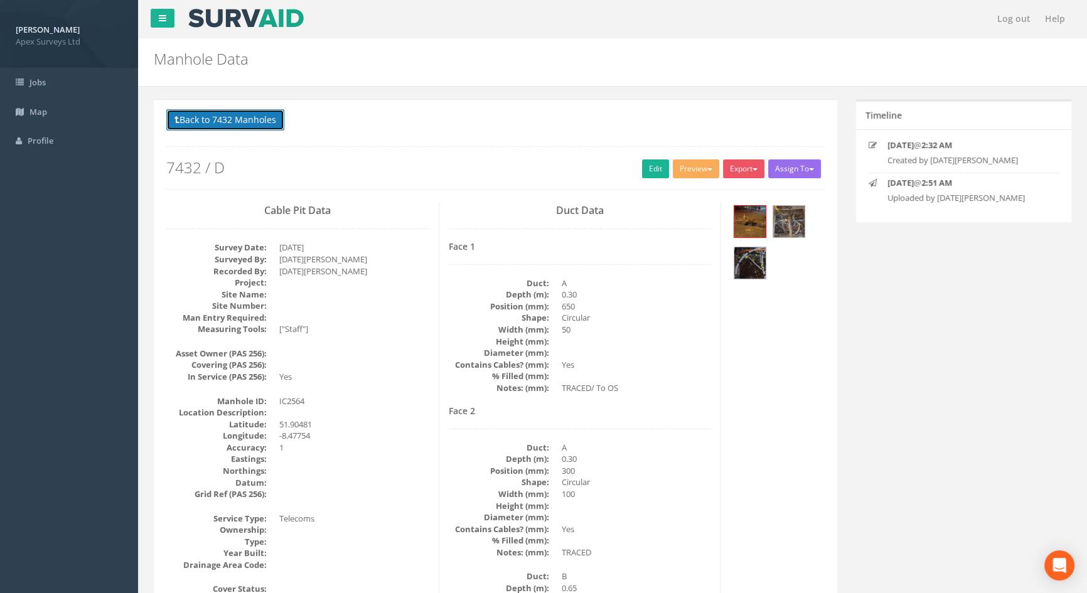
click at [232, 121] on button "Back to 7432 Manholes" at bounding box center [225, 119] width 118 height 21
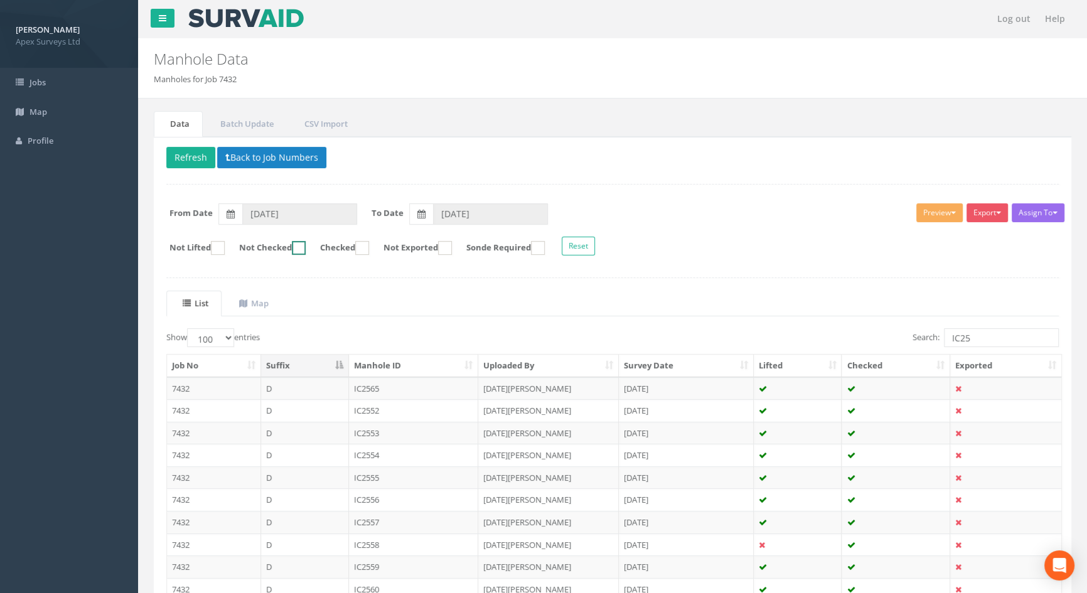
click at [306, 247] on ins at bounding box center [299, 248] width 14 height 14
checkbox input "true"
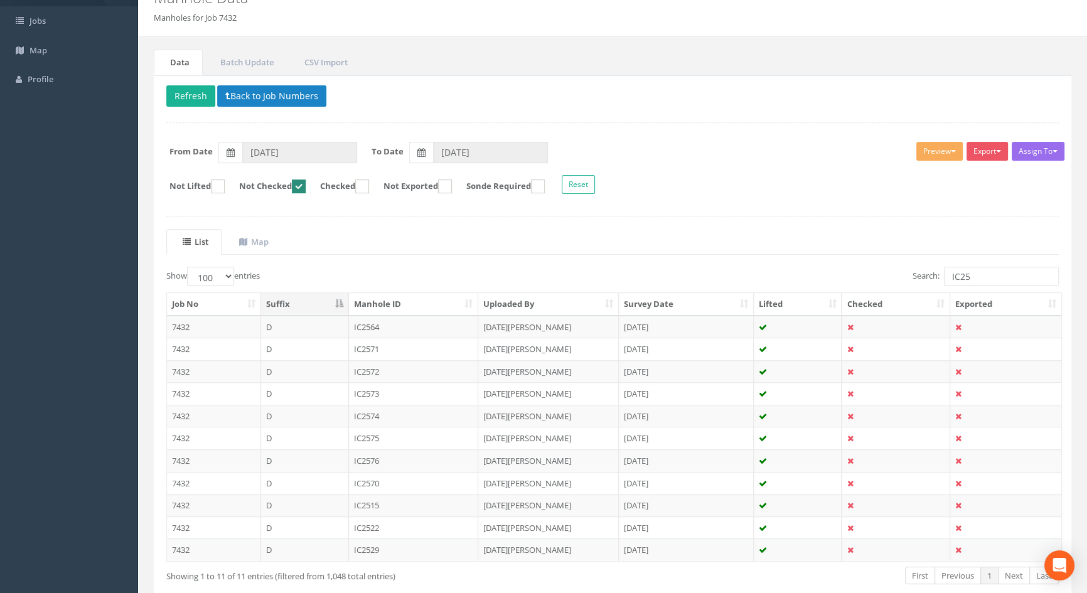
scroll to position [127, 0]
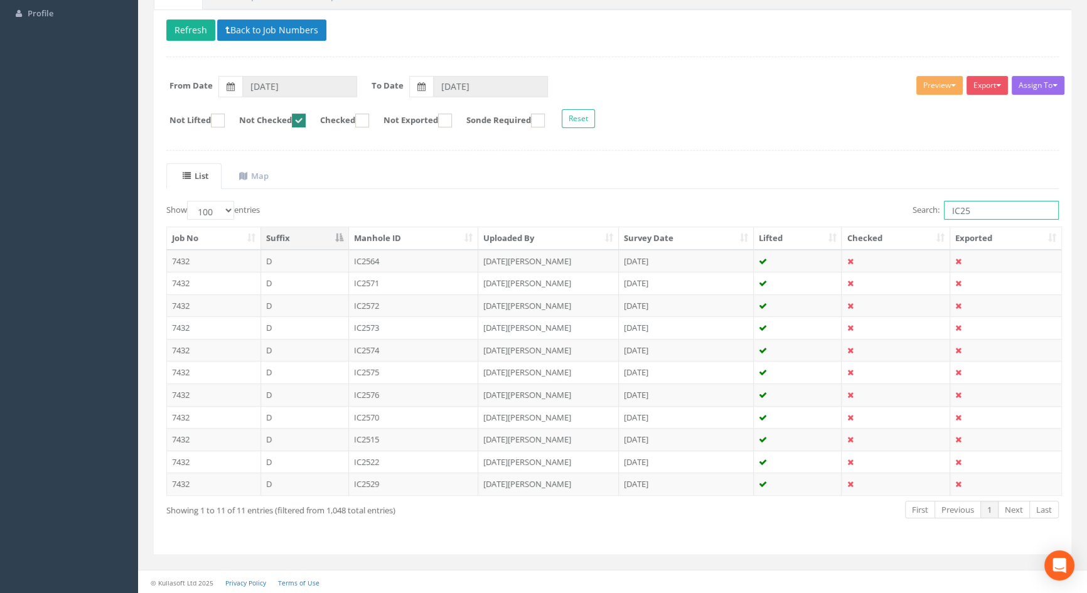
drag, startPoint x: 975, startPoint y: 213, endPoint x: 906, endPoint y: 206, distance: 69.3
click at [904, 206] on div "Search: IC25" at bounding box center [840, 212] width 437 height 22
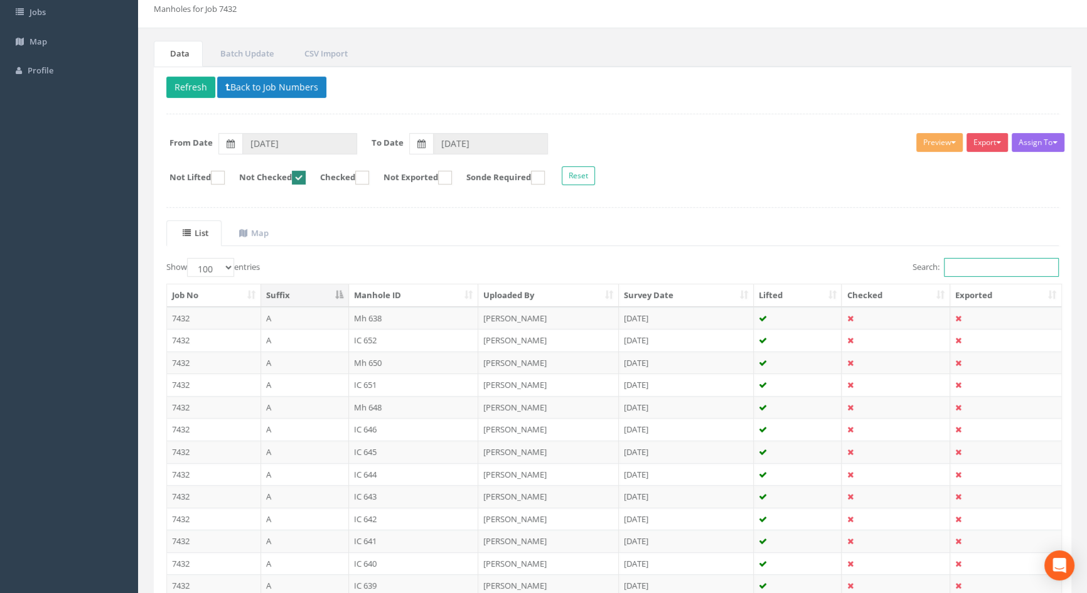
scroll to position [0, 0]
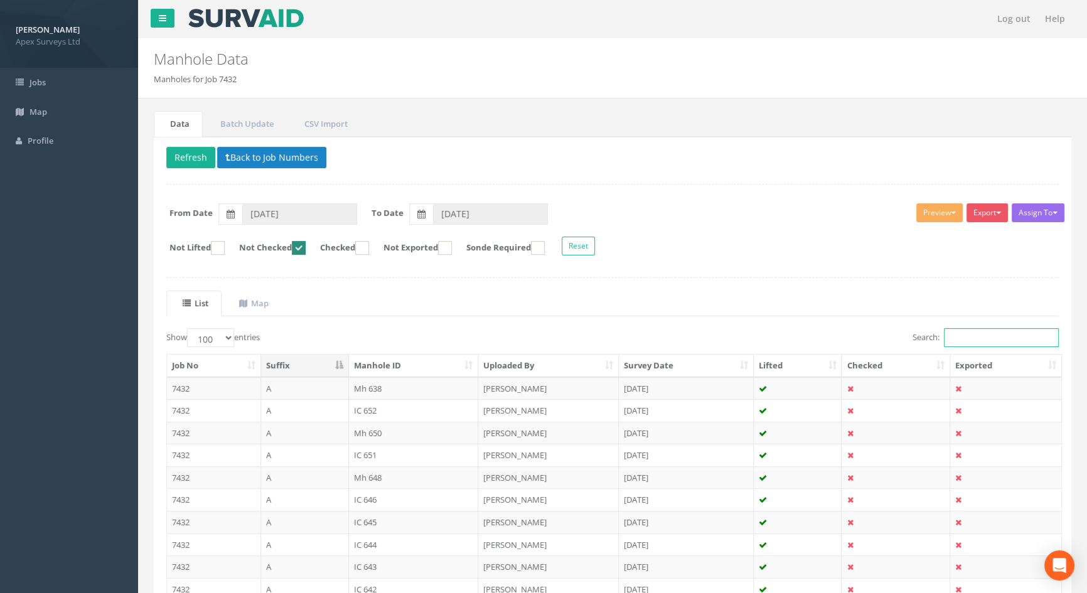
click at [306, 247] on ins at bounding box center [299, 248] width 14 height 14
click at [306, 249] on ins at bounding box center [299, 248] width 14 height 14
checkbox input "false"
click at [975, 343] on input "Search:" at bounding box center [1001, 337] width 115 height 19
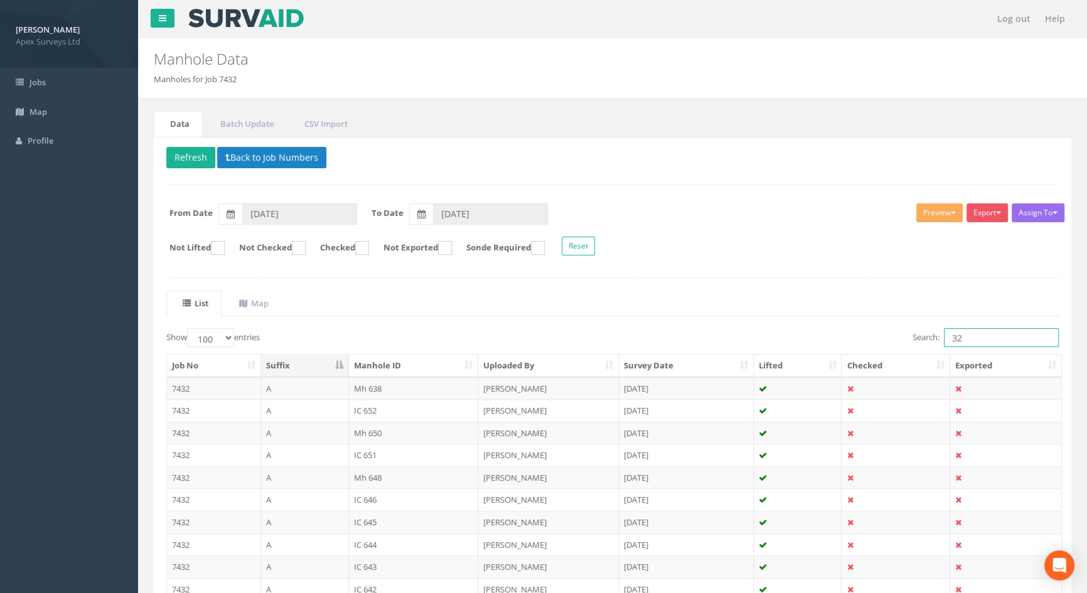
drag, startPoint x: 966, startPoint y: 335, endPoint x: 892, endPoint y: 335, distance: 74.1
click at [893, 335] on div "Search: 32" at bounding box center [840, 339] width 437 height 22
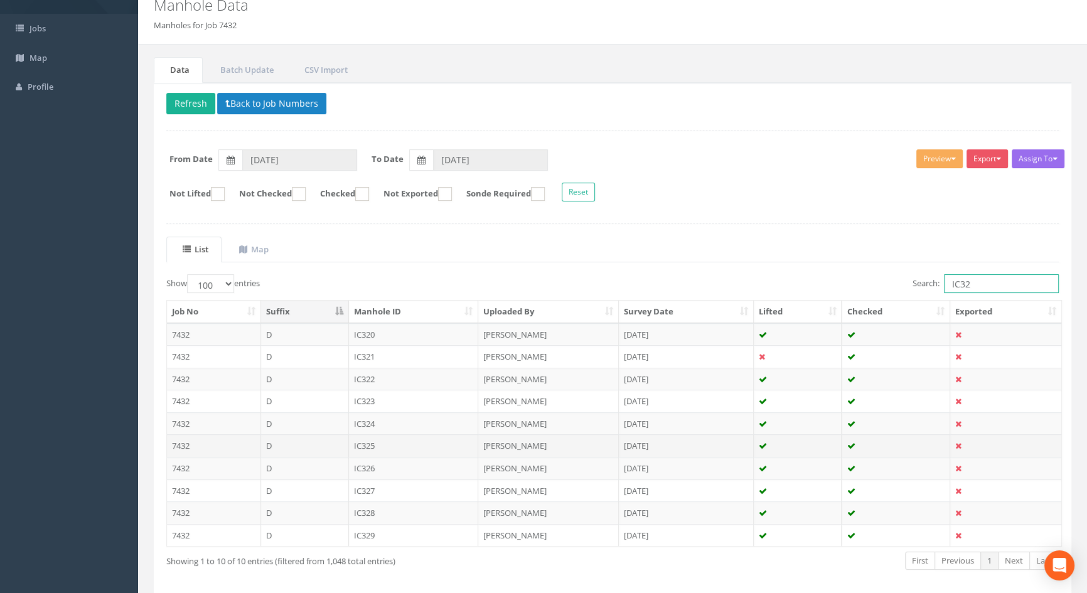
scroll to position [105, 0]
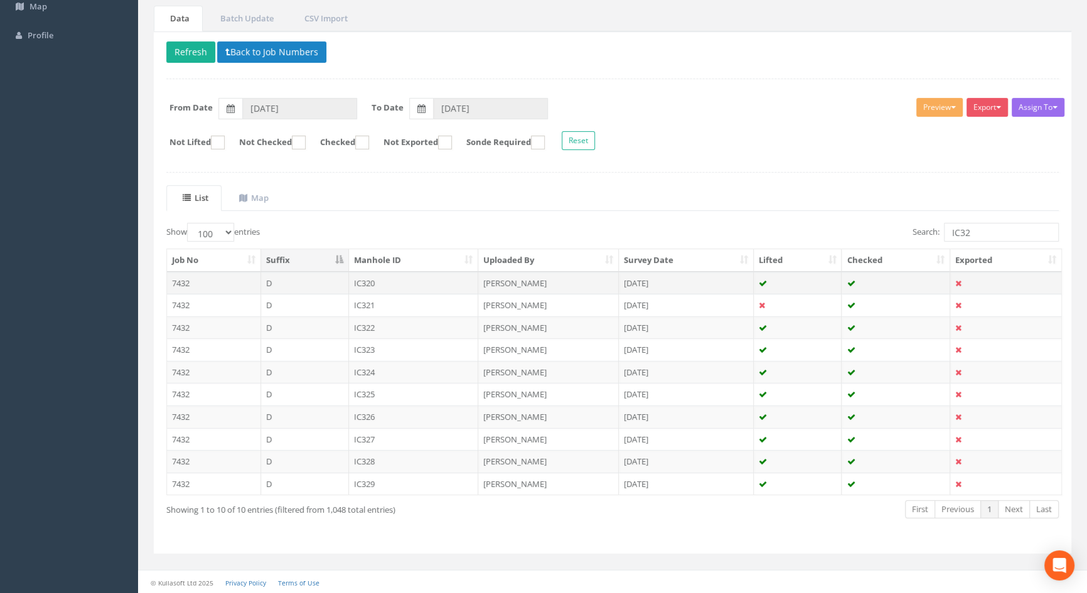
click at [368, 282] on td "IC320" at bounding box center [414, 283] width 130 height 23
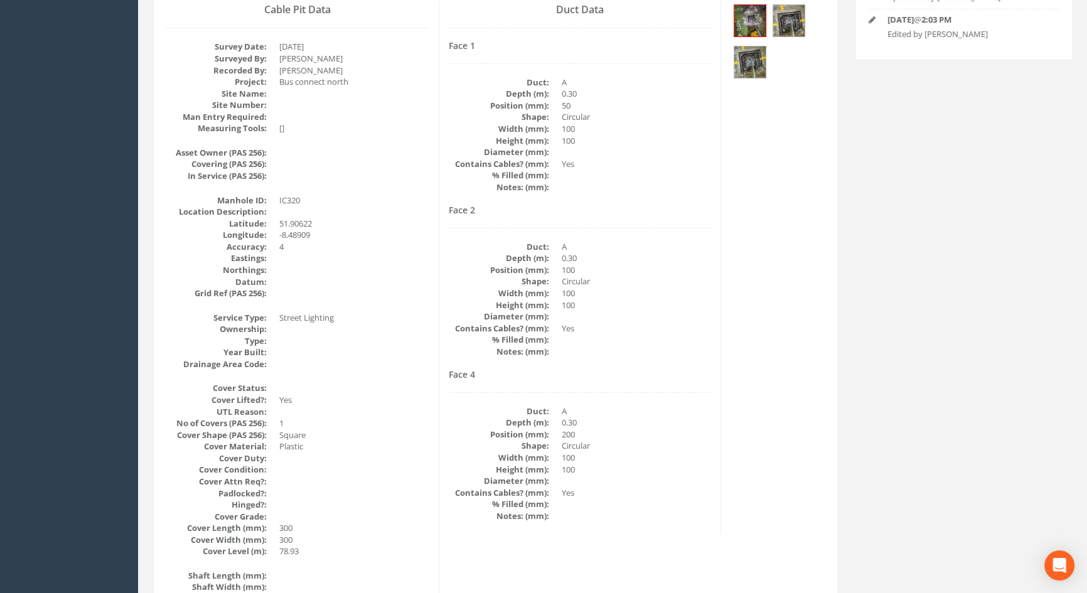
scroll to position [0, 0]
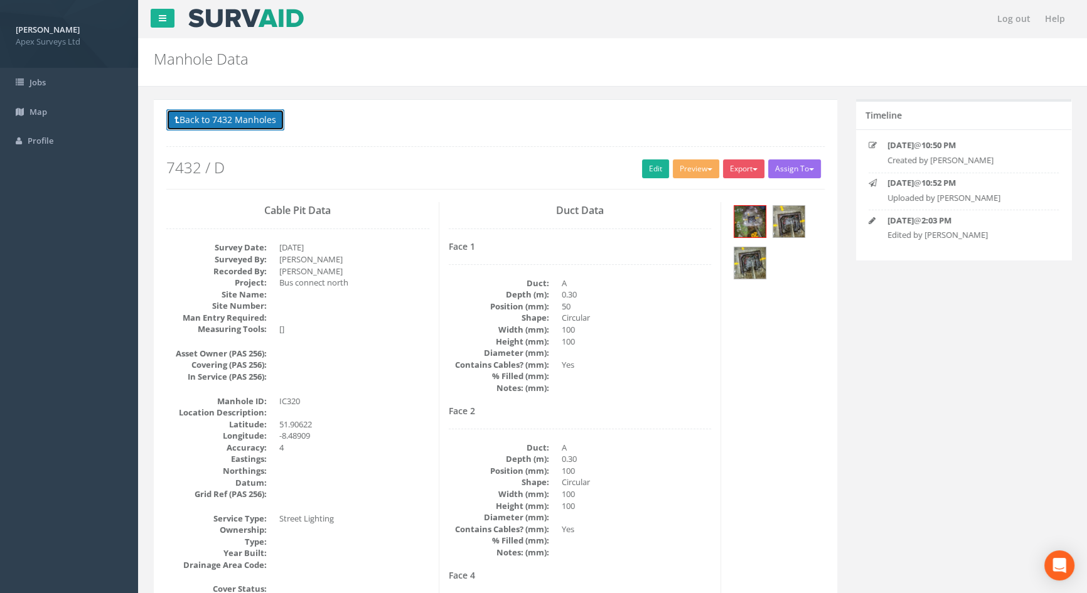
click at [251, 119] on button "Back to 7432 Manholes" at bounding box center [225, 119] width 118 height 21
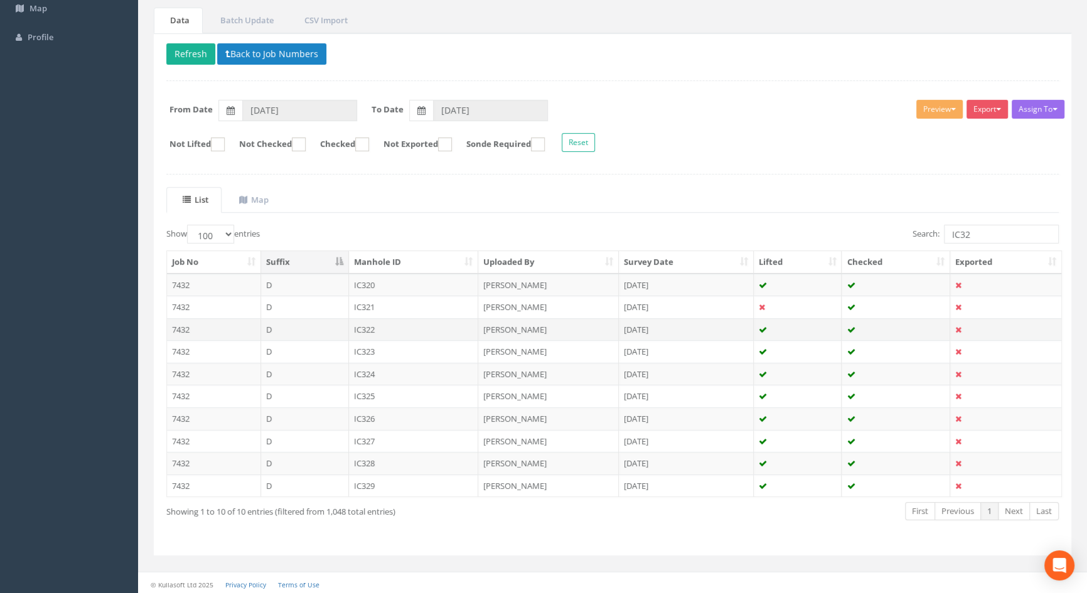
scroll to position [105, 0]
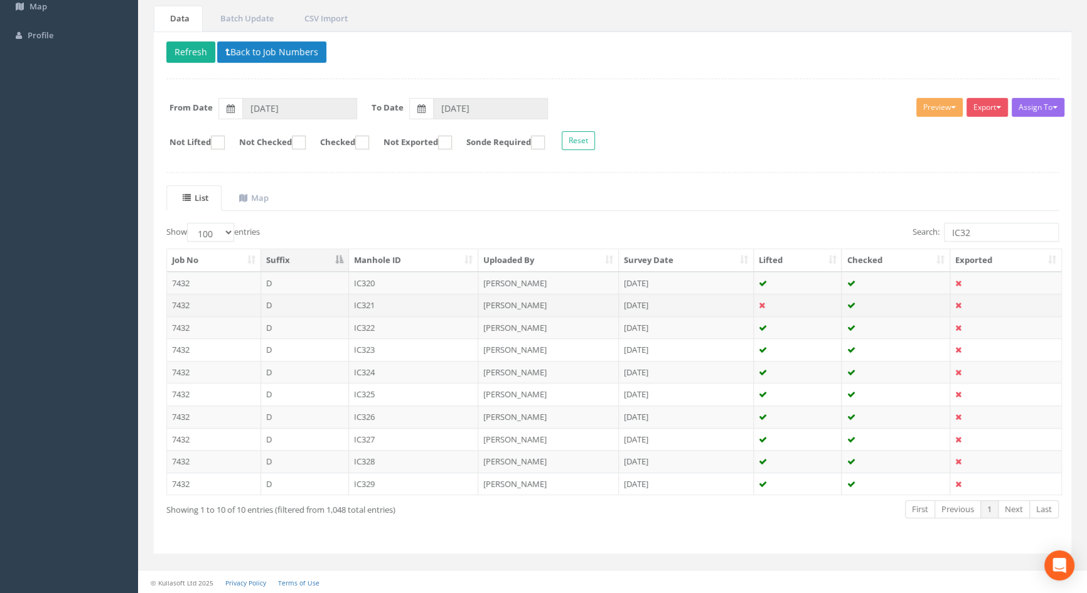
click at [370, 304] on td "IC321" at bounding box center [414, 305] width 130 height 23
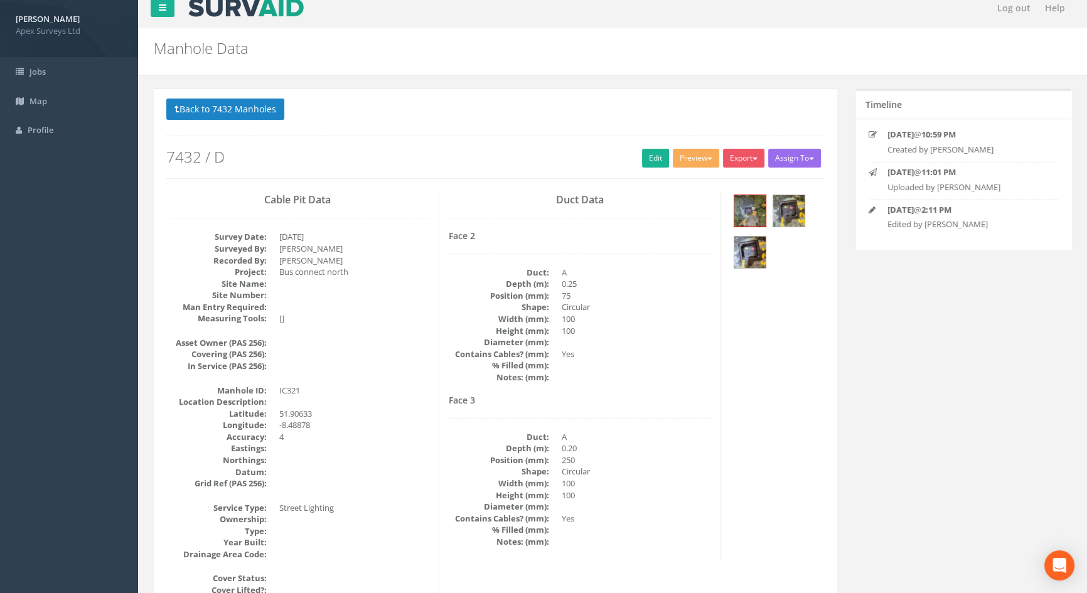
scroll to position [0, 0]
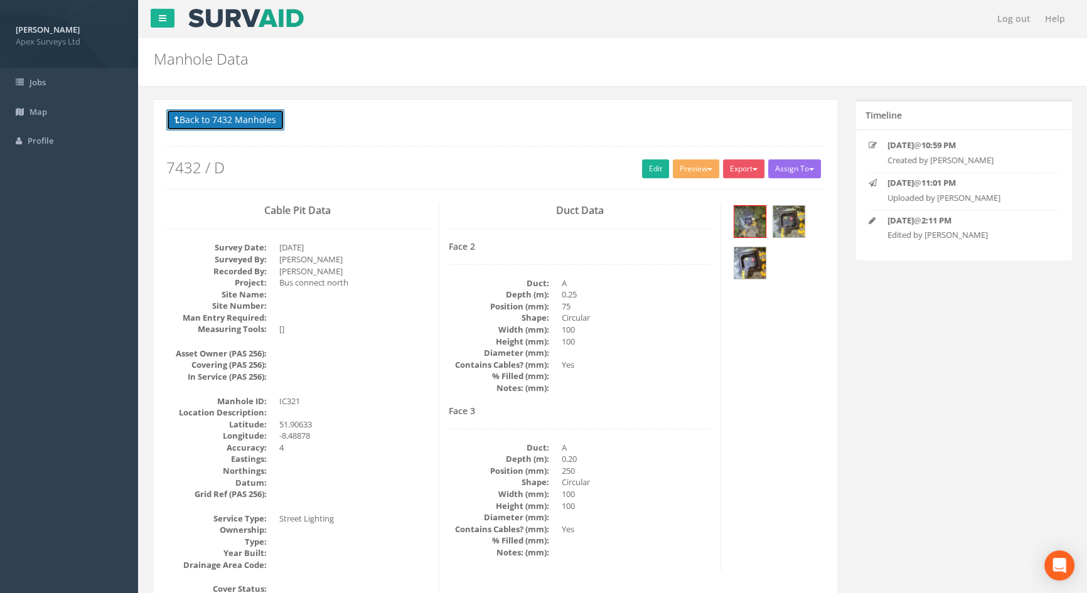
click at [197, 122] on button "Back to 7432 Manholes" at bounding box center [225, 119] width 118 height 21
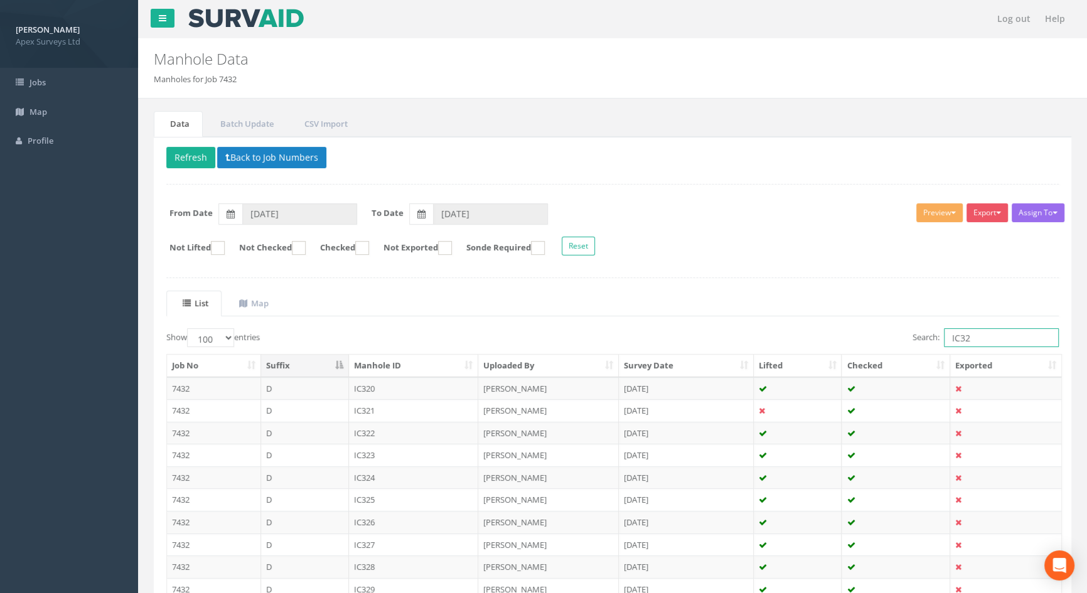
drag, startPoint x: 996, startPoint y: 340, endPoint x: 891, endPoint y: 322, distance: 106.4
click at [896, 323] on div "List Map Show 10 25 50 100 entries Search: IC32 Job No Suffix Manhole ID Upload…" at bounding box center [612, 469] width 893 height 356
drag, startPoint x: 977, startPoint y: 340, endPoint x: 827, endPoint y: 336, distance: 150.1
click at [856, 337] on div "Search: 35" at bounding box center [840, 339] width 437 height 22
drag, startPoint x: 975, startPoint y: 342, endPoint x: 836, endPoint y: 338, distance: 138.8
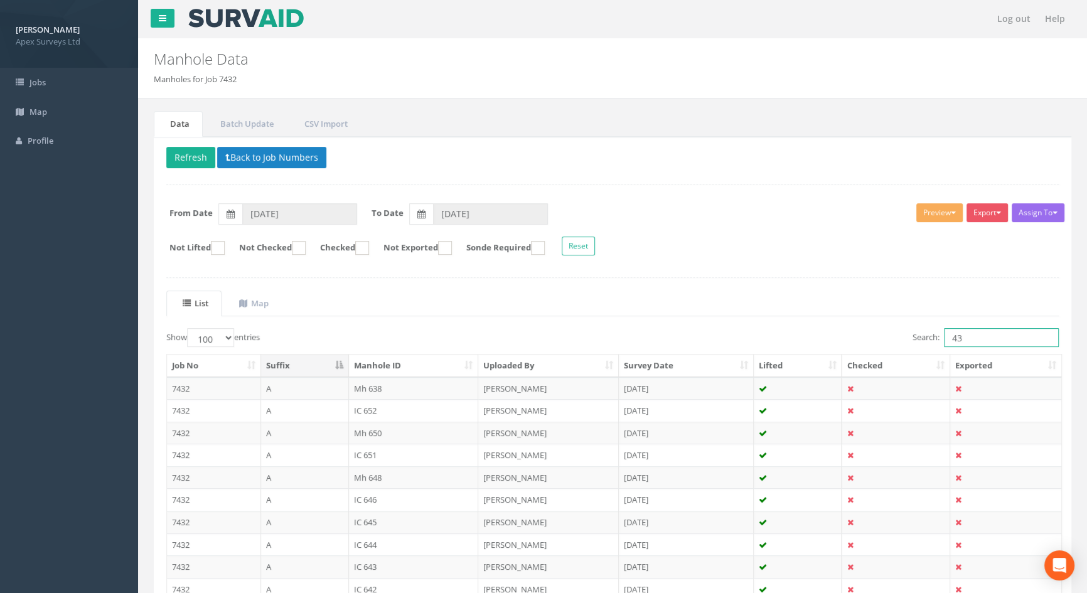
click at [837, 338] on div "Search: 43" at bounding box center [840, 339] width 437 height 22
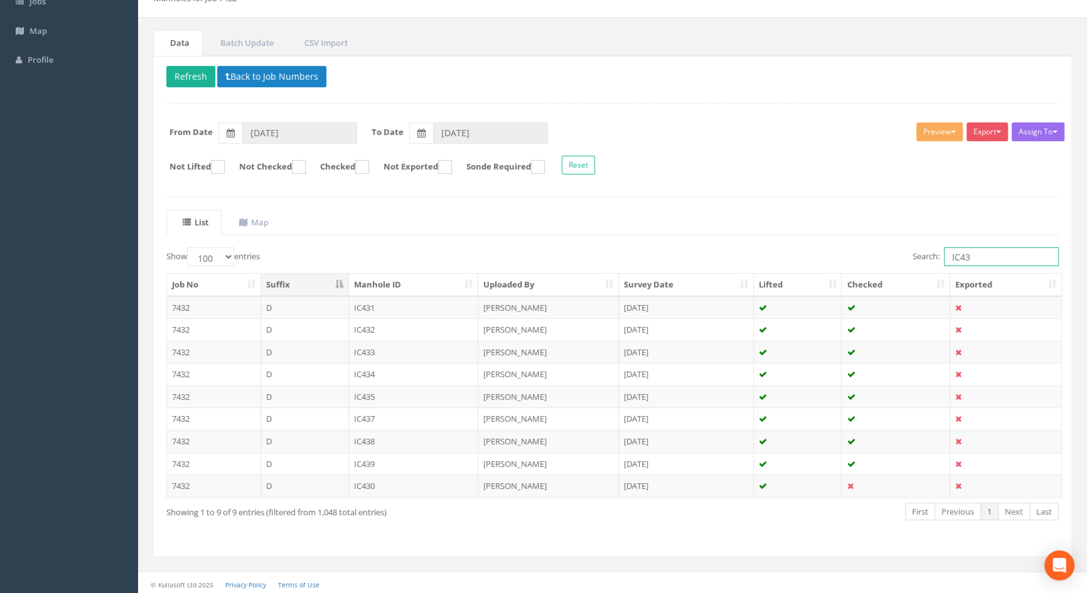
scroll to position [83, 0]
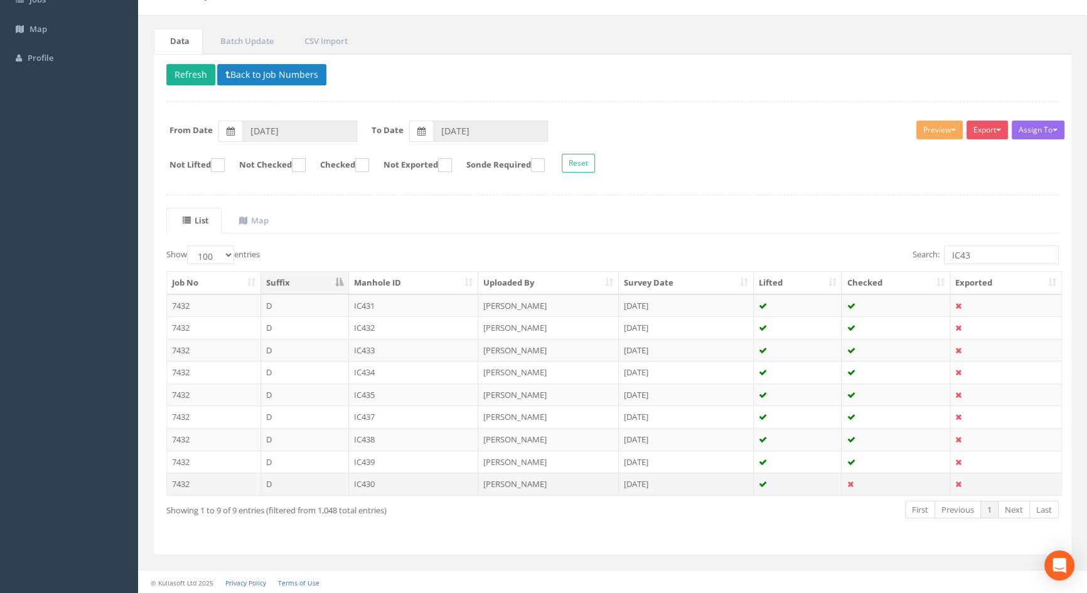
click at [370, 483] on td "IC430" at bounding box center [414, 484] width 130 height 23
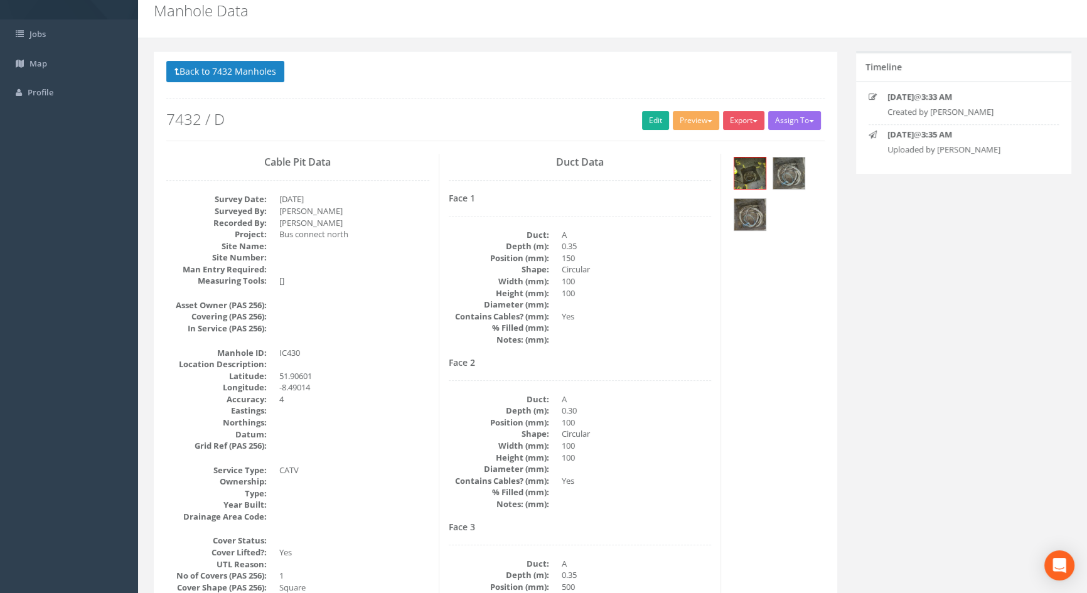
scroll to position [0, 0]
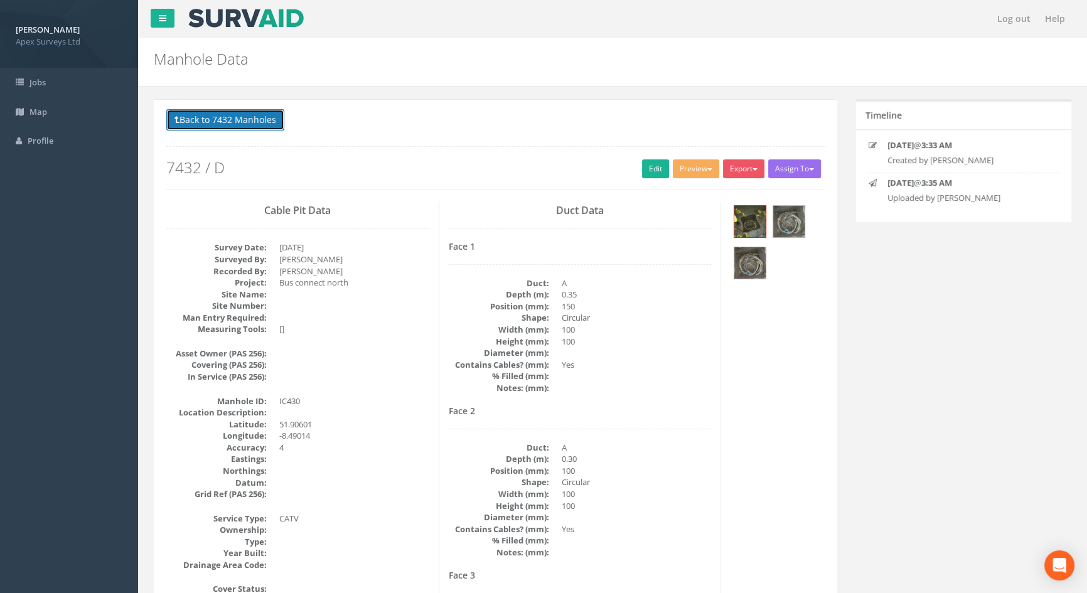
click at [264, 117] on button "Back to 7432 Manholes" at bounding box center [225, 119] width 118 height 21
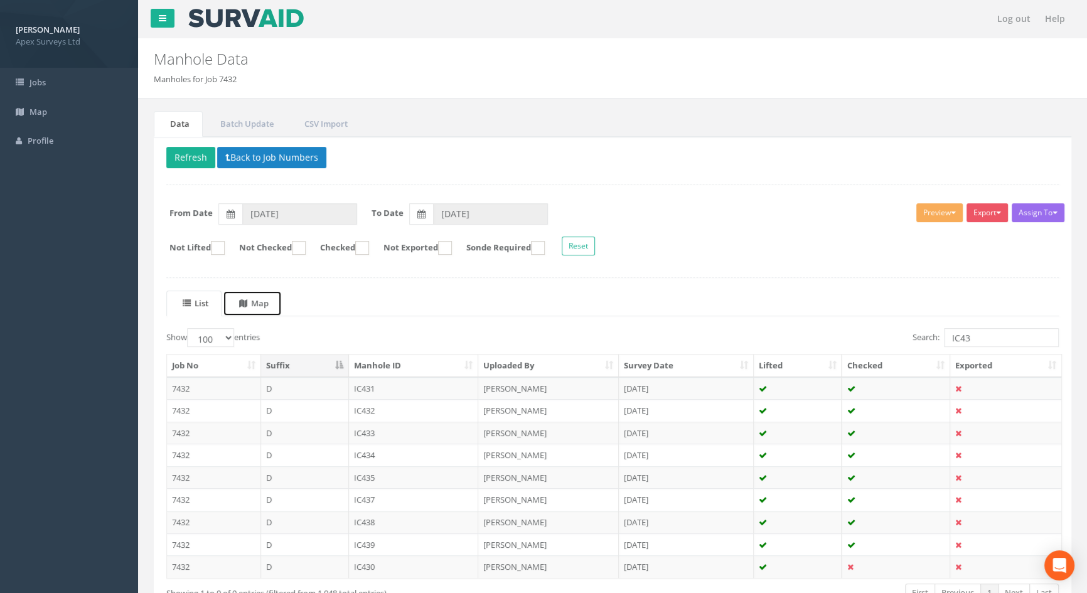
click at [257, 303] on uib-tab-heading "Map" at bounding box center [253, 303] width 29 height 11
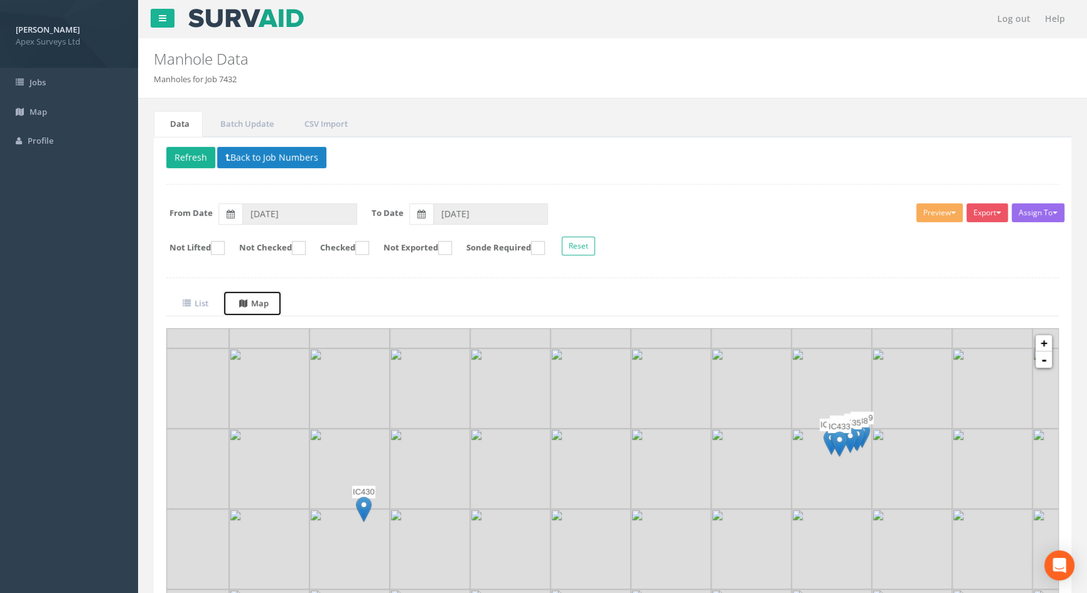
scroll to position [103, 0]
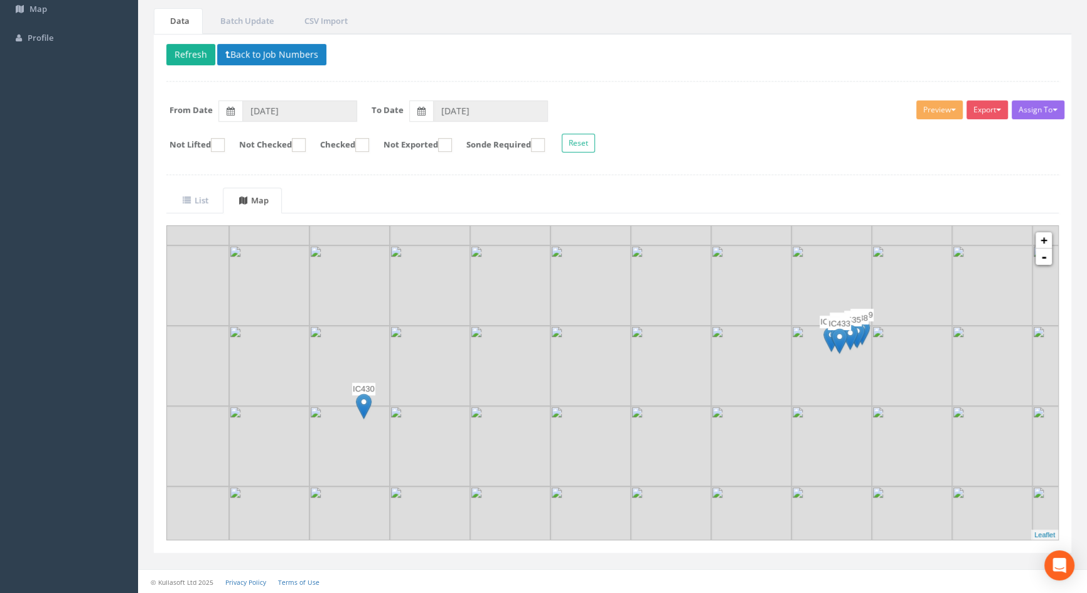
click at [818, 369] on img at bounding box center [831, 366] width 80 height 80
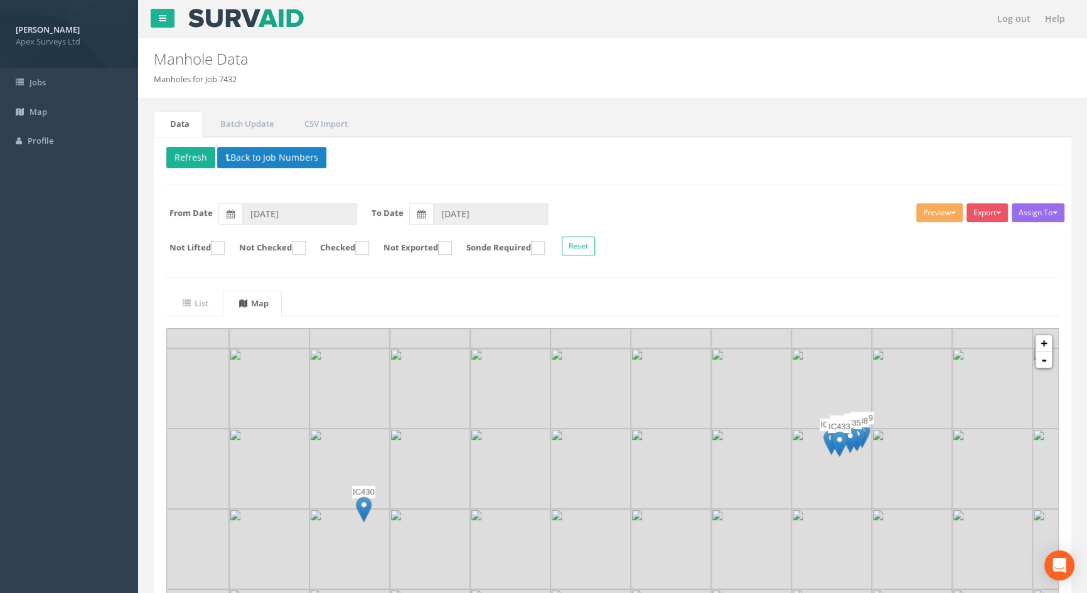
click at [872, 439] on div "IC439" at bounding box center [861, 431] width 23 height 38
click at [876, 448] on img at bounding box center [912, 469] width 80 height 80
click at [844, 436] on img at bounding box center [840, 444] width 16 height 26
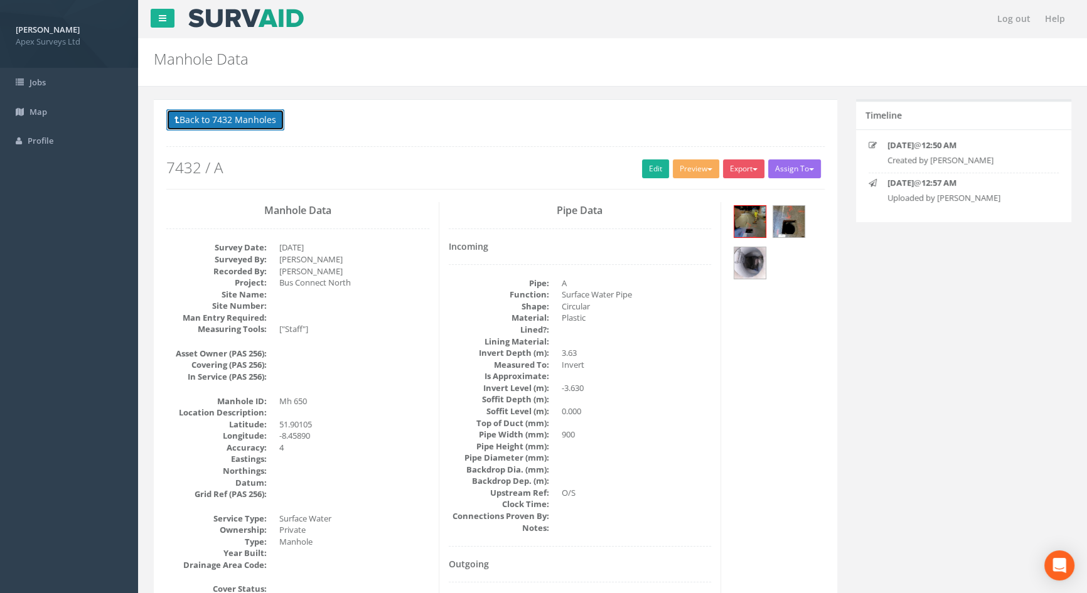
click at [232, 119] on button "Back to 7432 Manholes" at bounding box center [225, 119] width 118 height 21
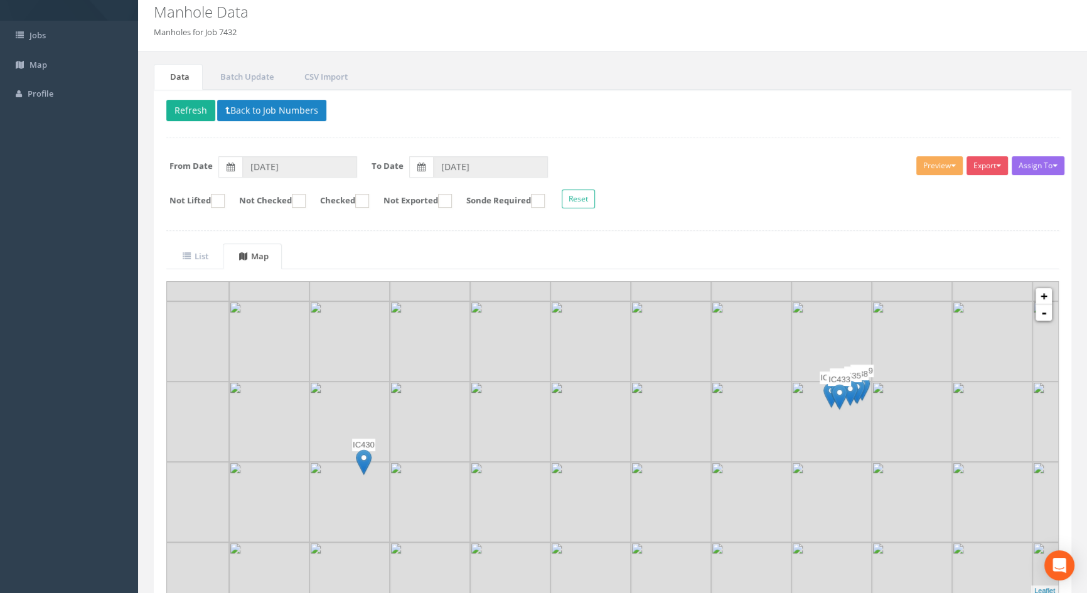
scroll to position [103, 0]
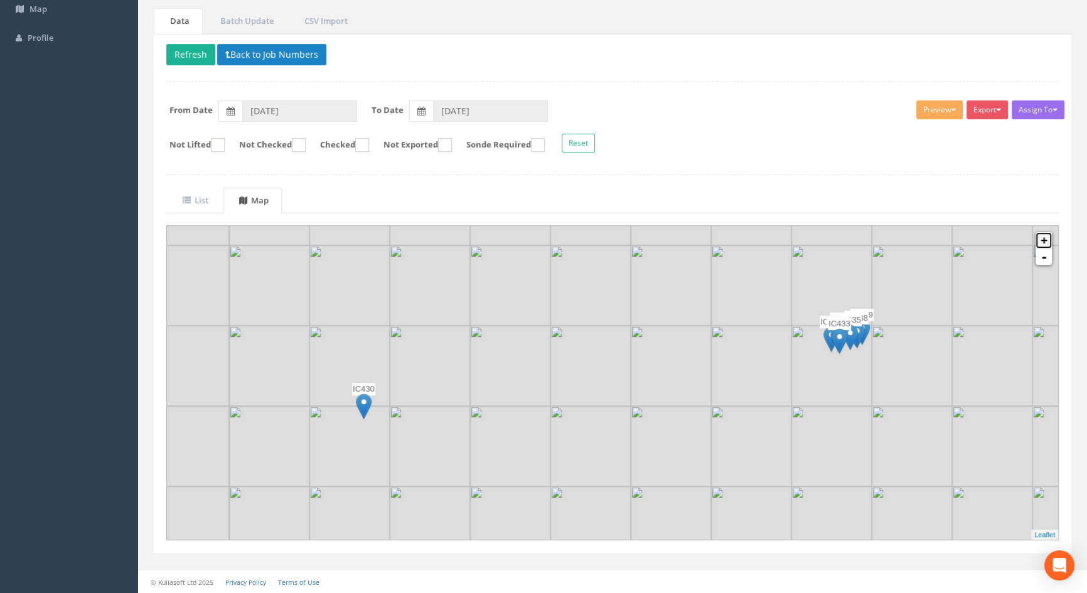
click at [1045, 241] on link "+" at bounding box center [1044, 240] width 16 height 16
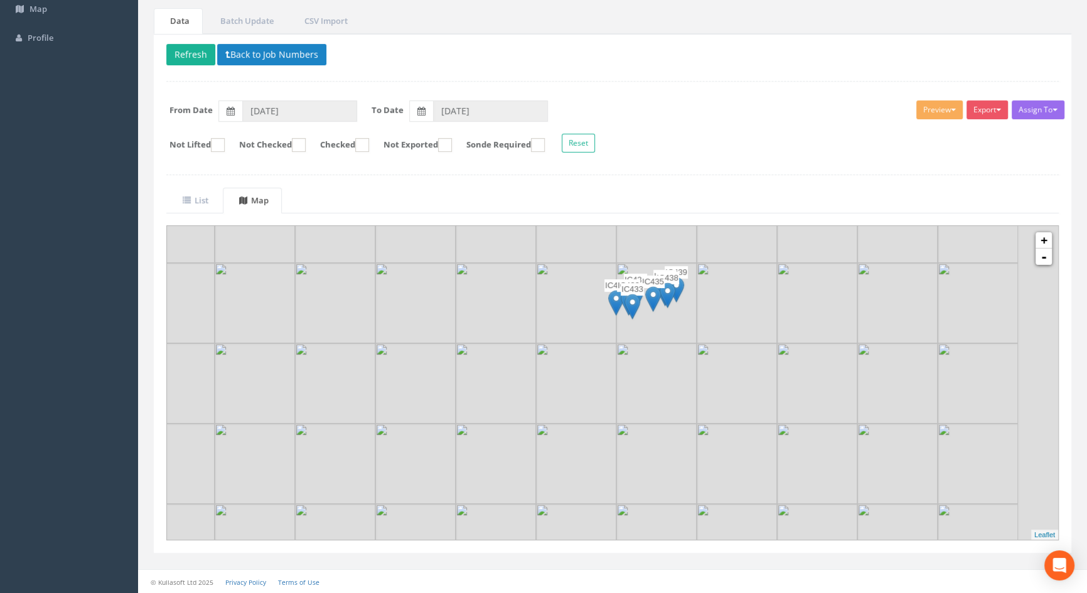
drag, startPoint x: 941, startPoint y: 325, endPoint x: 505, endPoint y: 319, distance: 435.6
click at [505, 319] on img at bounding box center [496, 303] width 80 height 80
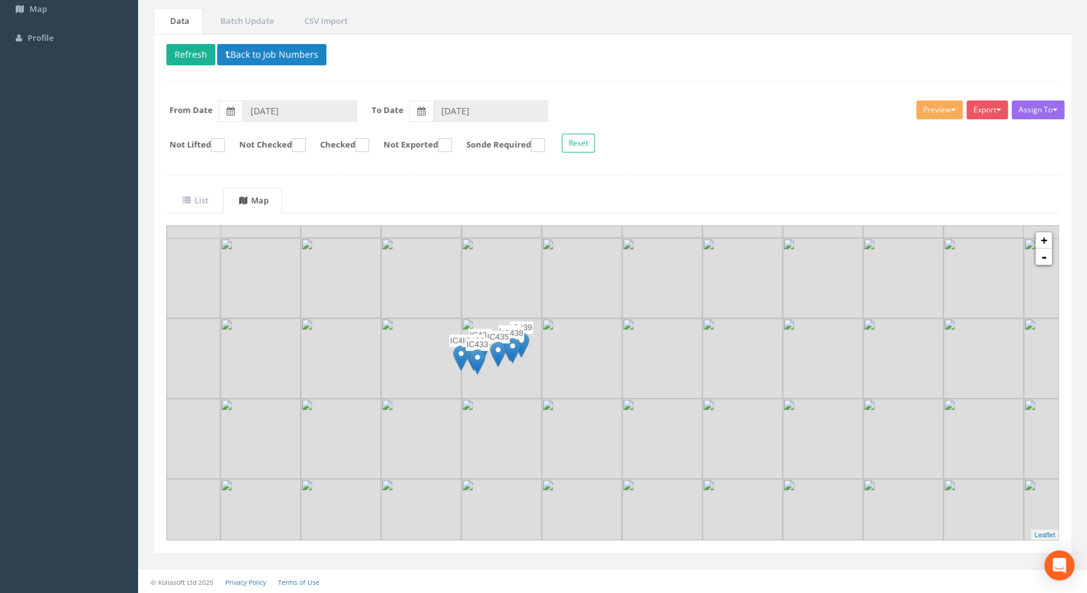
drag, startPoint x: 753, startPoint y: 282, endPoint x: 597, endPoint y: 338, distance: 166.2
click at [597, 338] on img at bounding box center [582, 358] width 80 height 80
click at [1043, 244] on link "+" at bounding box center [1044, 240] width 16 height 16
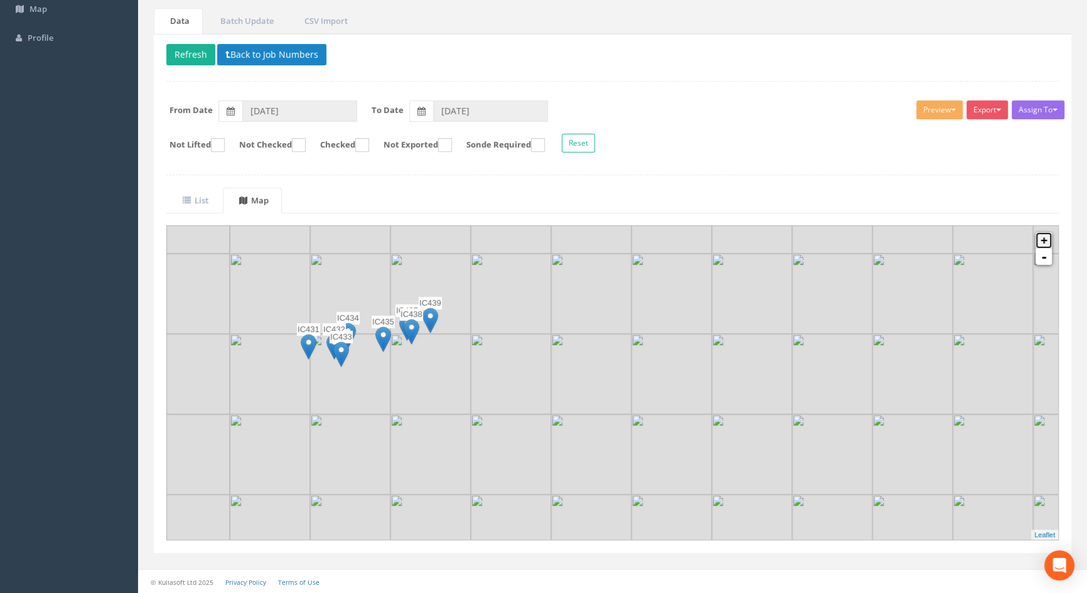
click at [1042, 236] on link "+" at bounding box center [1044, 240] width 16 height 16
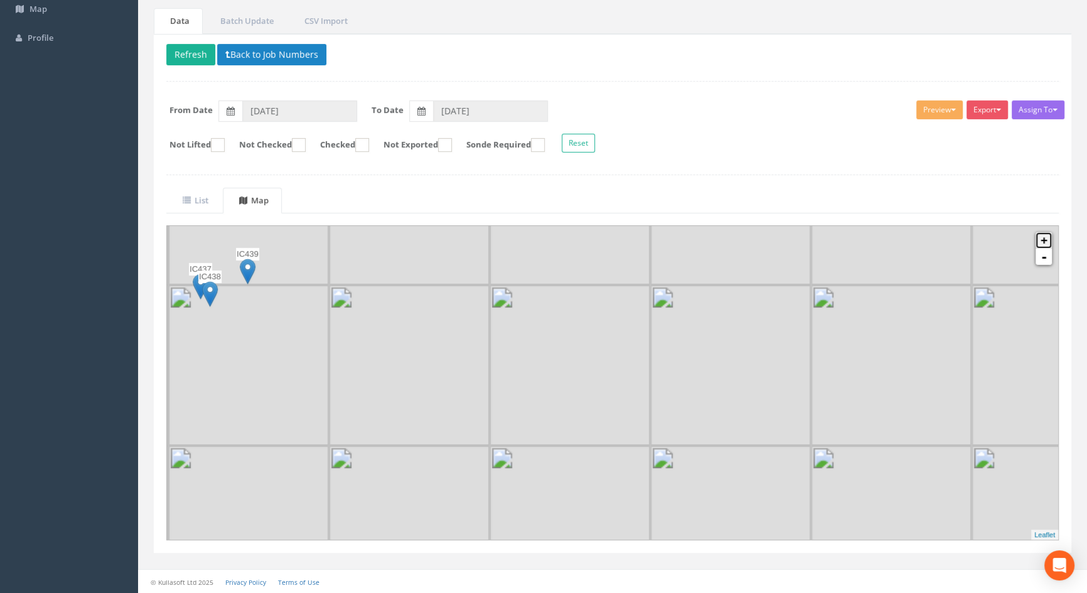
click at [1042, 236] on link "+" at bounding box center [1044, 240] width 16 height 16
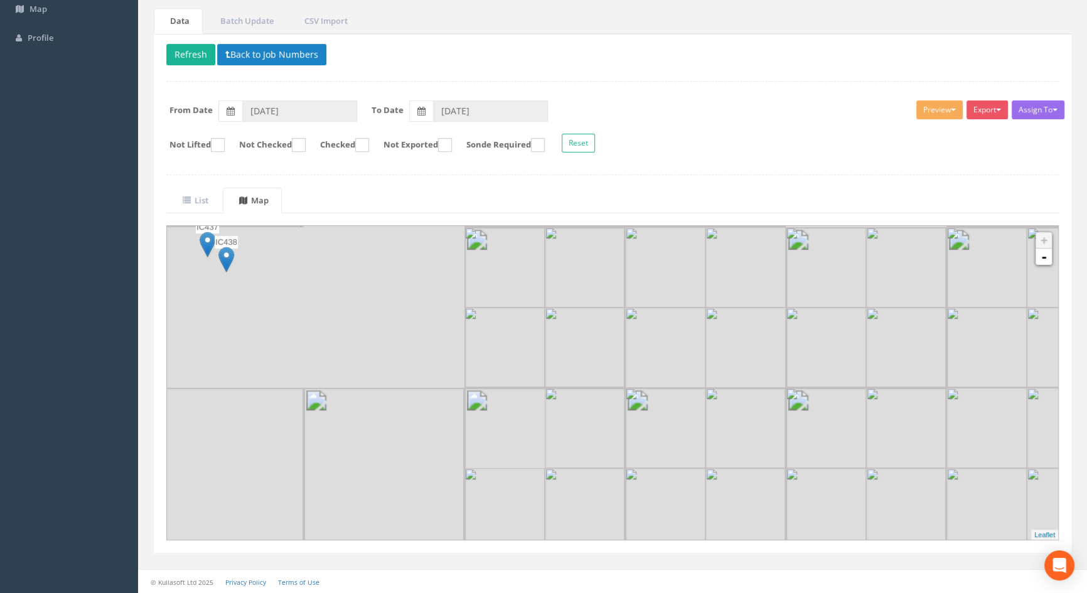
drag, startPoint x: 487, startPoint y: 331, endPoint x: 935, endPoint y: 370, distance: 449.9
click at [926, 371] on img at bounding box center [906, 348] width 80 height 80
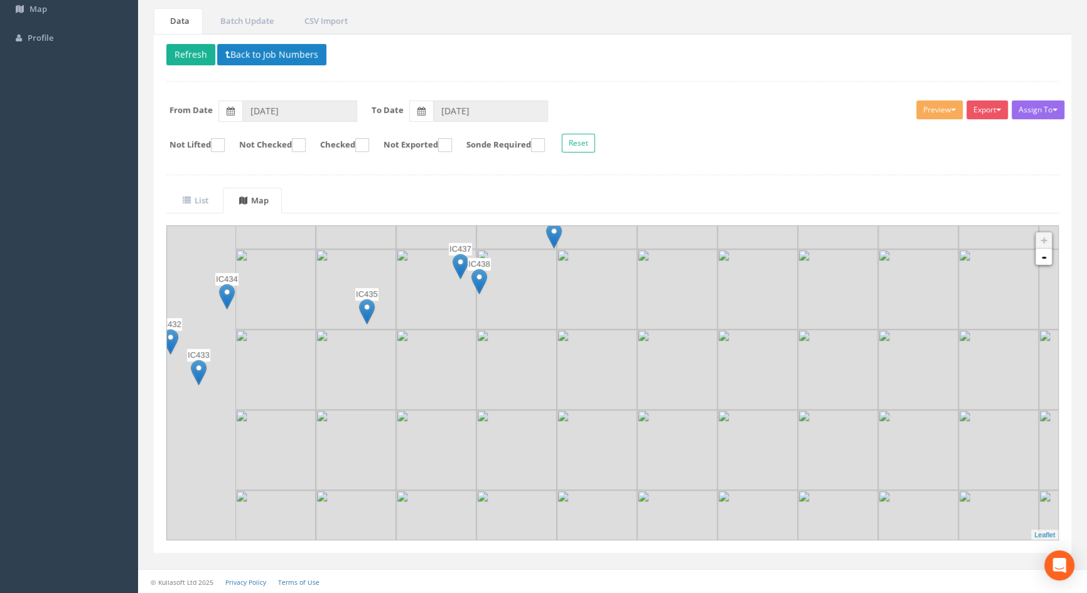
drag, startPoint x: 636, startPoint y: 378, endPoint x: 887, endPoint y: 407, distance: 252.2
click at [249, 338] on div at bounding box center [249, 338] width 0 height 0
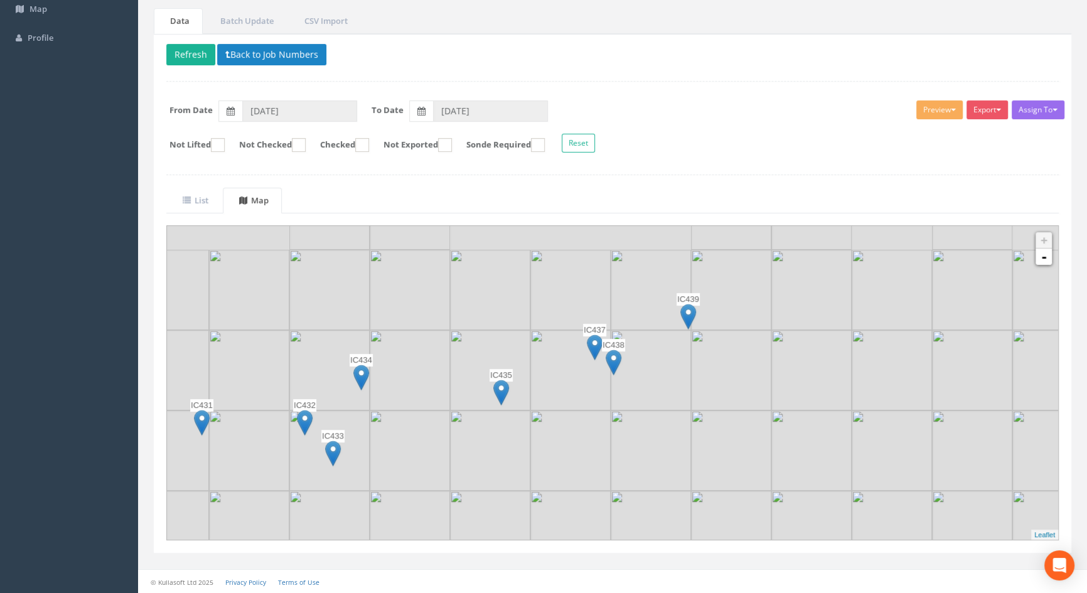
drag, startPoint x: 645, startPoint y: 378, endPoint x: 669, endPoint y: 446, distance: 71.9
click at [669, 446] on img at bounding box center [651, 450] width 80 height 80
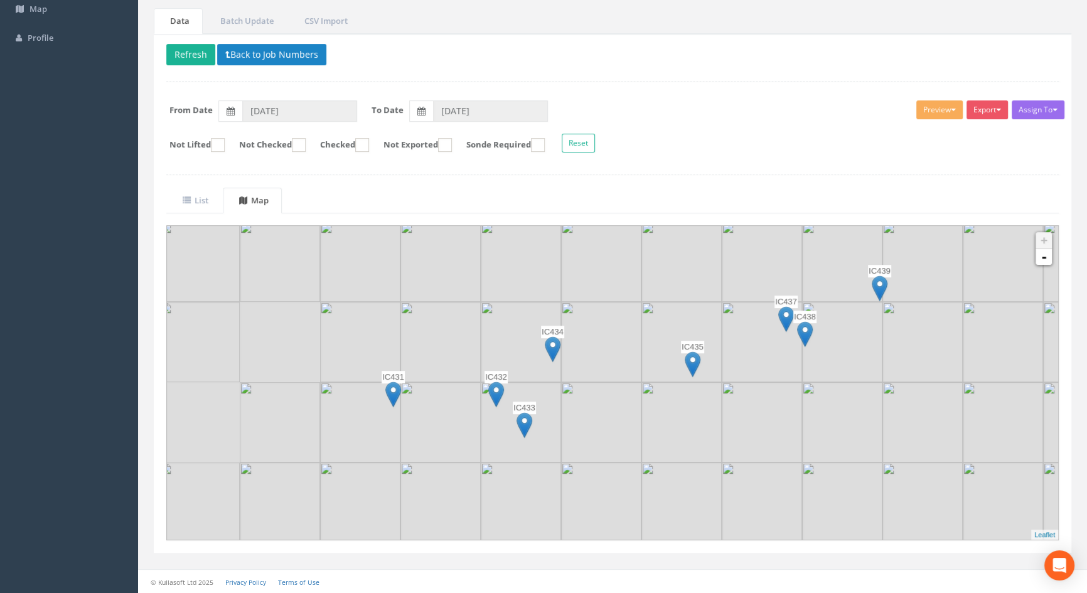
drag, startPoint x: 663, startPoint y: 414, endPoint x: 847, endPoint y: 373, distance: 188.5
click at [857, 385] on img at bounding box center [842, 422] width 80 height 80
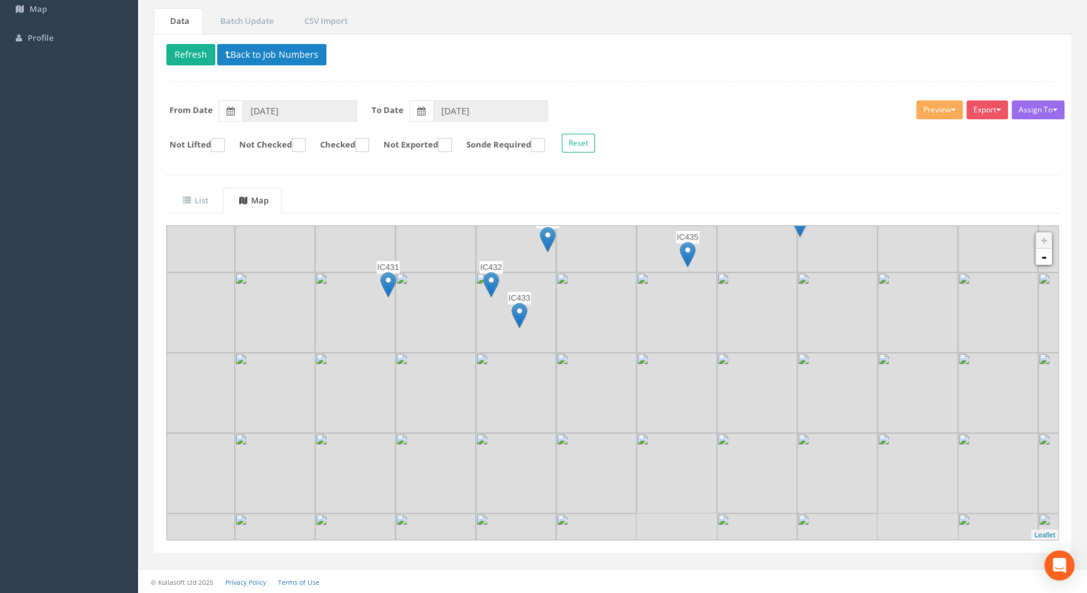
drag, startPoint x: 673, startPoint y: 414, endPoint x: 651, endPoint y: 311, distance: 105.9
click at [651, 311] on img at bounding box center [676, 312] width 80 height 80
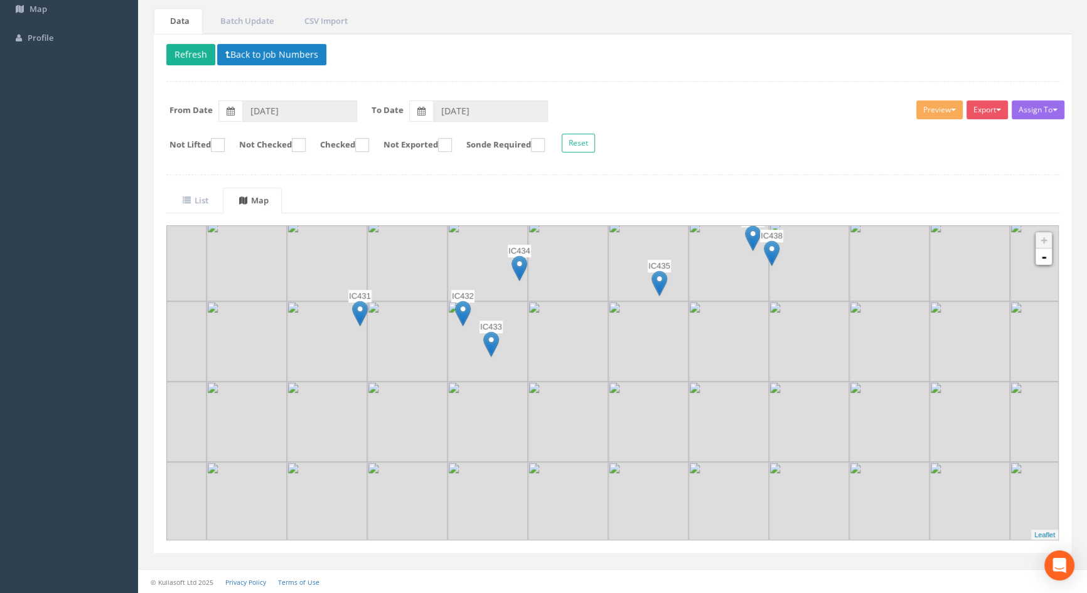
drag, startPoint x: 591, startPoint y: 350, endPoint x: 562, endPoint y: 380, distance: 40.8
click at [562, 380] on img at bounding box center [568, 341] width 80 height 80
click at [208, 196] on uib-tab-heading "List" at bounding box center [196, 200] width 26 height 11
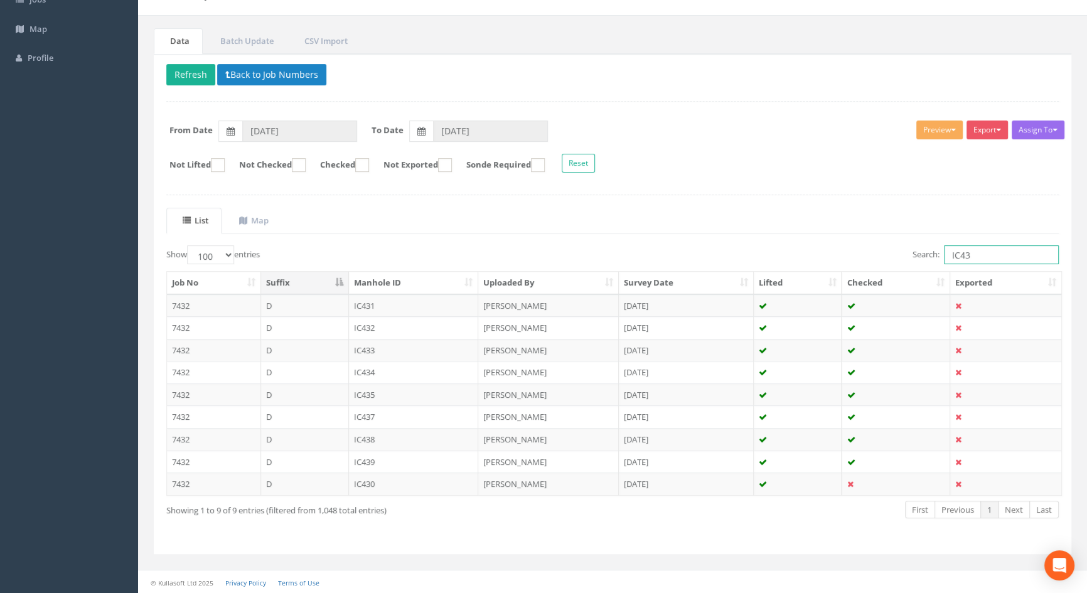
drag, startPoint x: 977, startPoint y: 258, endPoint x: 882, endPoint y: 266, distance: 94.5
click at [882, 266] on div "Show 10 25 50 100 entries Search: IC43 Job No Suffix Manhole ID Uploaded By Sur…" at bounding box center [612, 393] width 893 height 296
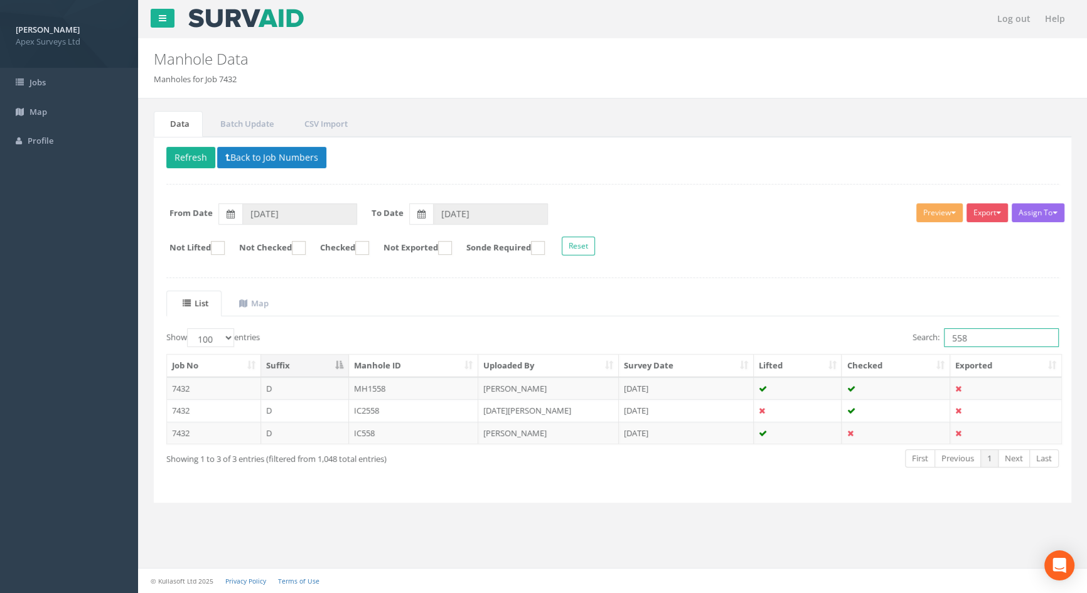
scroll to position [0, 0]
type input "558"
click at [364, 427] on td "IC558" at bounding box center [414, 433] width 130 height 23
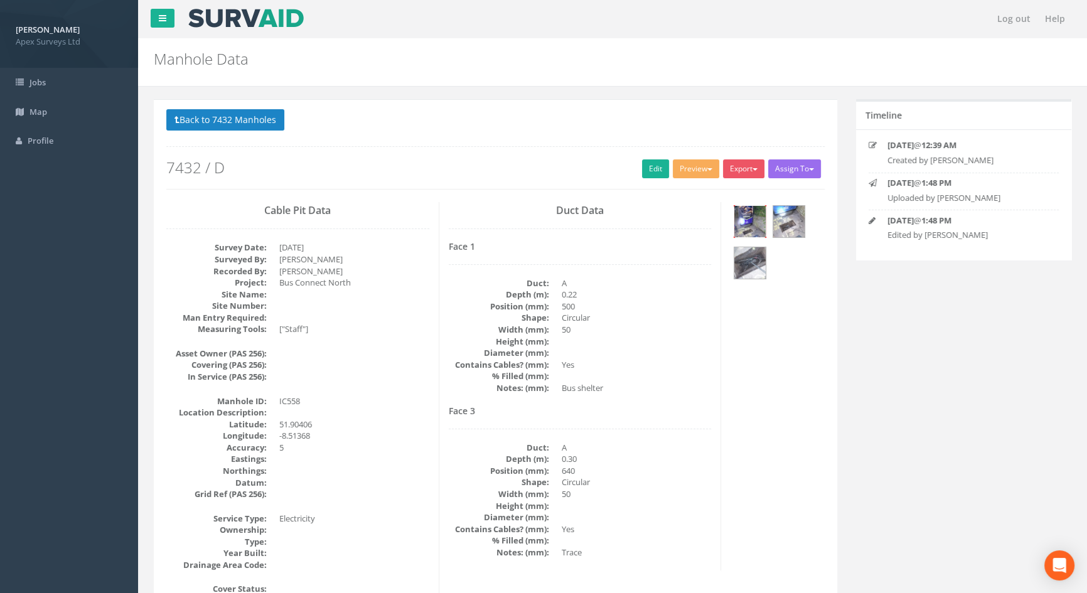
click at [747, 216] on img at bounding box center [749, 221] width 31 height 31
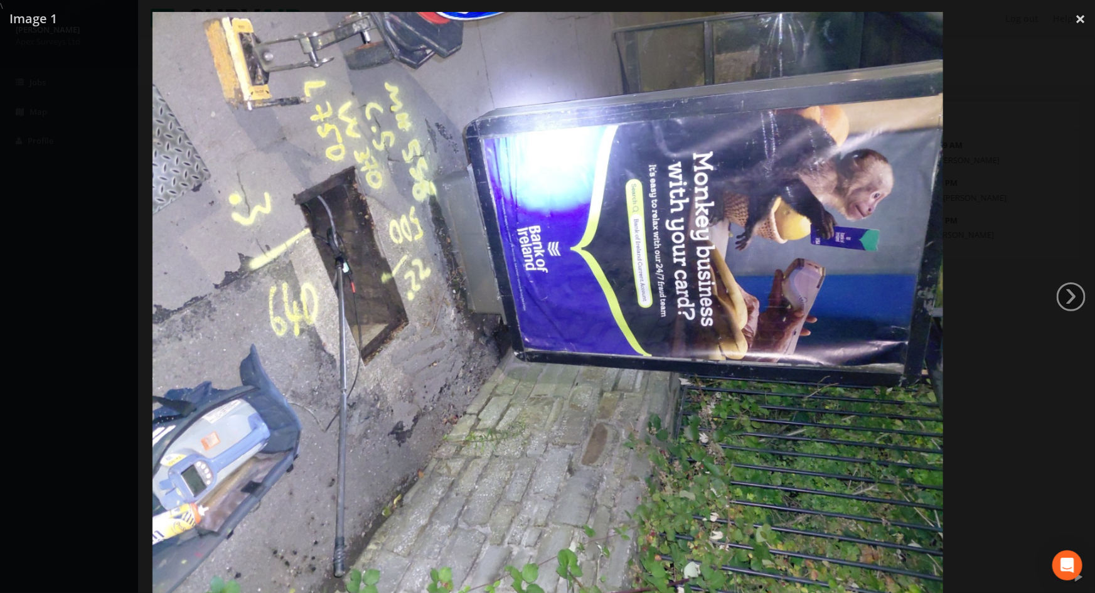
click at [207, 188] on img at bounding box center [548, 308] width 791 height 593
click at [1004, 226] on div at bounding box center [547, 308] width 1095 height 593
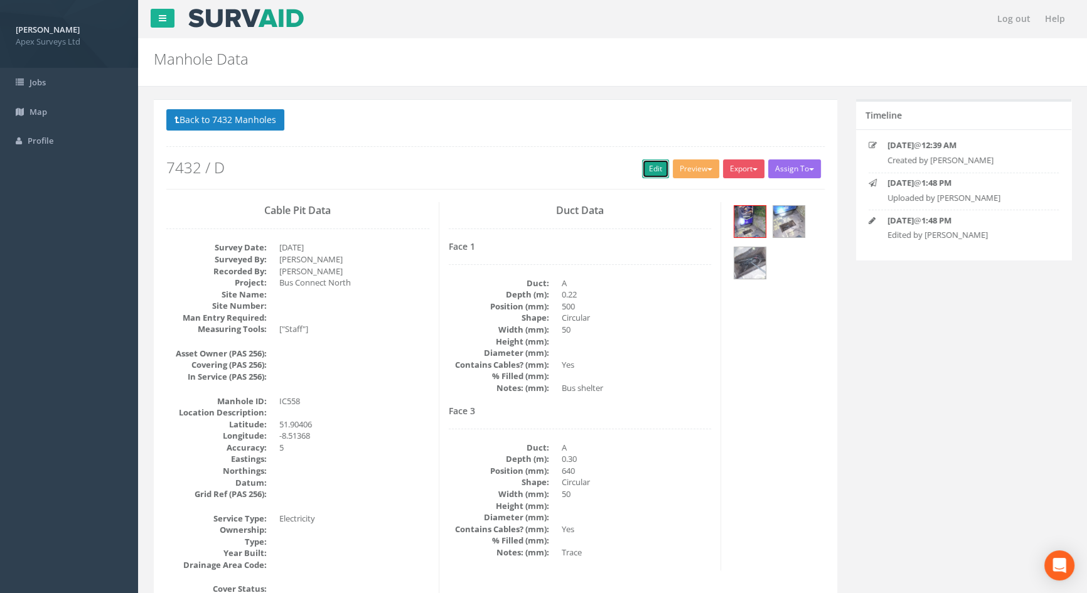
click at [649, 171] on link "Edit" at bounding box center [655, 168] width 27 height 19
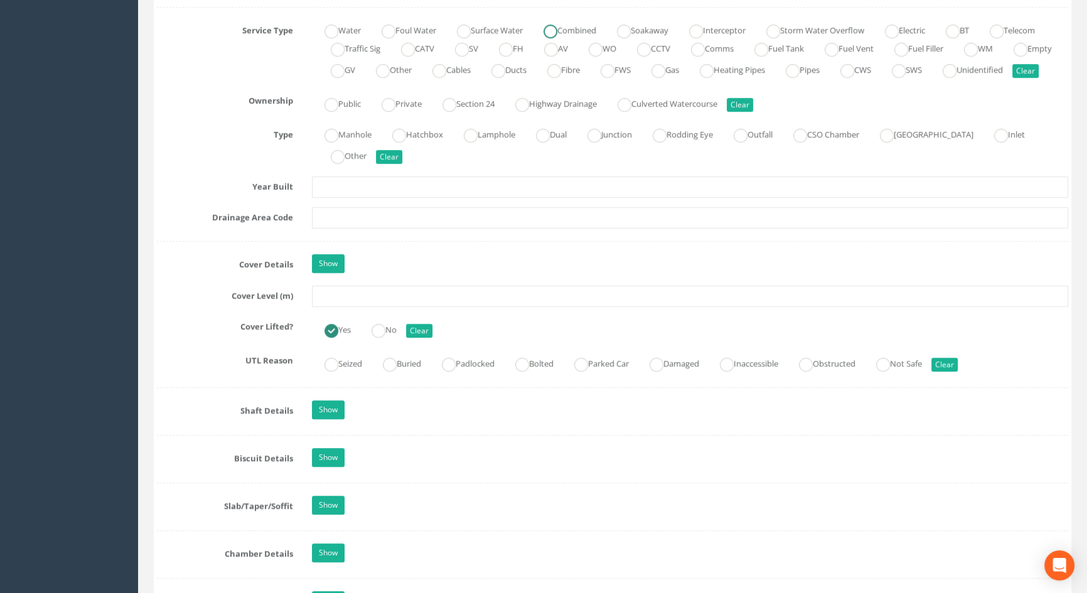
scroll to position [970, 0]
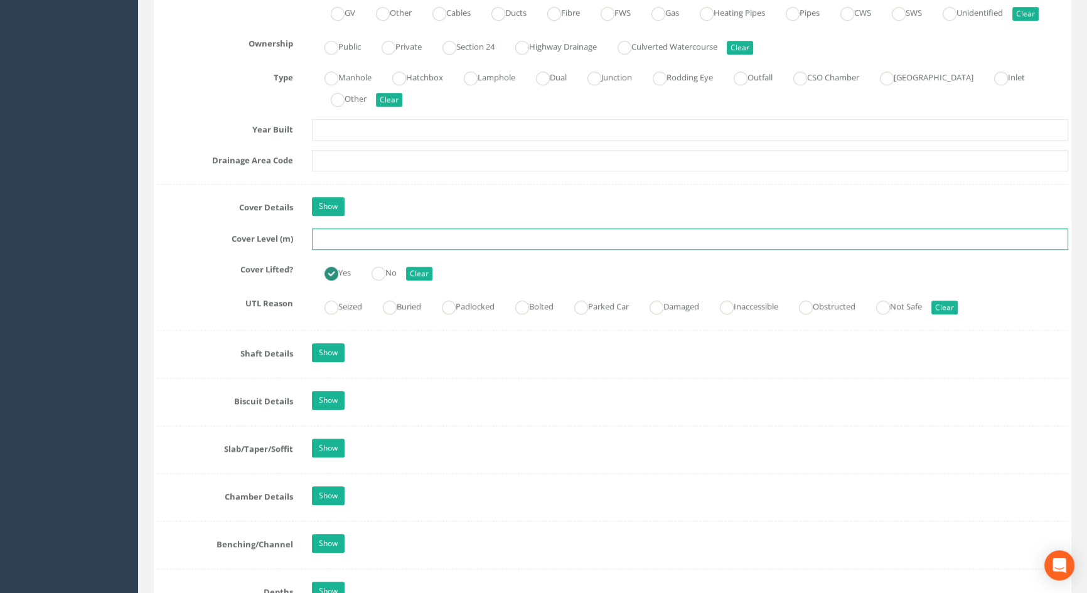
click at [351, 250] on input "text" at bounding box center [690, 238] width 756 height 21
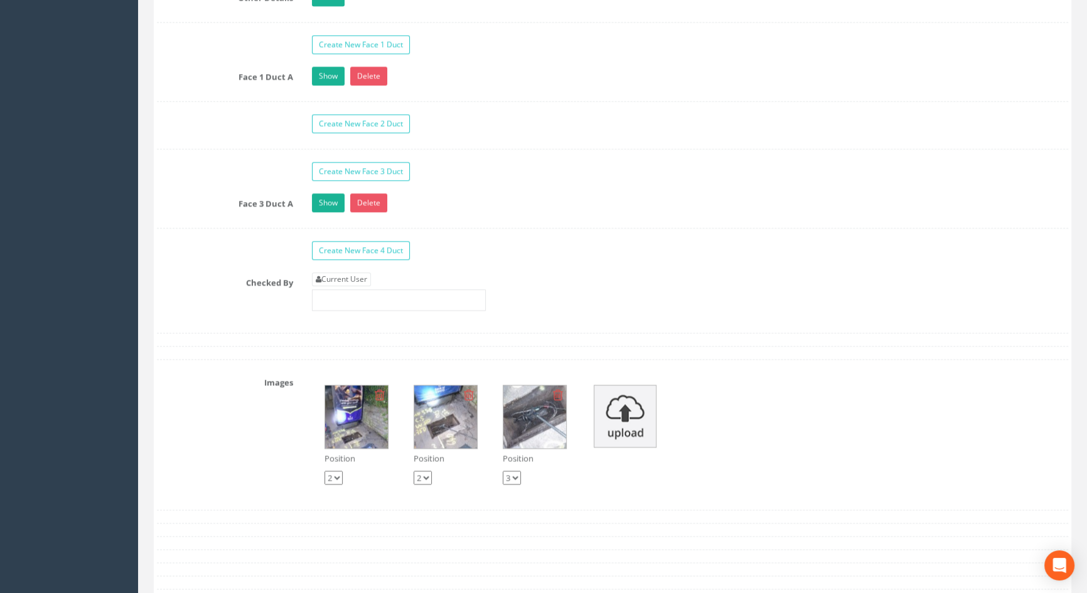
scroll to position [2111, 0]
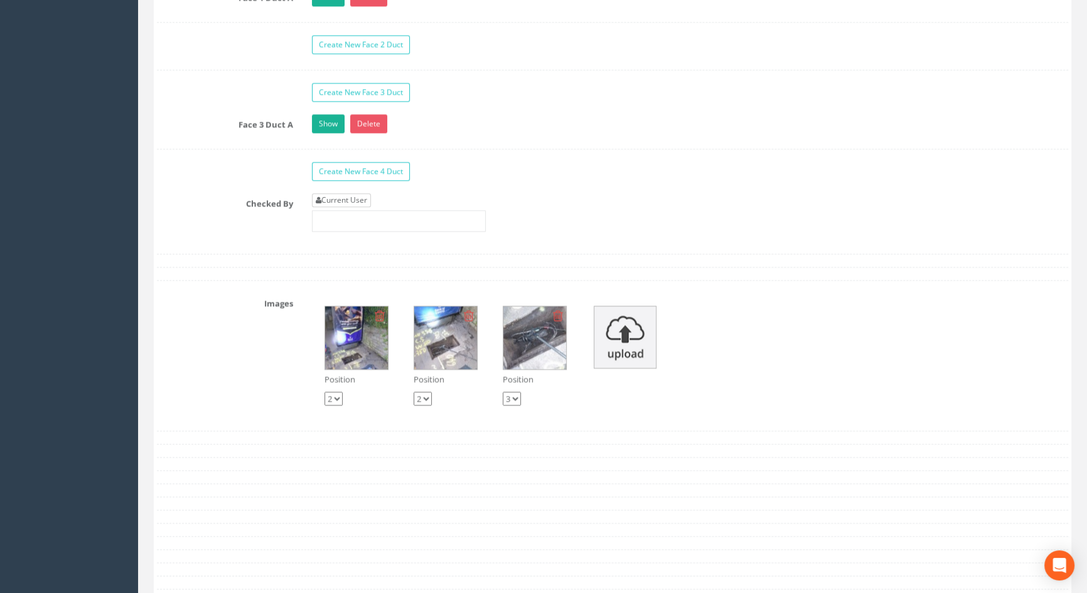
type input "114.87"
click at [340, 207] on link "Current User" at bounding box center [341, 200] width 59 height 14
type input "[PERSON_NAME]"
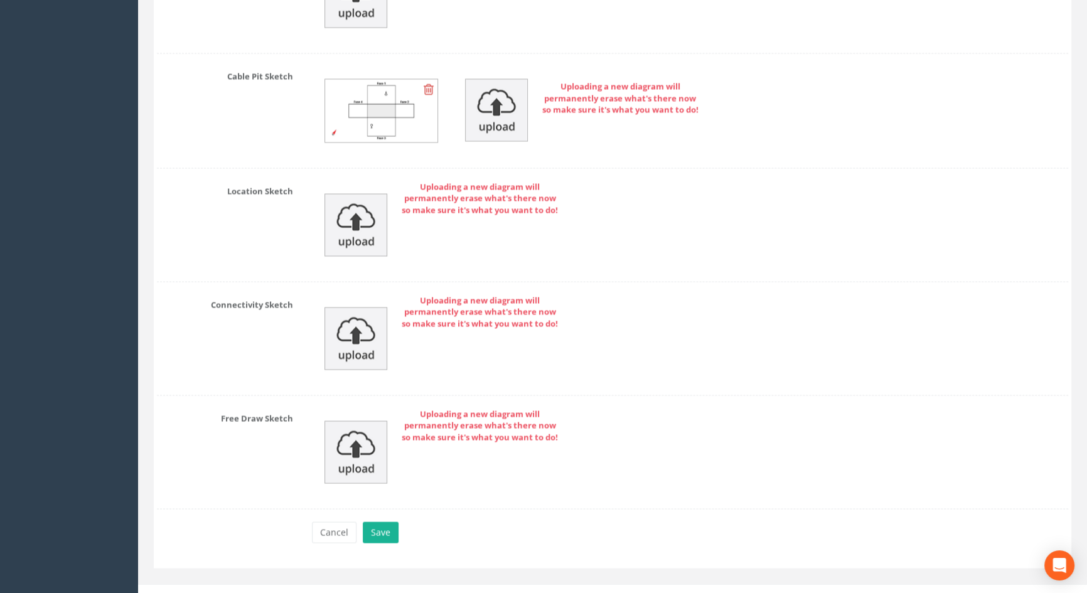
scroll to position [2802, 0]
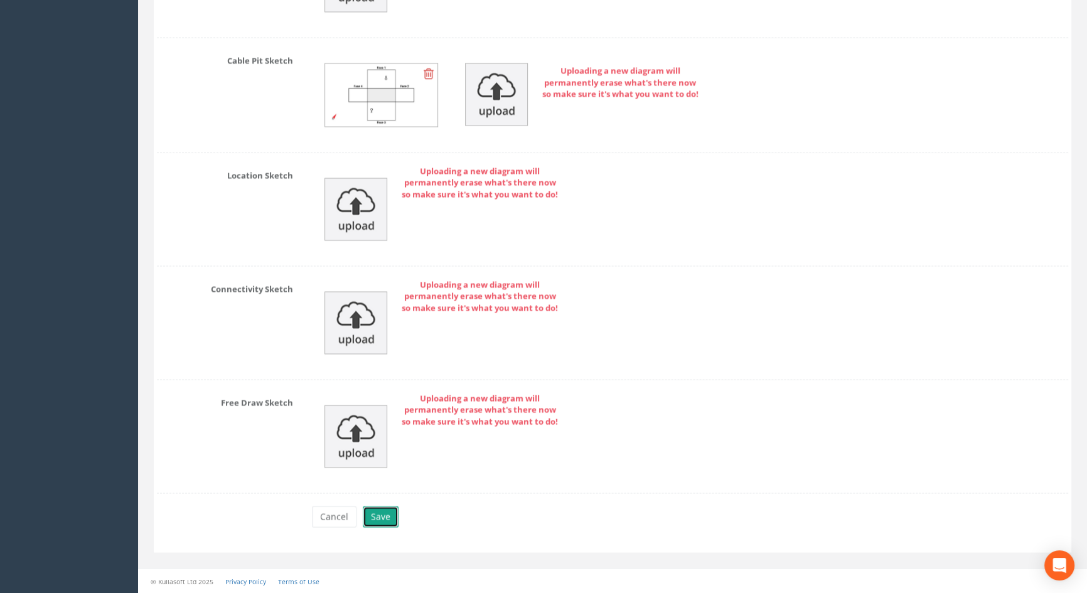
click at [370, 513] on button "Save" at bounding box center [381, 516] width 36 height 21
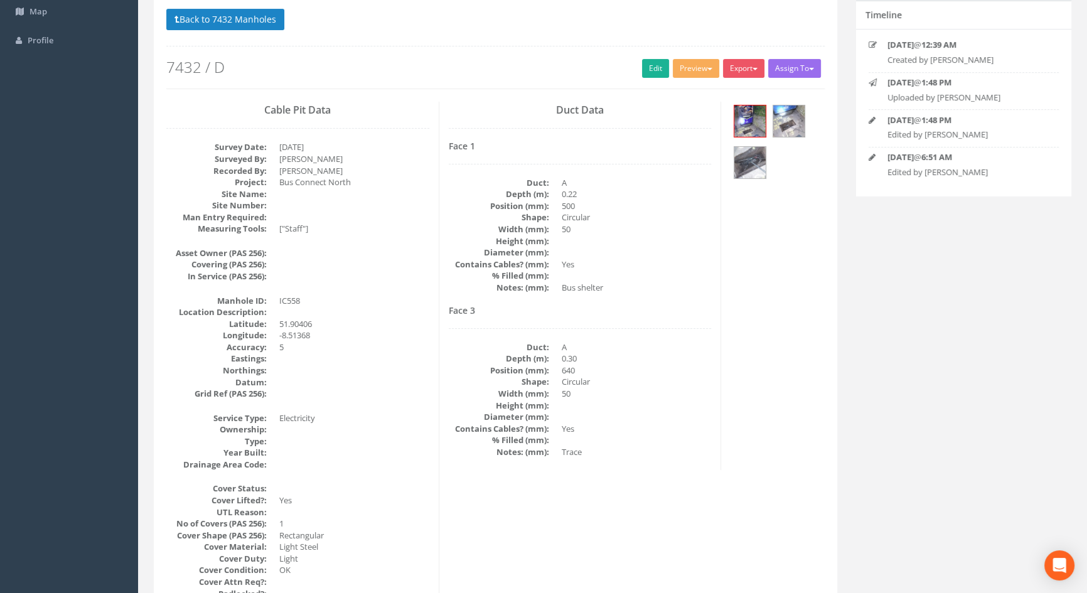
scroll to position [87, 0]
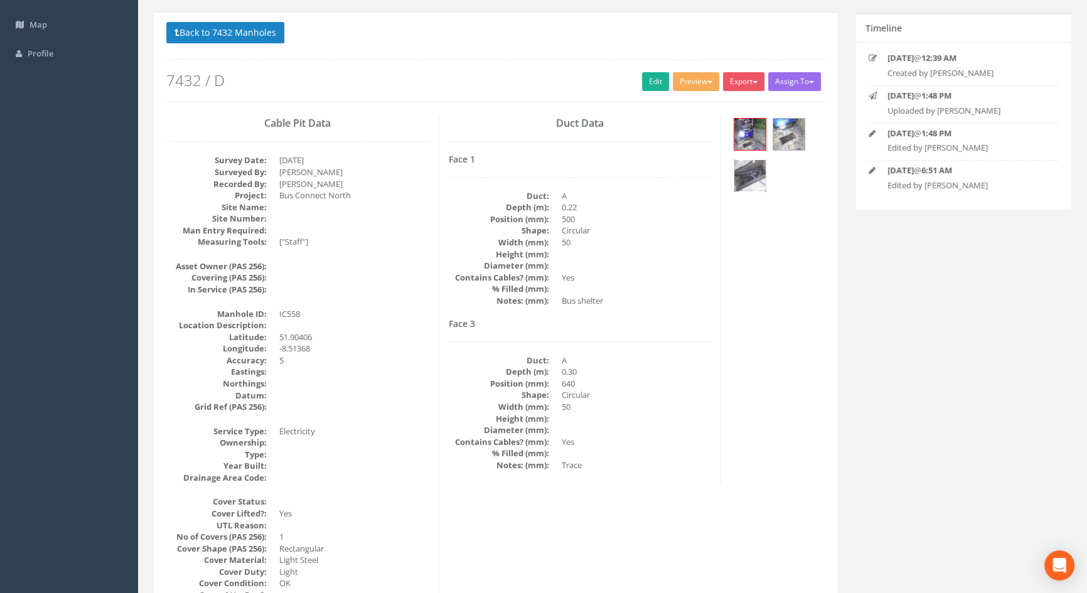
click at [760, 178] on img at bounding box center [749, 175] width 31 height 31
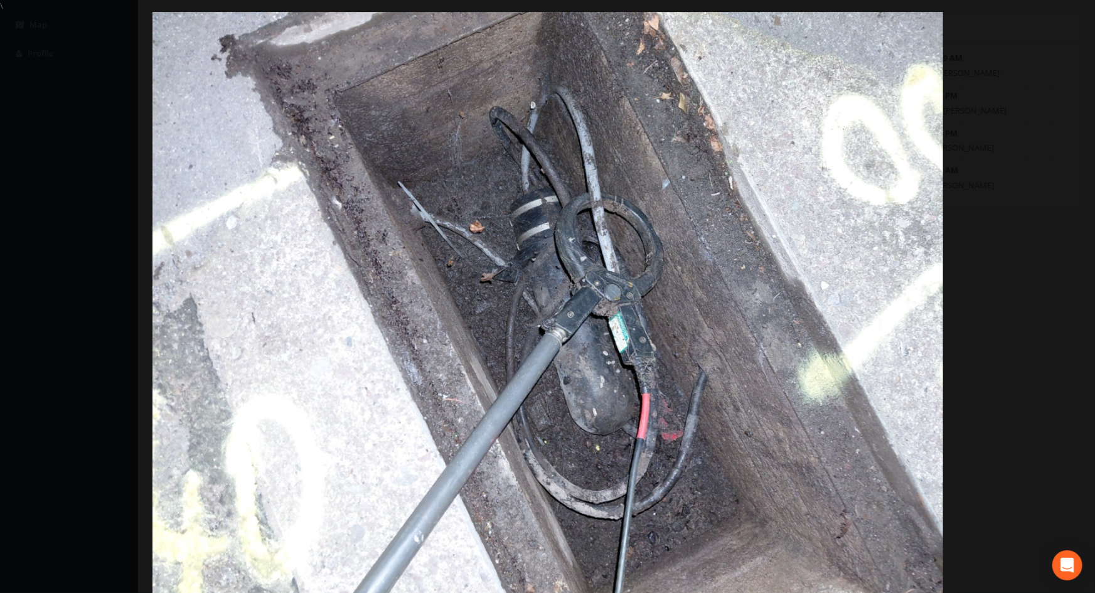
click at [992, 200] on div at bounding box center [547, 308] width 1095 height 593
